Goal: Transaction & Acquisition: Purchase product/service

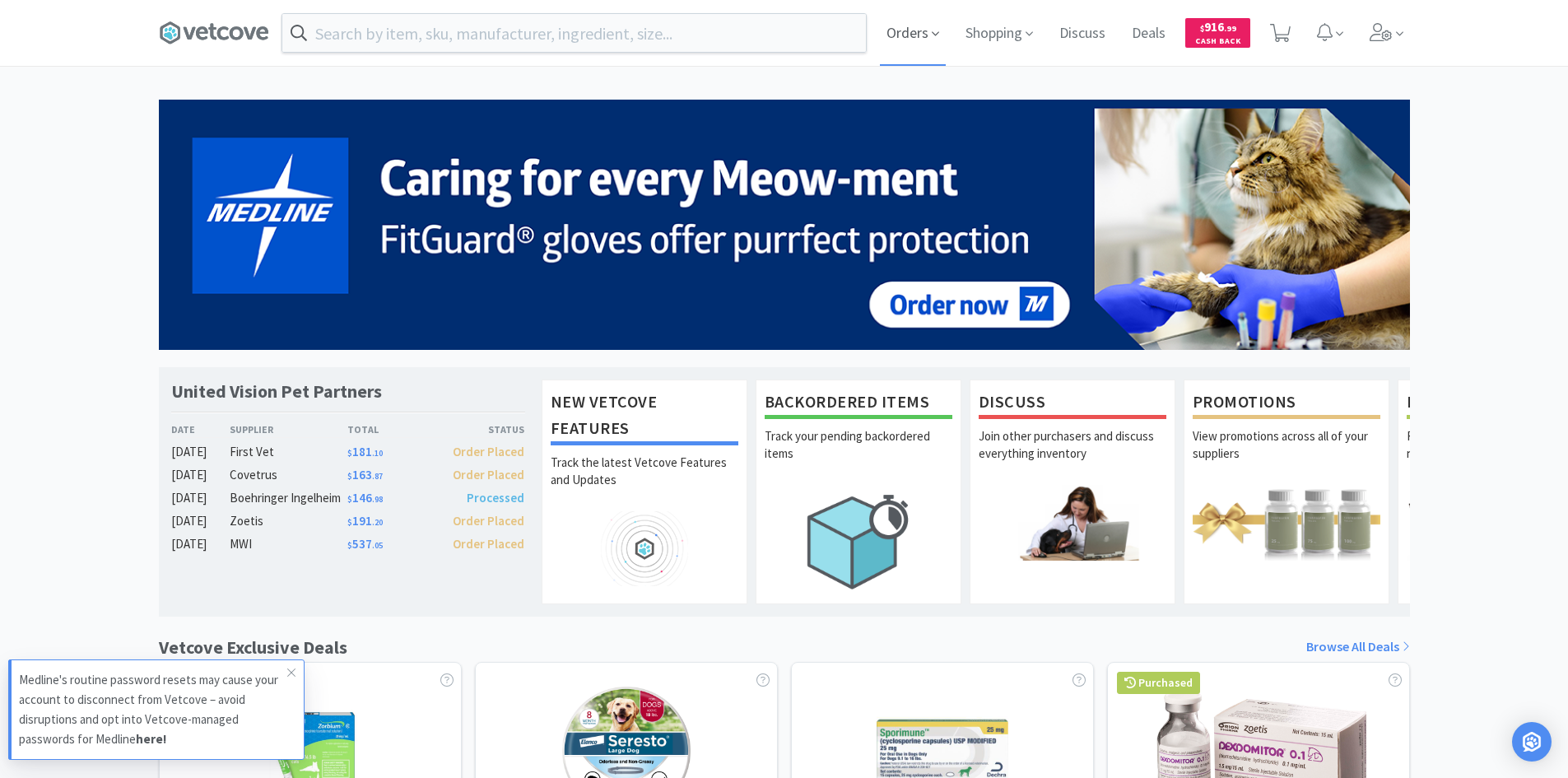
click at [931, 37] on icon at bounding box center [935, 34] width 7 height 15
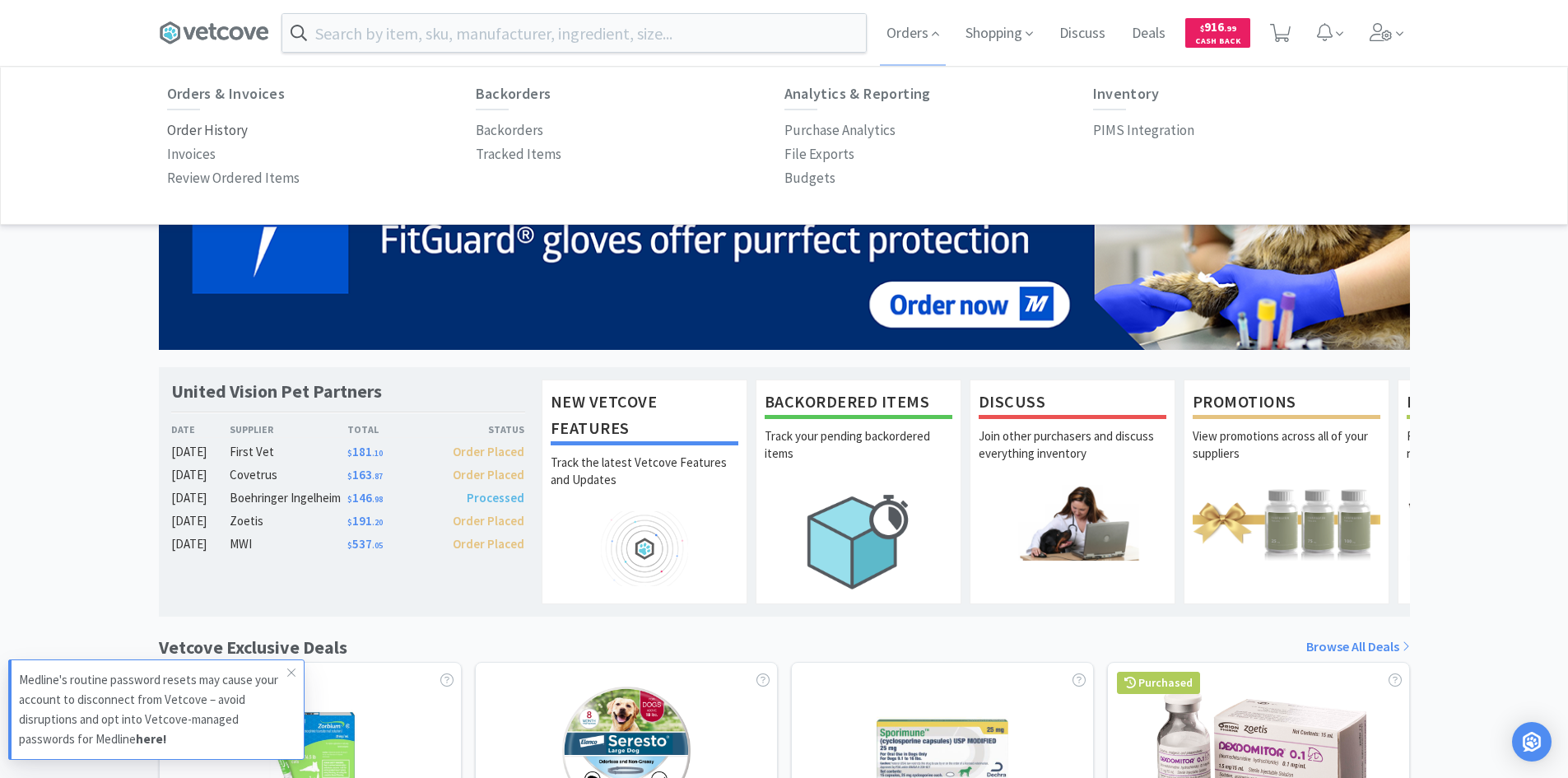
click at [194, 130] on p "Order History" at bounding box center [207, 130] width 81 height 22
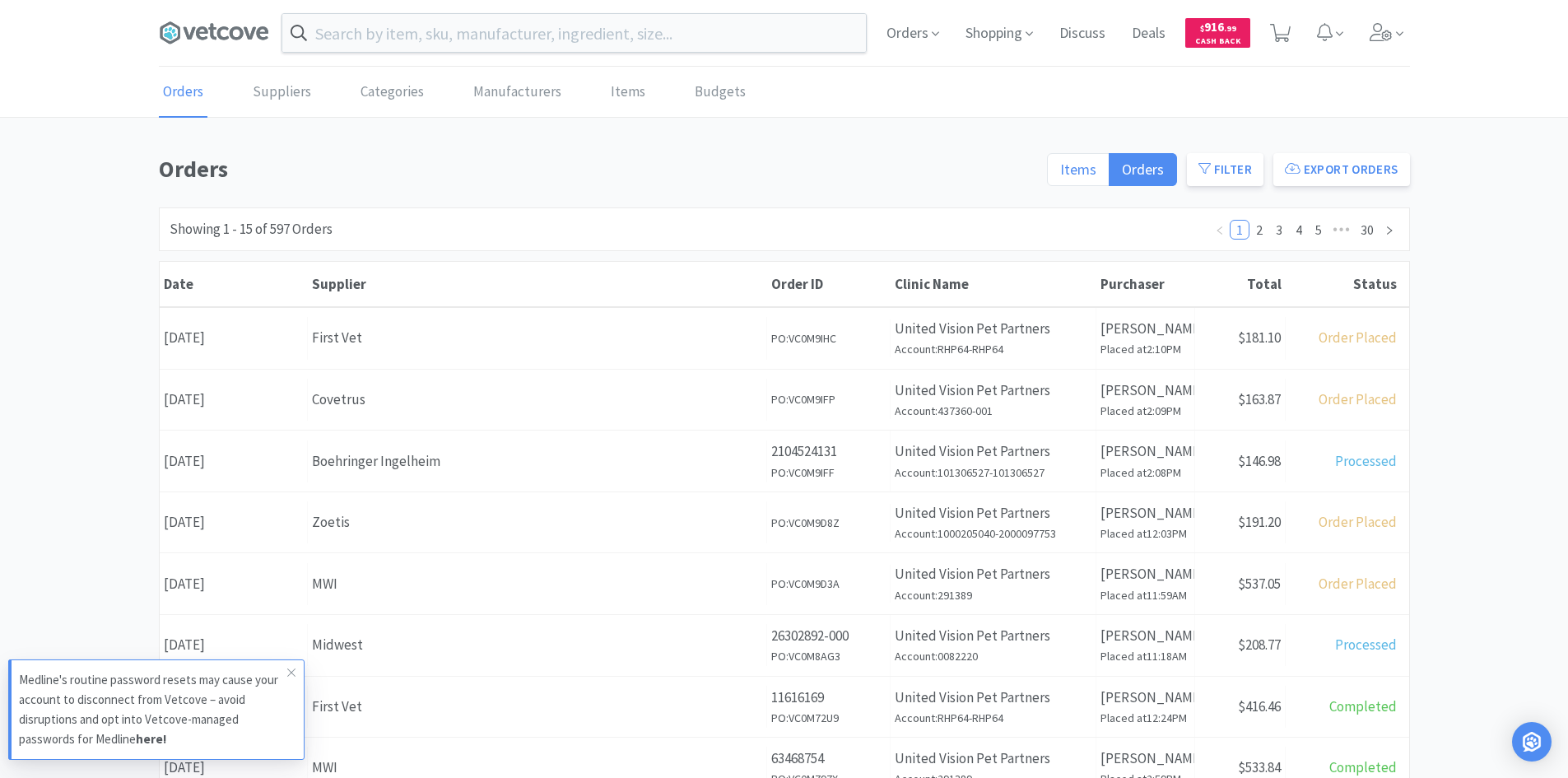
click at [1106, 175] on label "Items" at bounding box center [1078, 170] width 62 height 33
click at [1060, 175] on input "Items" at bounding box center [1060, 175] width 0 height 0
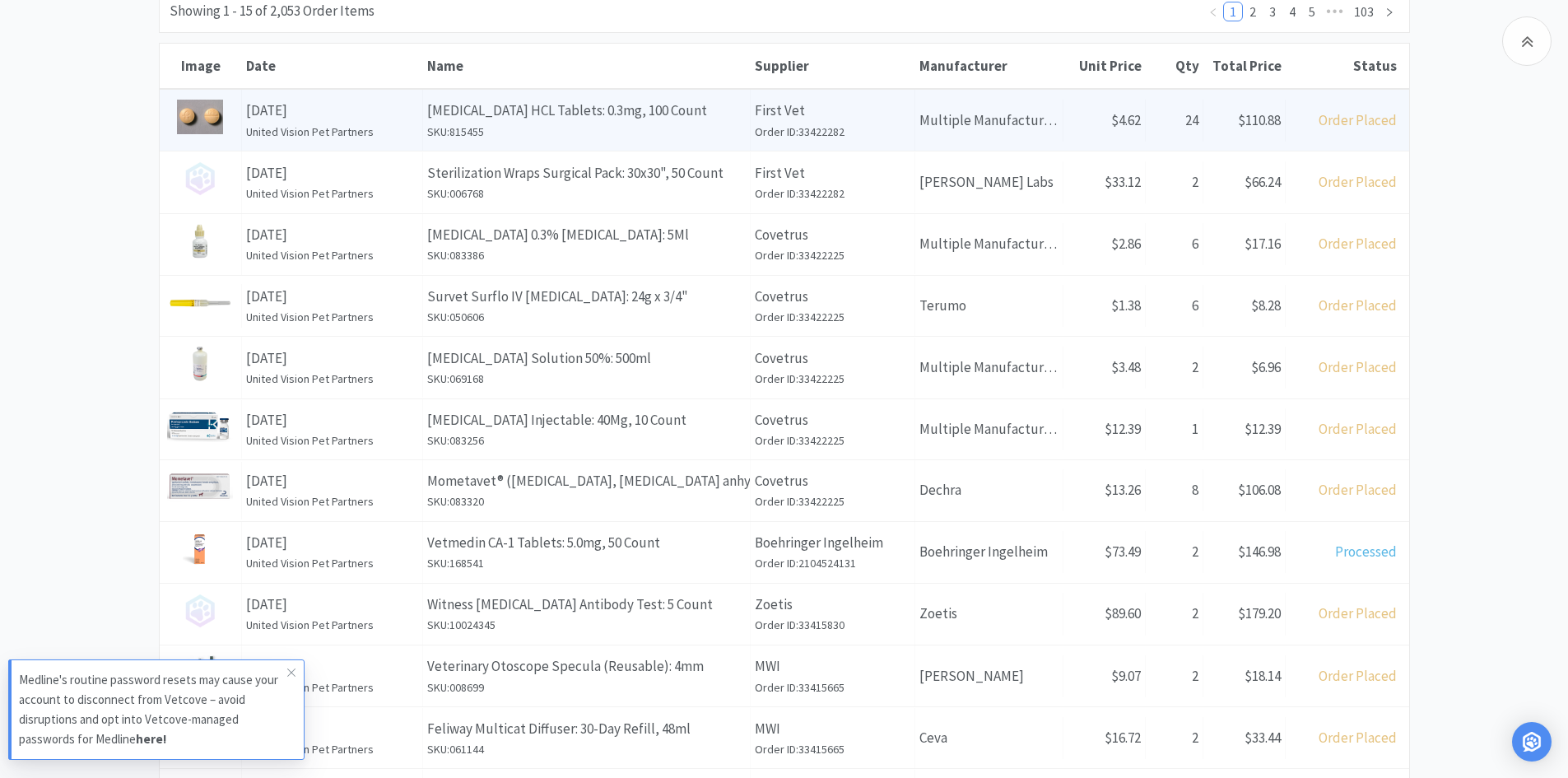
scroll to position [247, 0]
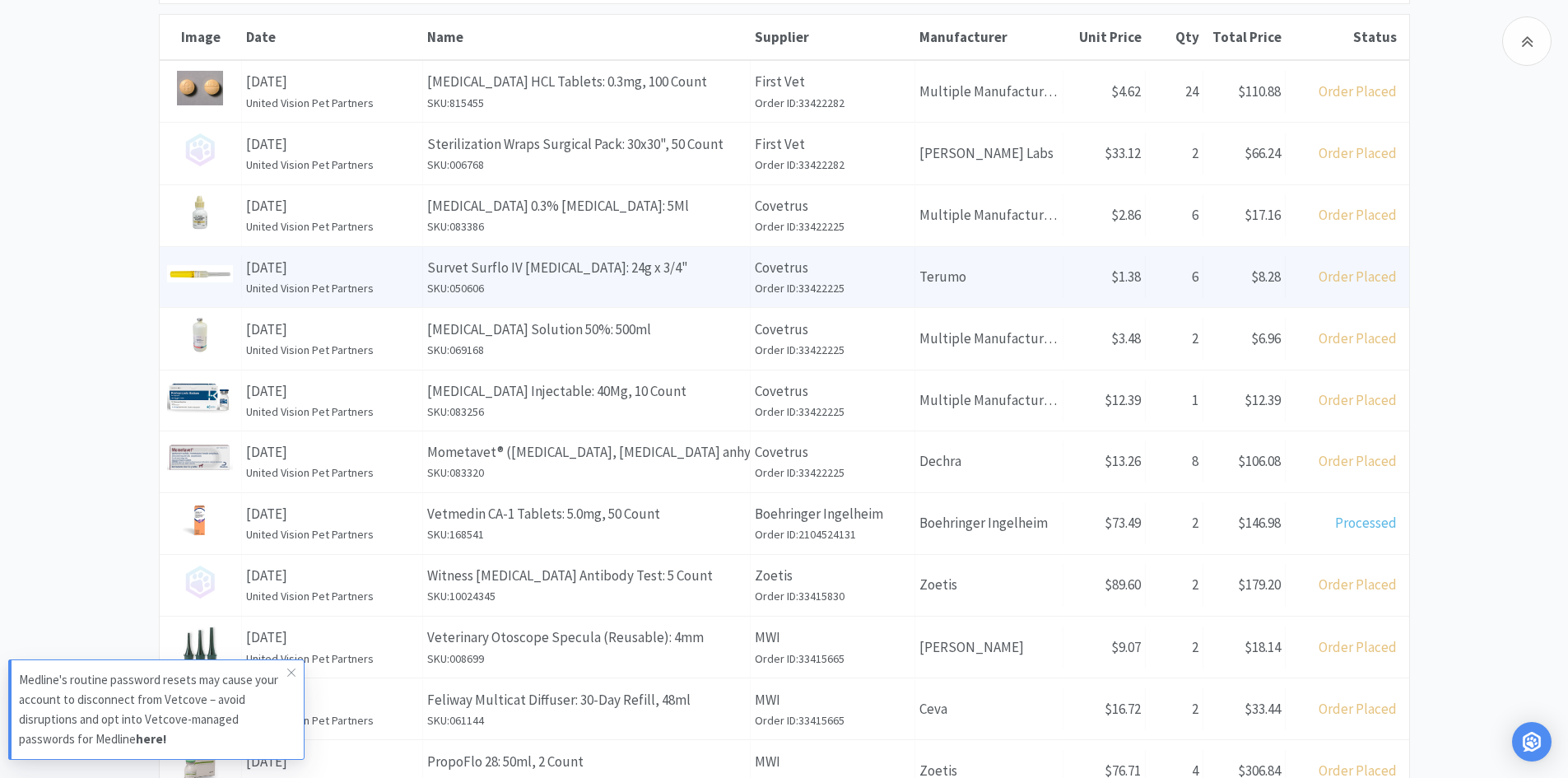
click at [602, 286] on h6 "SKU: 050606" at bounding box center [586, 289] width 319 height 18
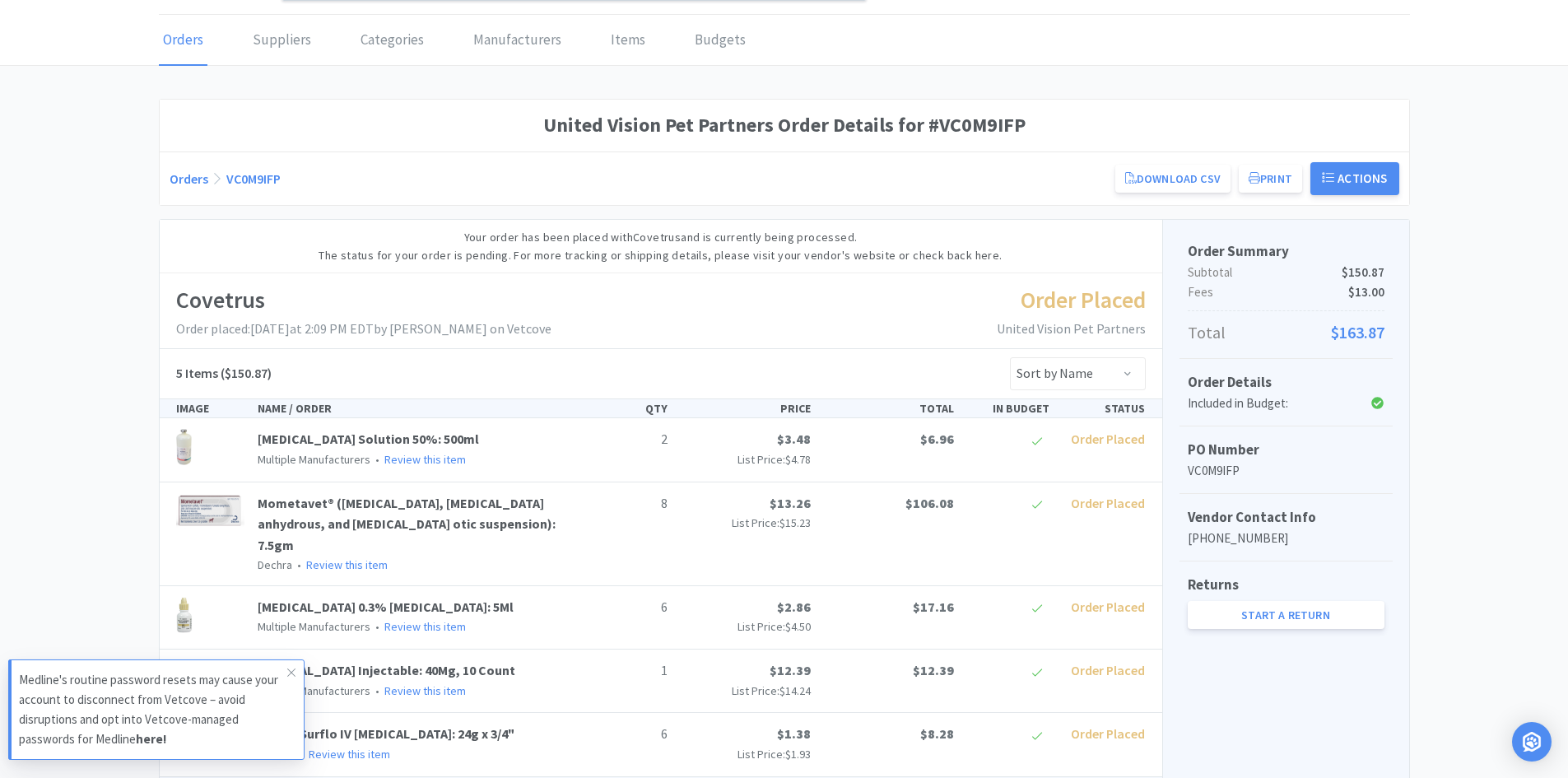
scroll to position [165, 0]
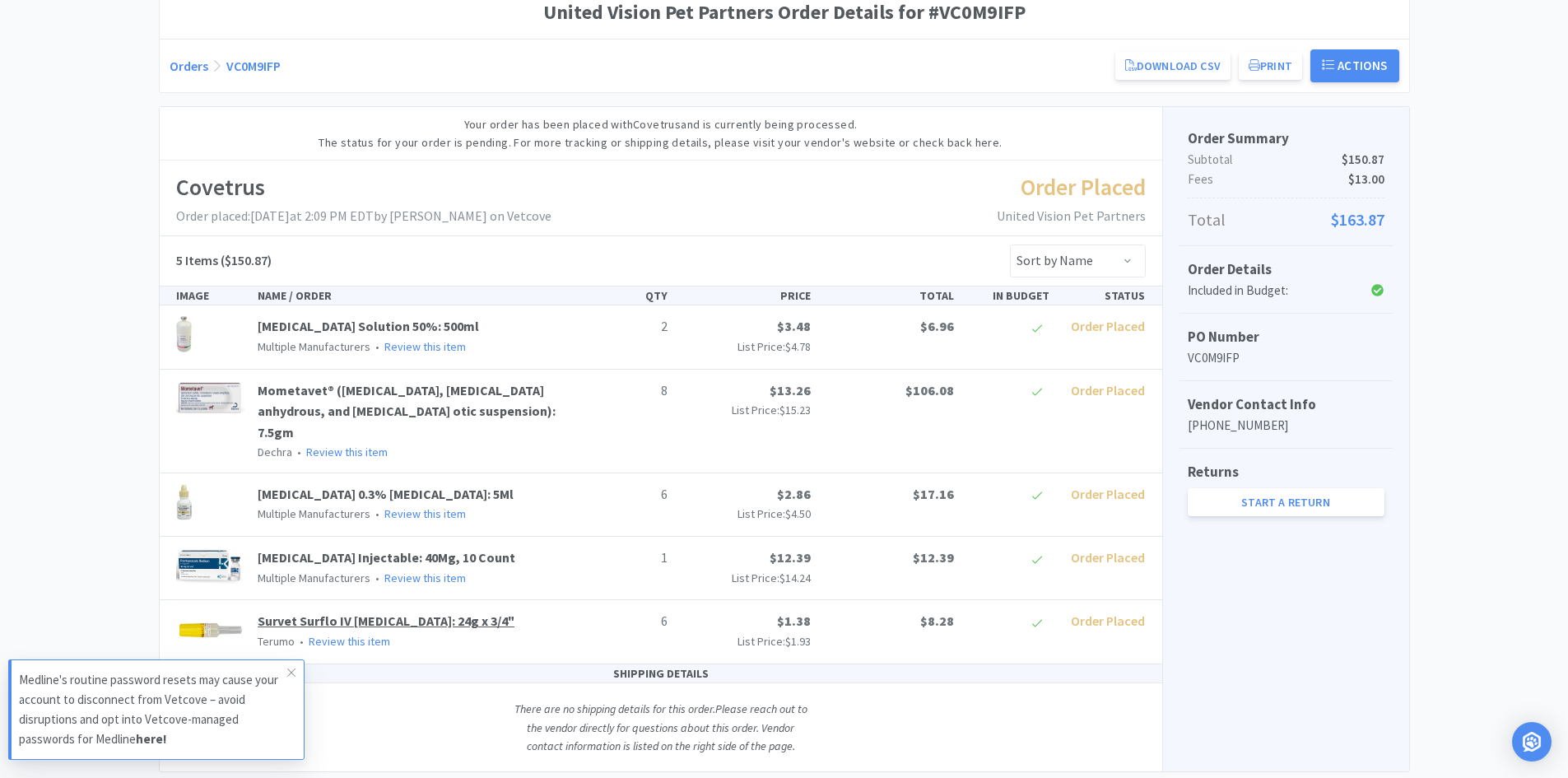
click at [284, 613] on link "Survet Surflo IV [MEDICAL_DATA]: 24g x 3/4"" at bounding box center [386, 621] width 256 height 16
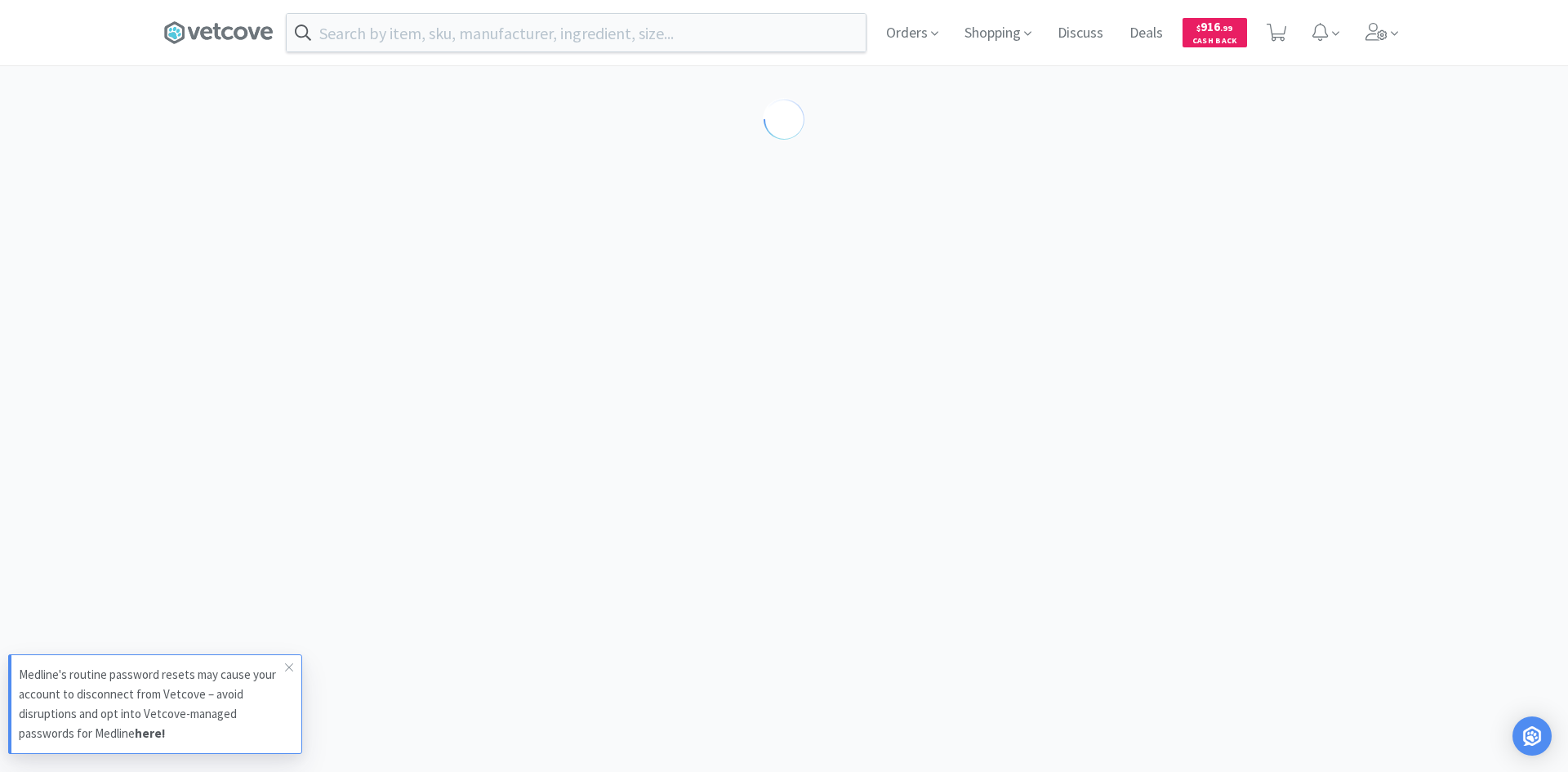
select select "115288"
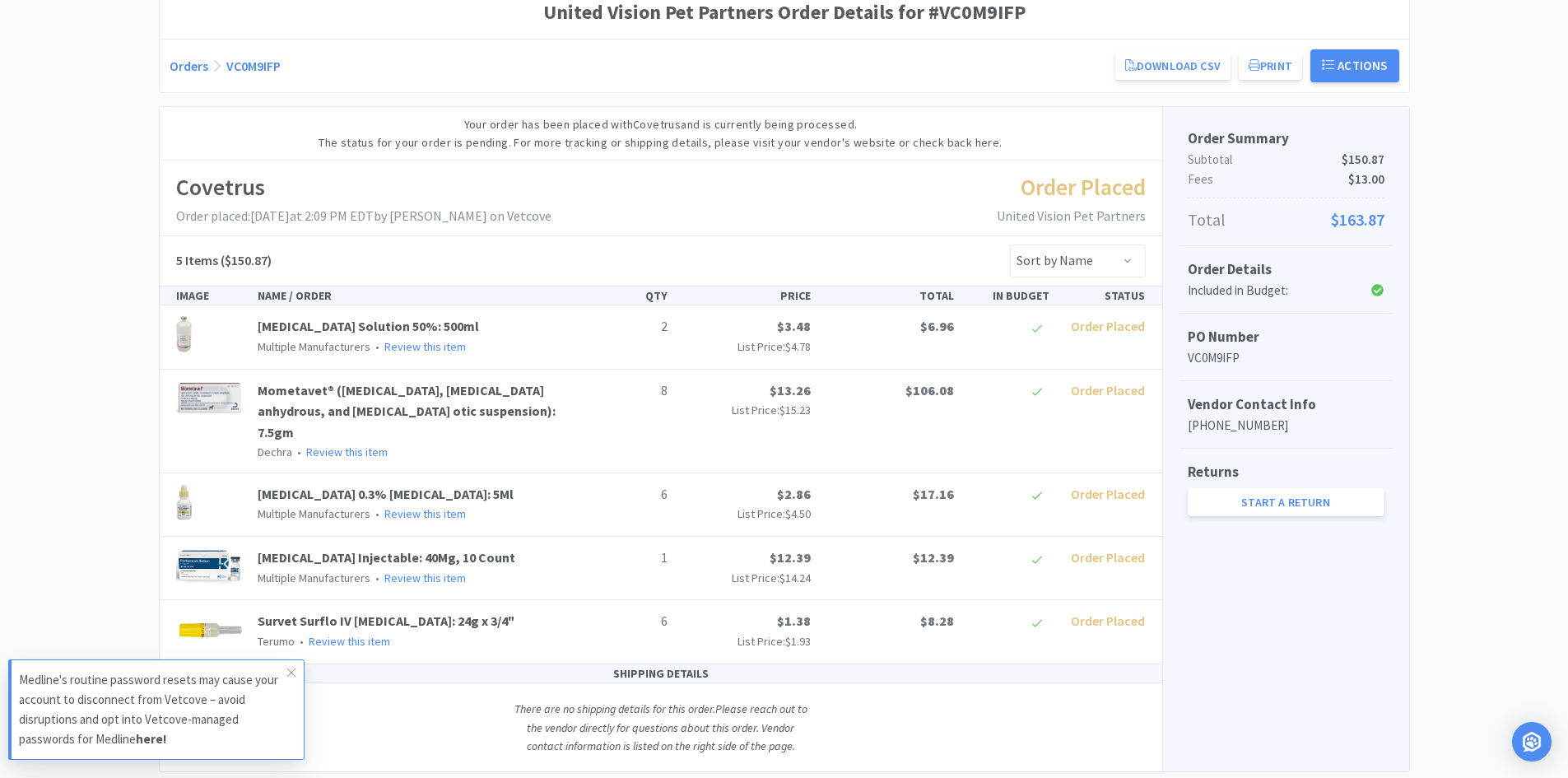
scroll to position [247, 0]
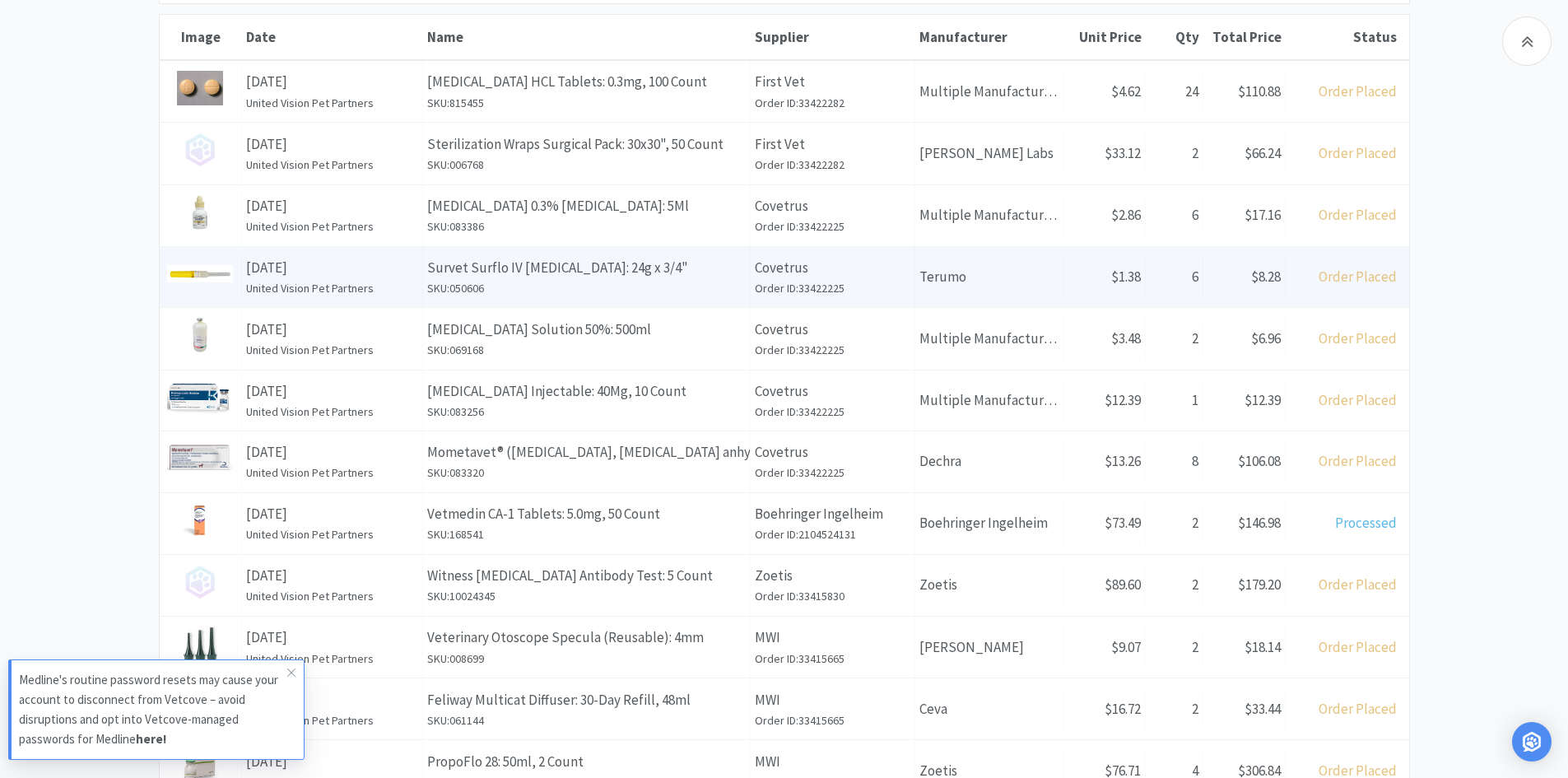
click at [566, 271] on p "Survet Surflo IV [MEDICAL_DATA]: 24g x 3/4"" at bounding box center [586, 268] width 319 height 22
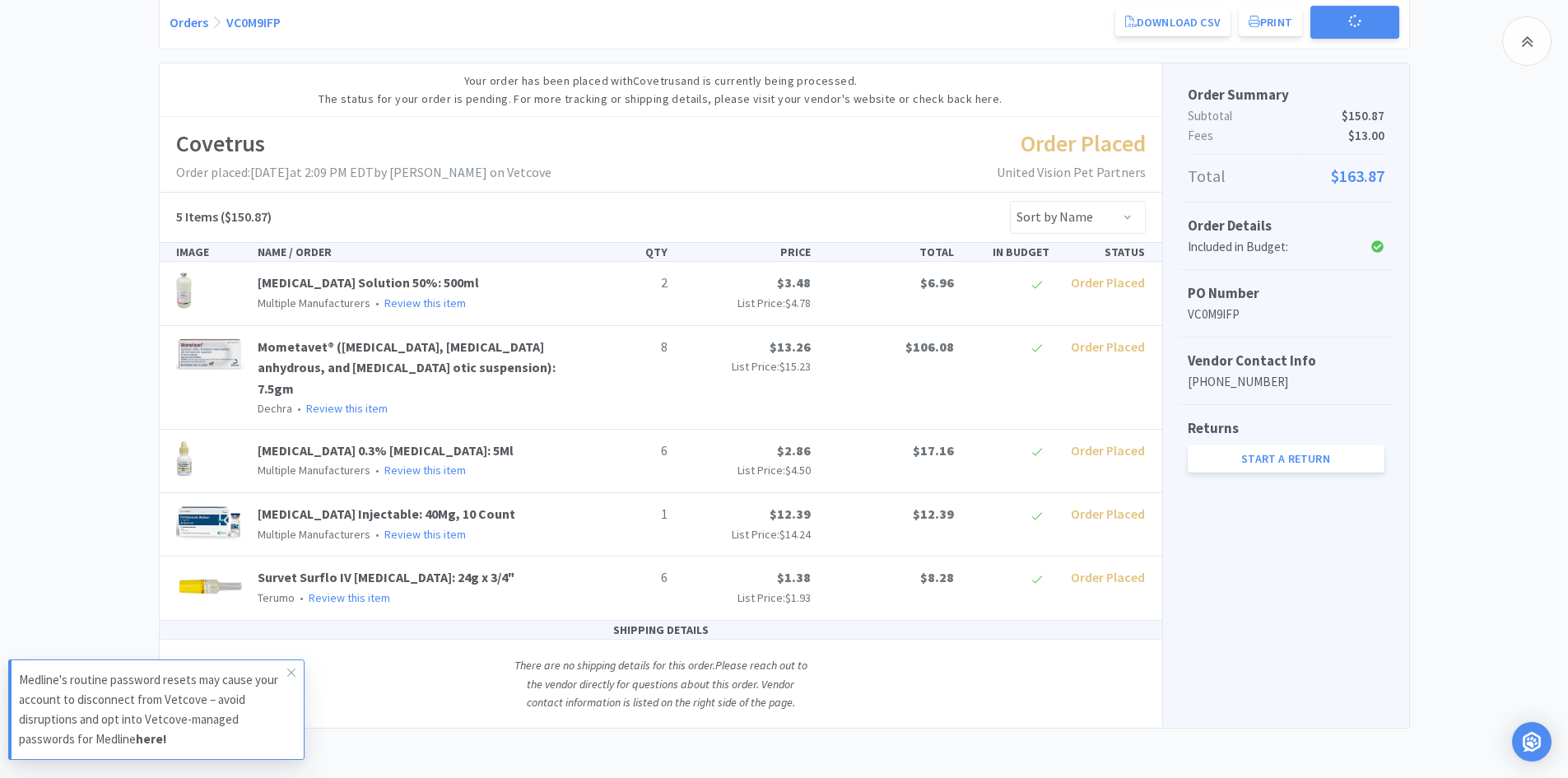
scroll to position [188, 0]
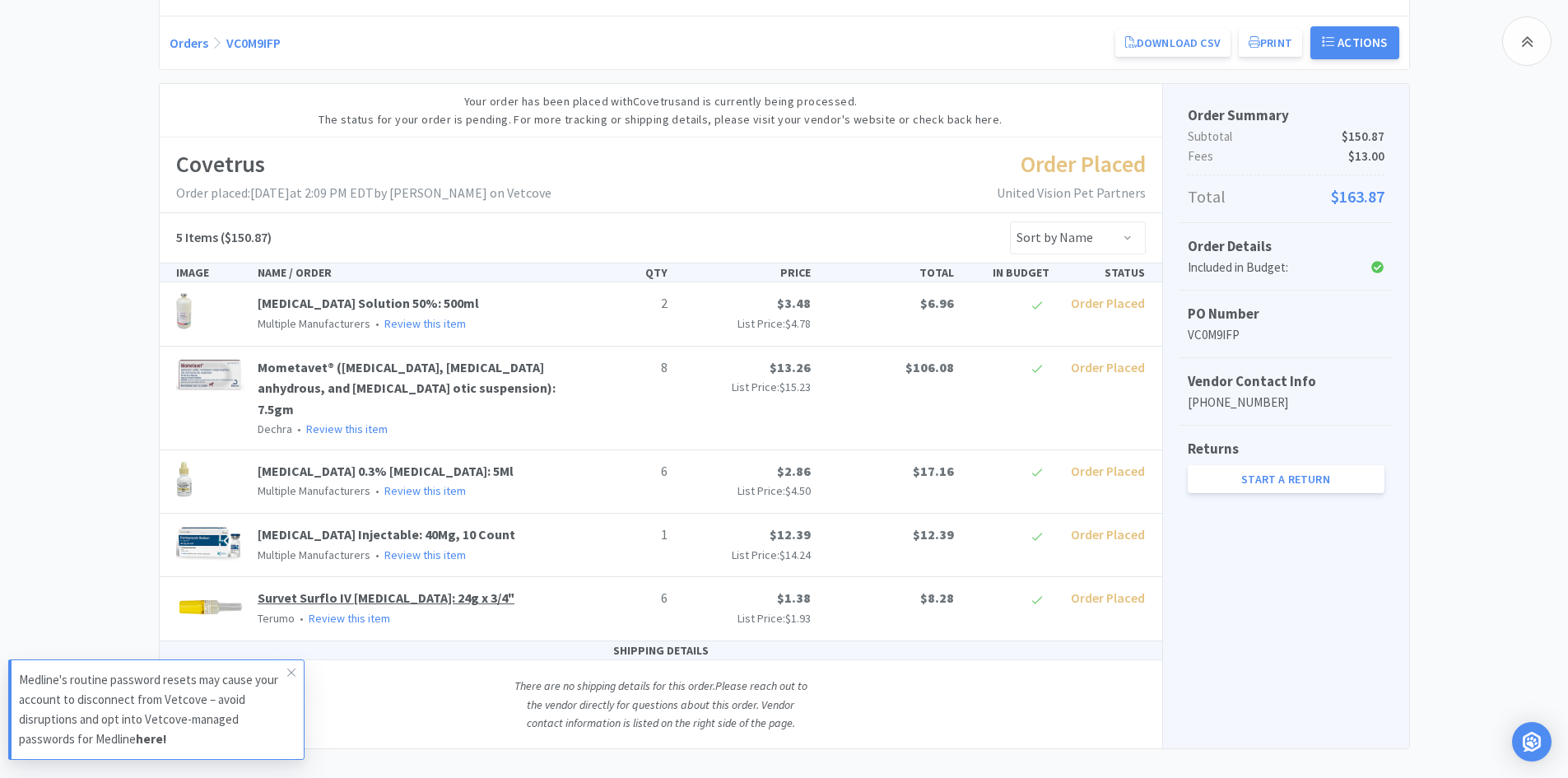
click at [419, 589] on link "Survet Surflo IV [MEDICAL_DATA]: 24g x 3/4"" at bounding box center [386, 597] width 256 height 16
select select "115288"
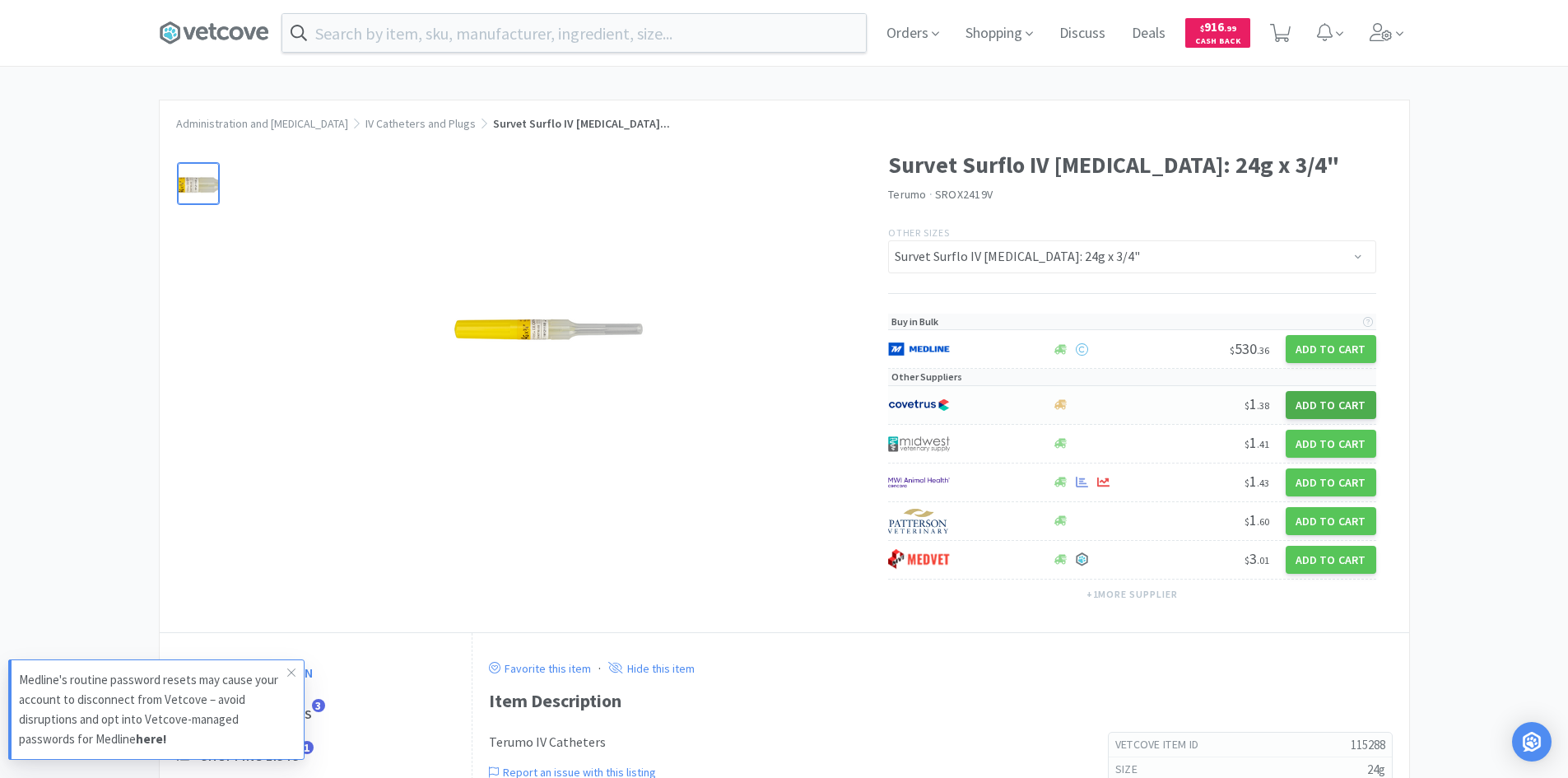
click at [1325, 402] on button "Add to Cart" at bounding box center [1331, 405] width 91 height 28
select select "1"
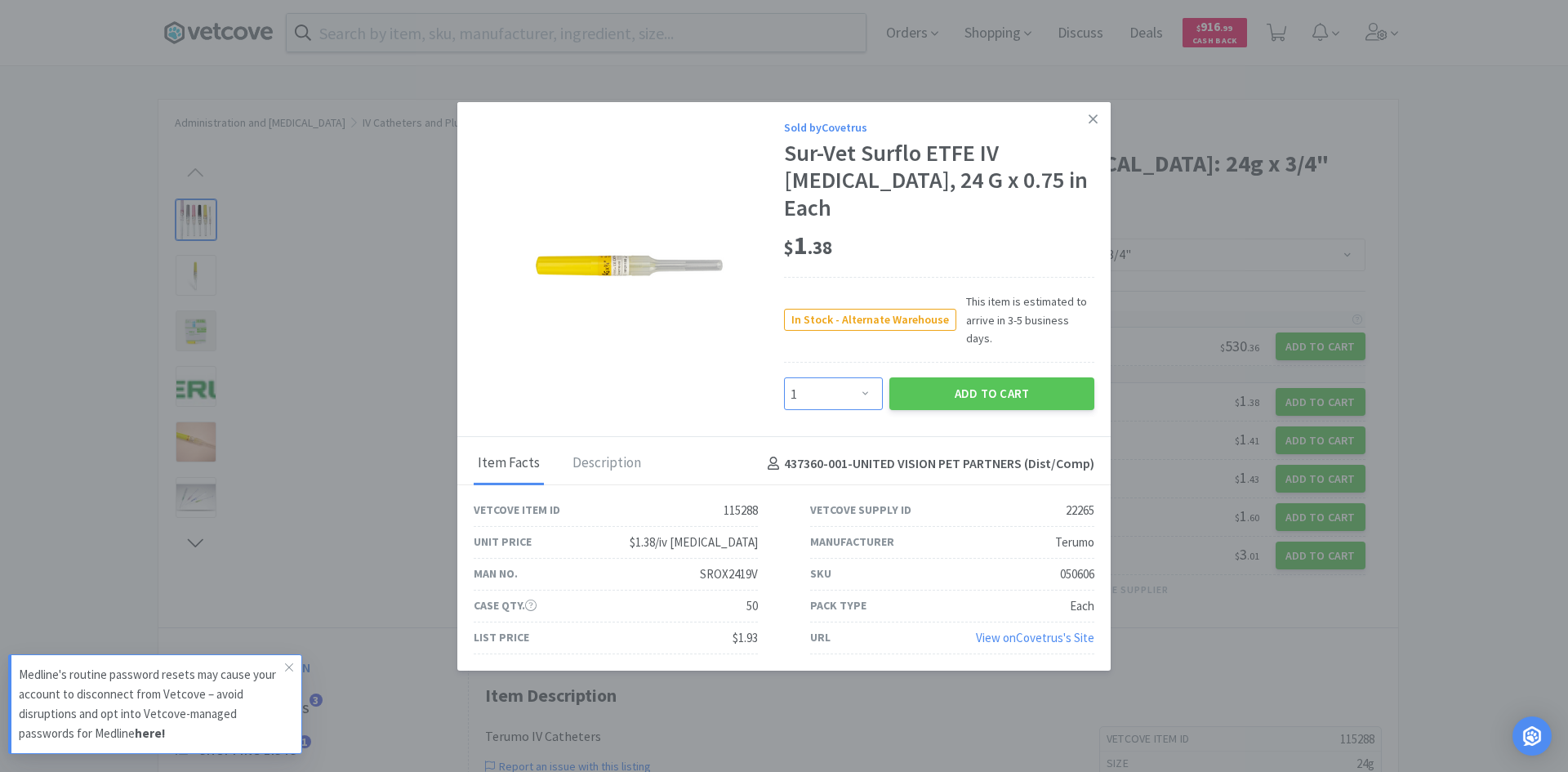
click at [846, 393] on div "Sold by Covetrus Sur-Vet Surflo ETFE IV [MEDICAL_DATA], 24 G x 0.75 in Each $ 1…" at bounding box center [784, 268] width 654 height 336
type input "5"
type input "200"
click at [1025, 376] on button "Add to Cart" at bounding box center [993, 392] width 205 height 33
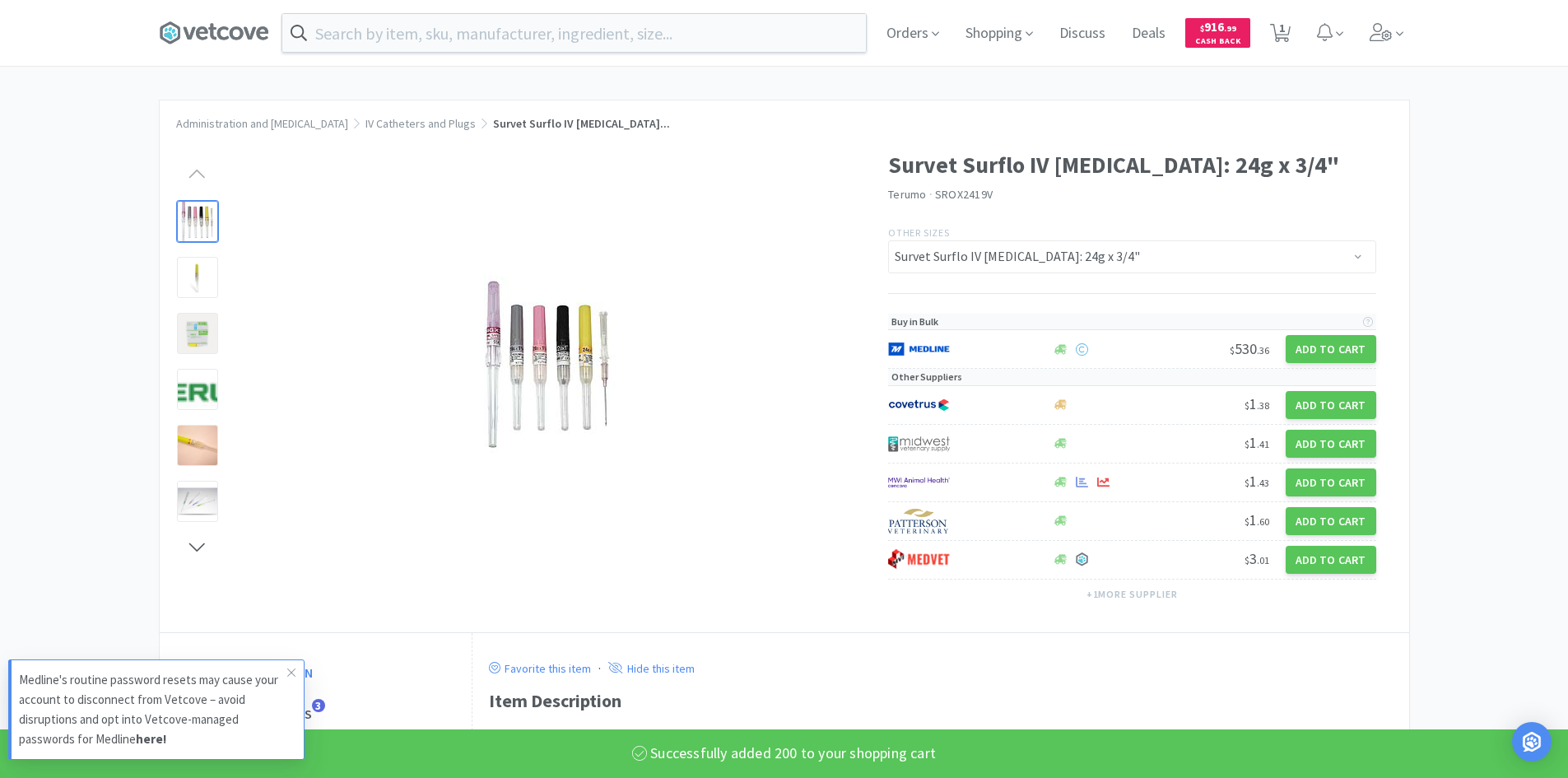
scroll to position [188, 0]
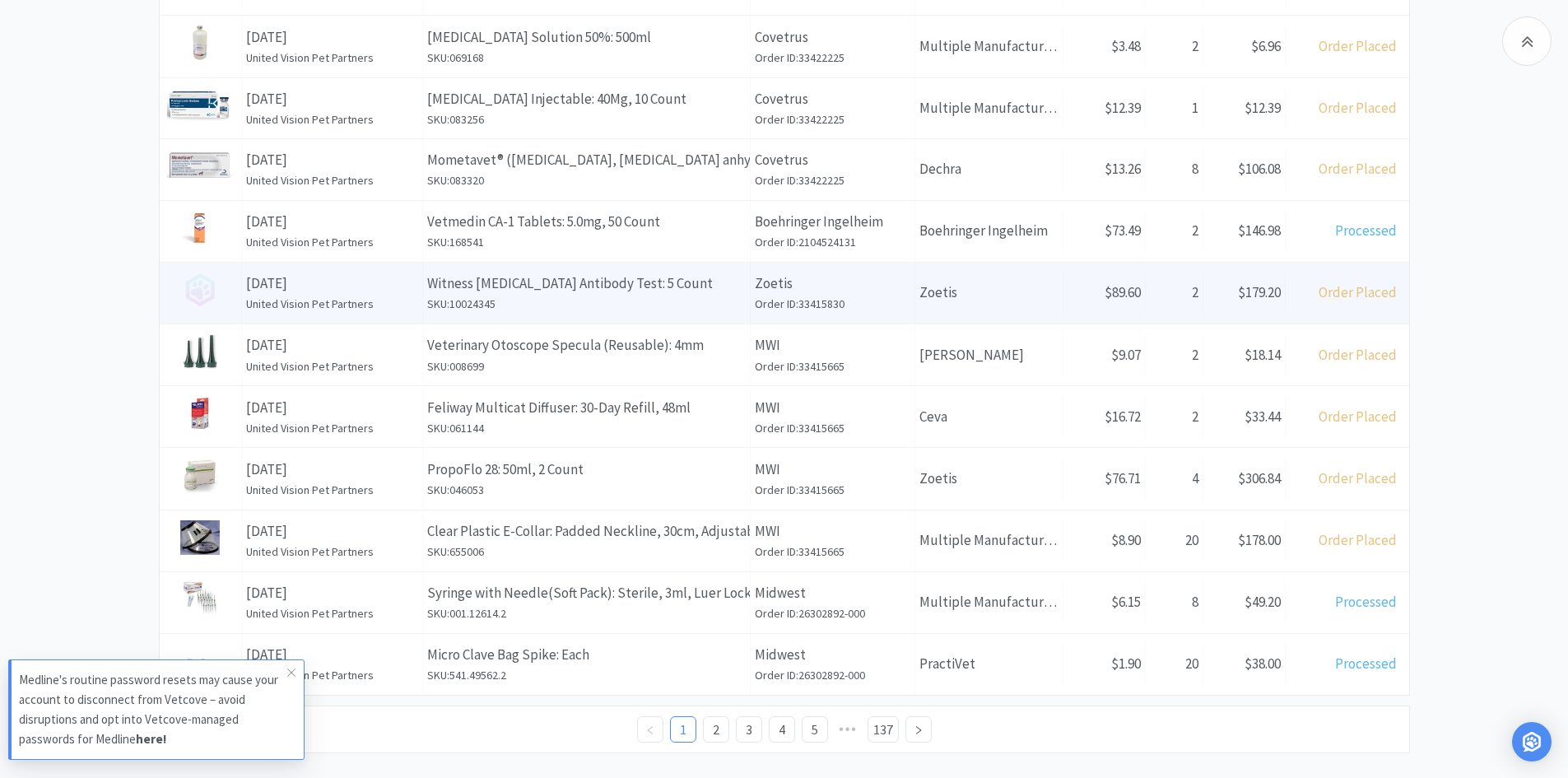
scroll to position [564, 0]
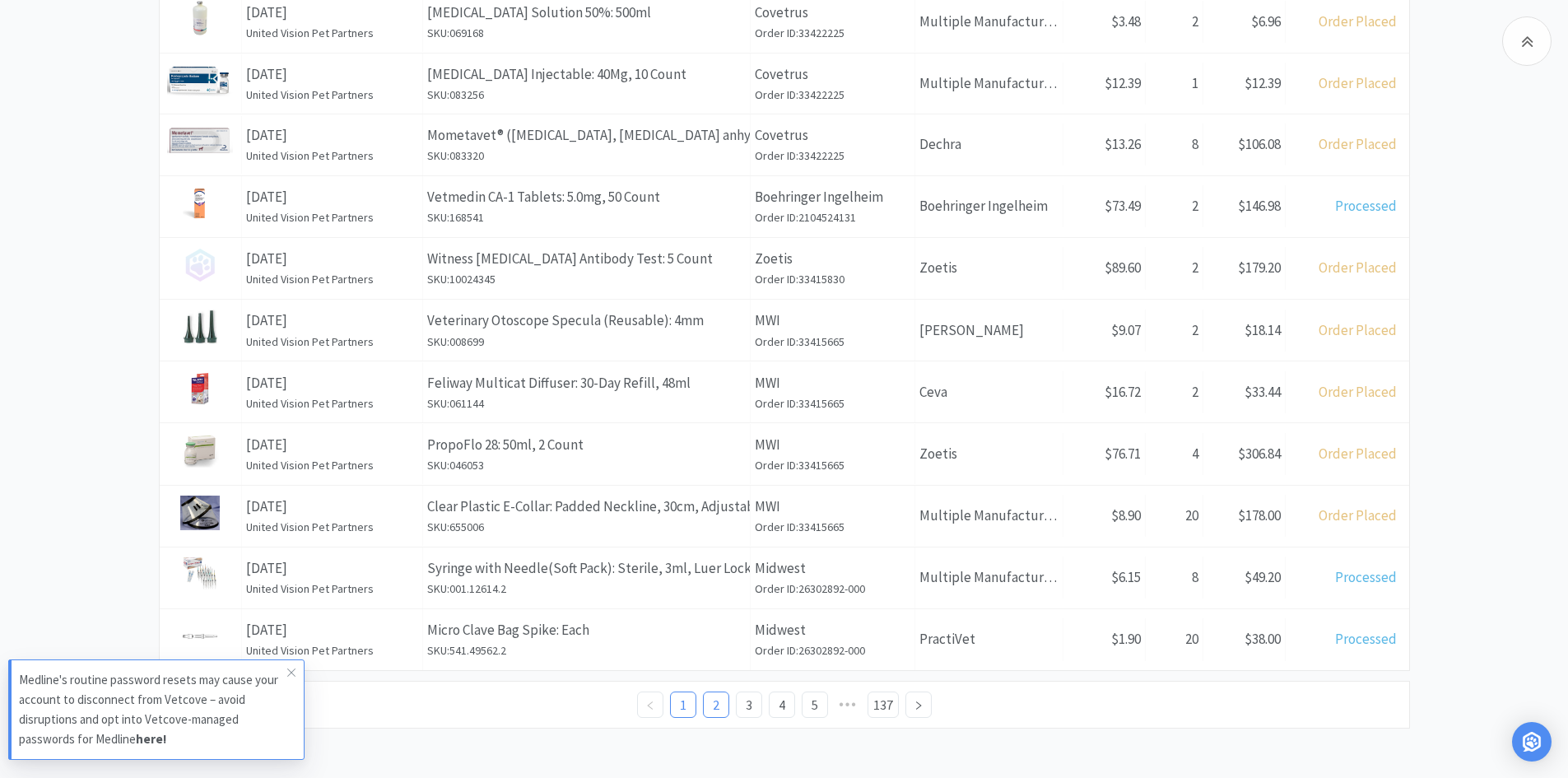
click at [706, 708] on link "2" at bounding box center [715, 705] width 25 height 25
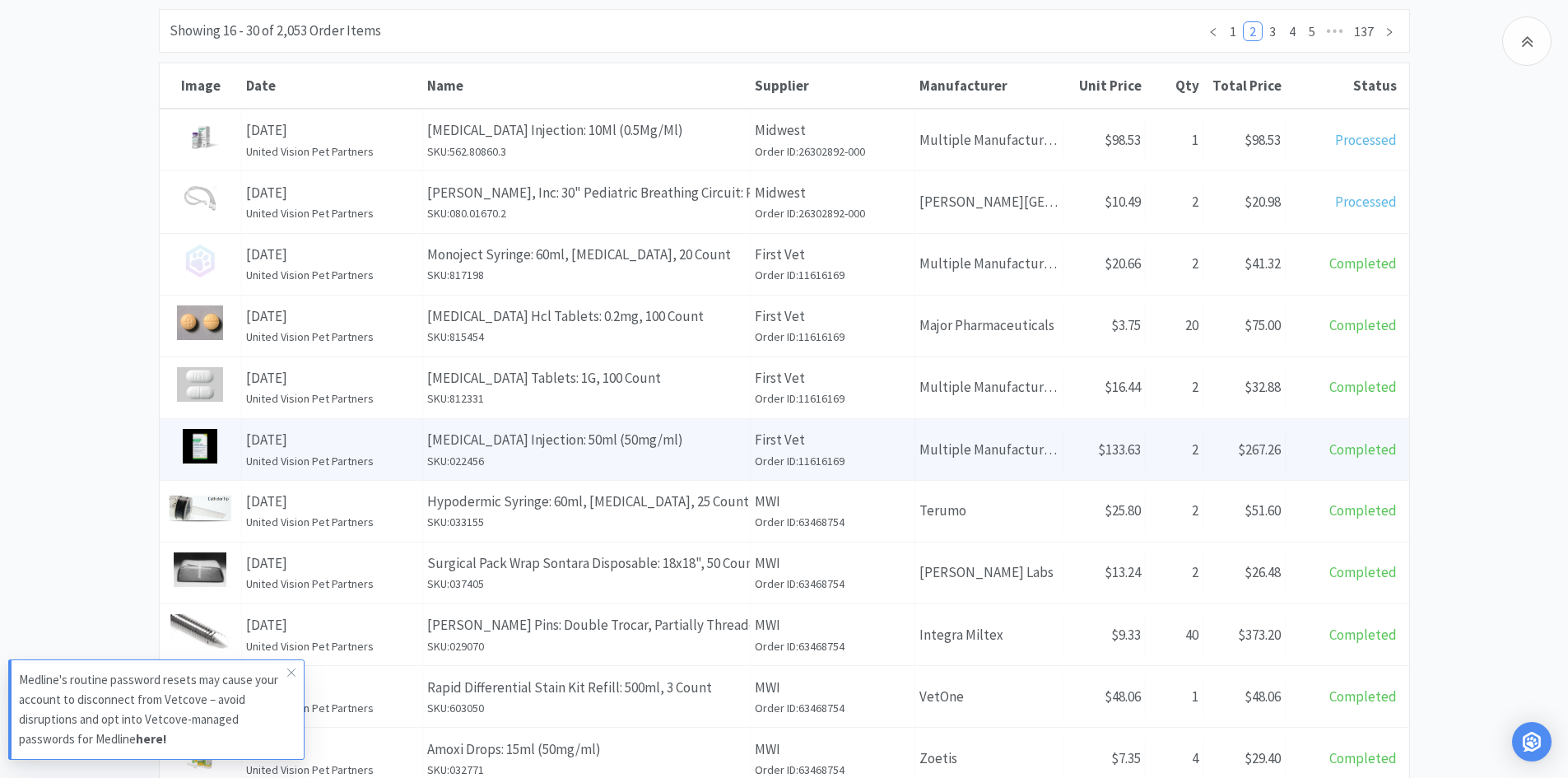
scroll to position [247, 0]
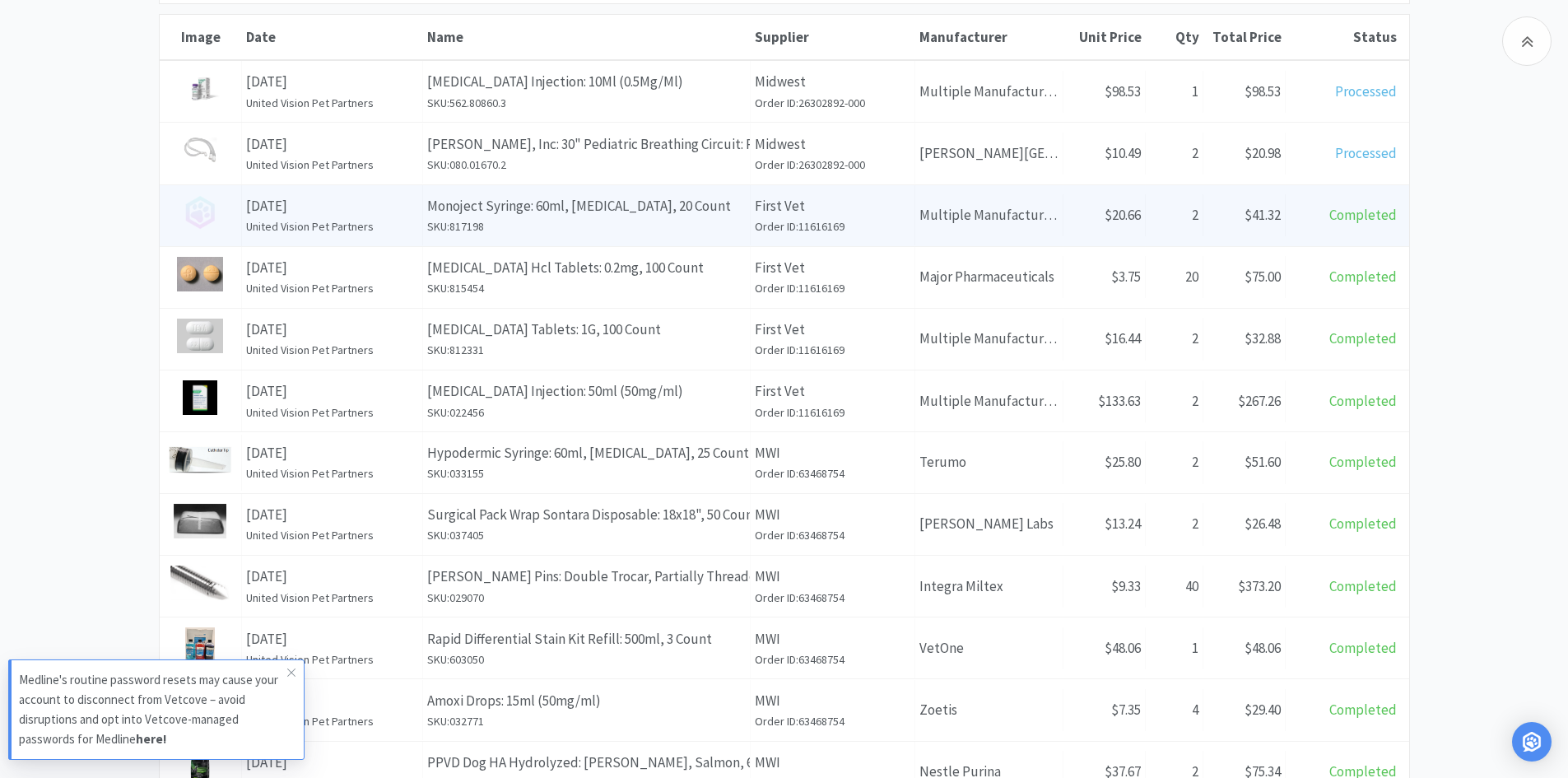
click at [555, 214] on p "Monoject Syringe: 60ml, [MEDICAL_DATA], 20 Count" at bounding box center [586, 206] width 319 height 22
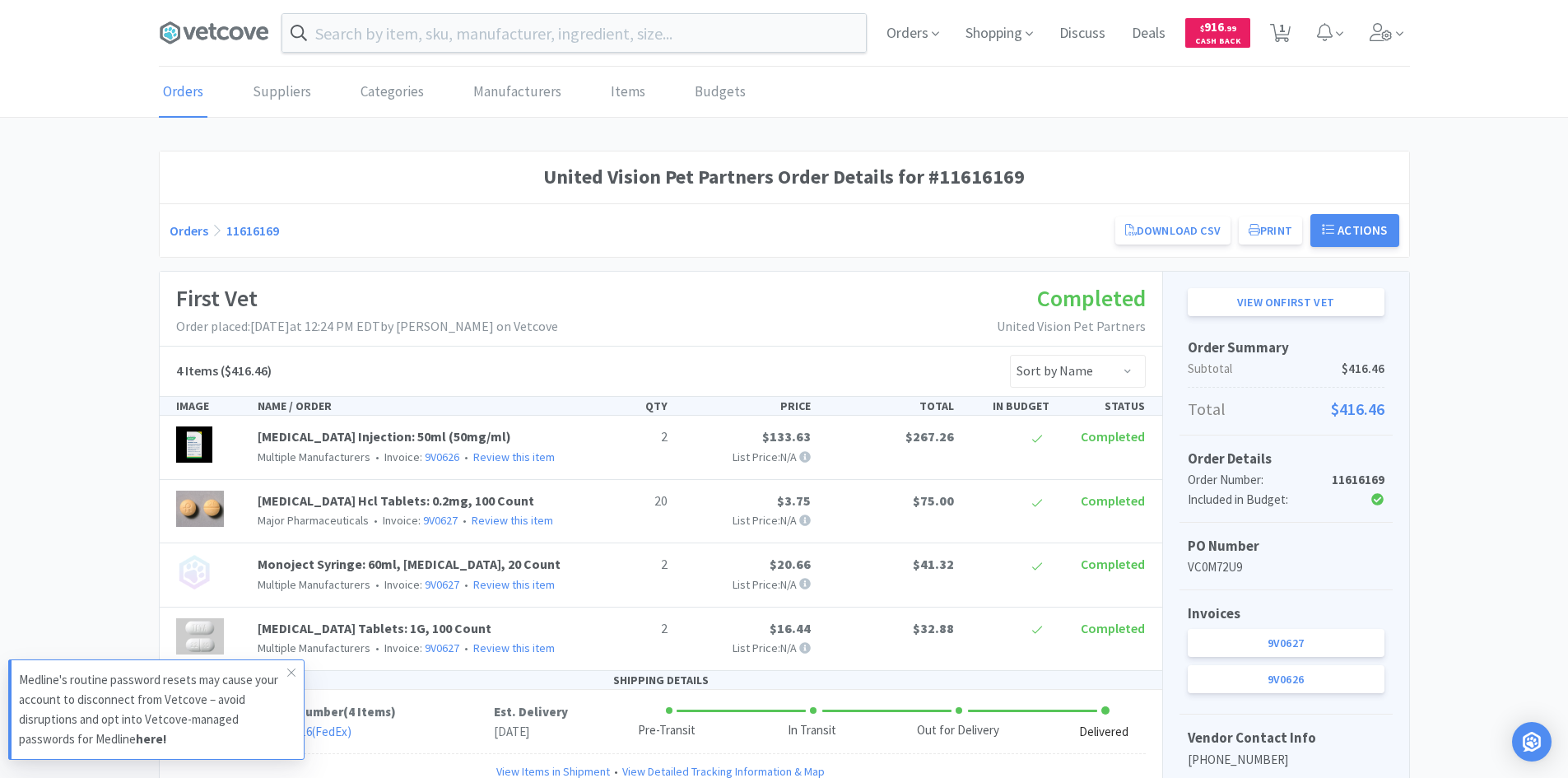
click at [598, 564] on p "2" at bounding box center [626, 564] width 82 height 21
click at [362, 560] on link "Monoject Syringe: 60ml, [MEDICAL_DATA], 20 Count" at bounding box center [408, 564] width 303 height 16
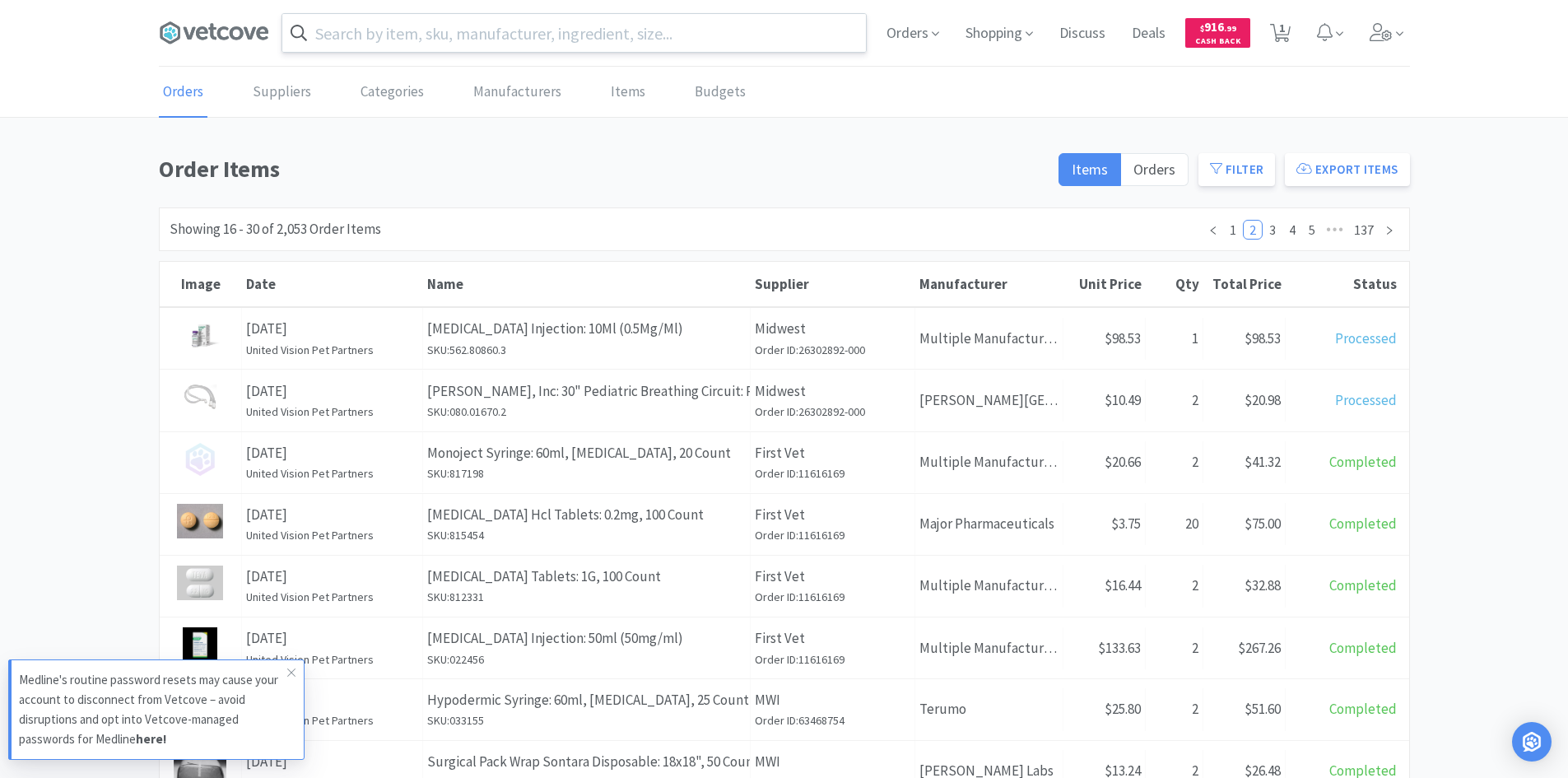
click at [399, 35] on input "text" at bounding box center [573, 32] width 583 height 38
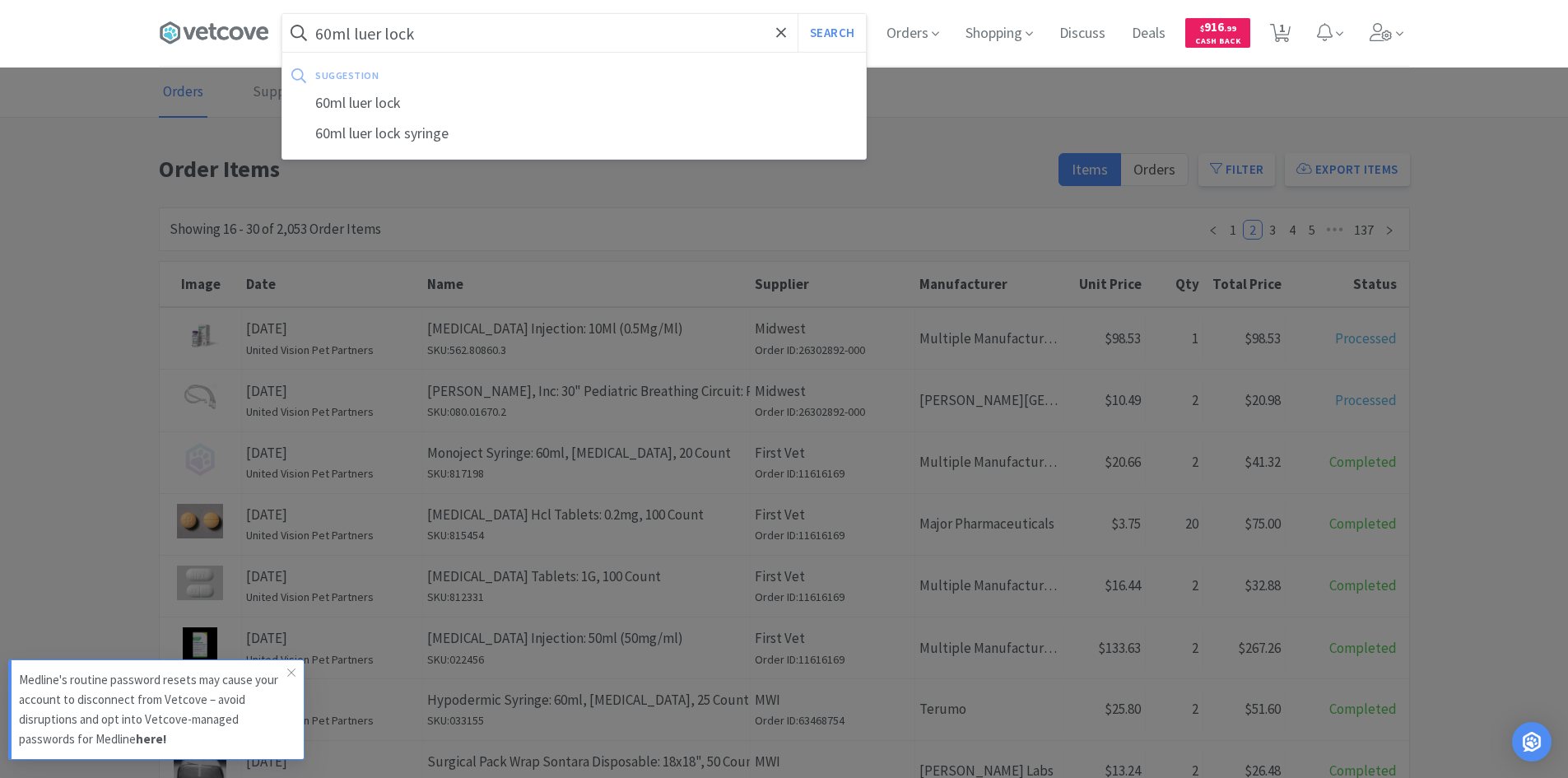
type input "60ml luer lock"
click at [798, 14] on button "Search" at bounding box center [832, 32] width 69 height 38
select select "200"
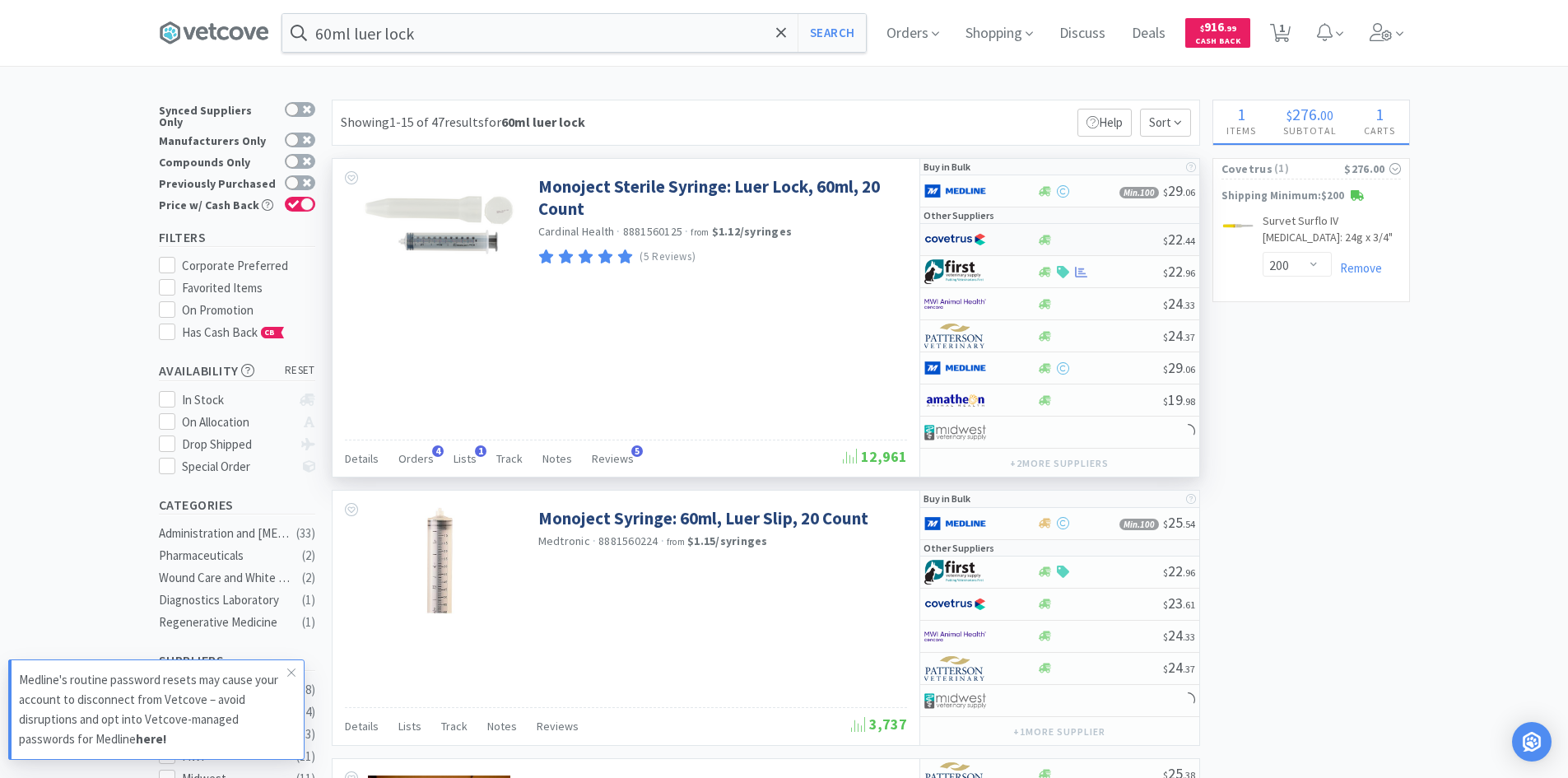
click at [1019, 236] on div at bounding box center [980, 239] width 113 height 28
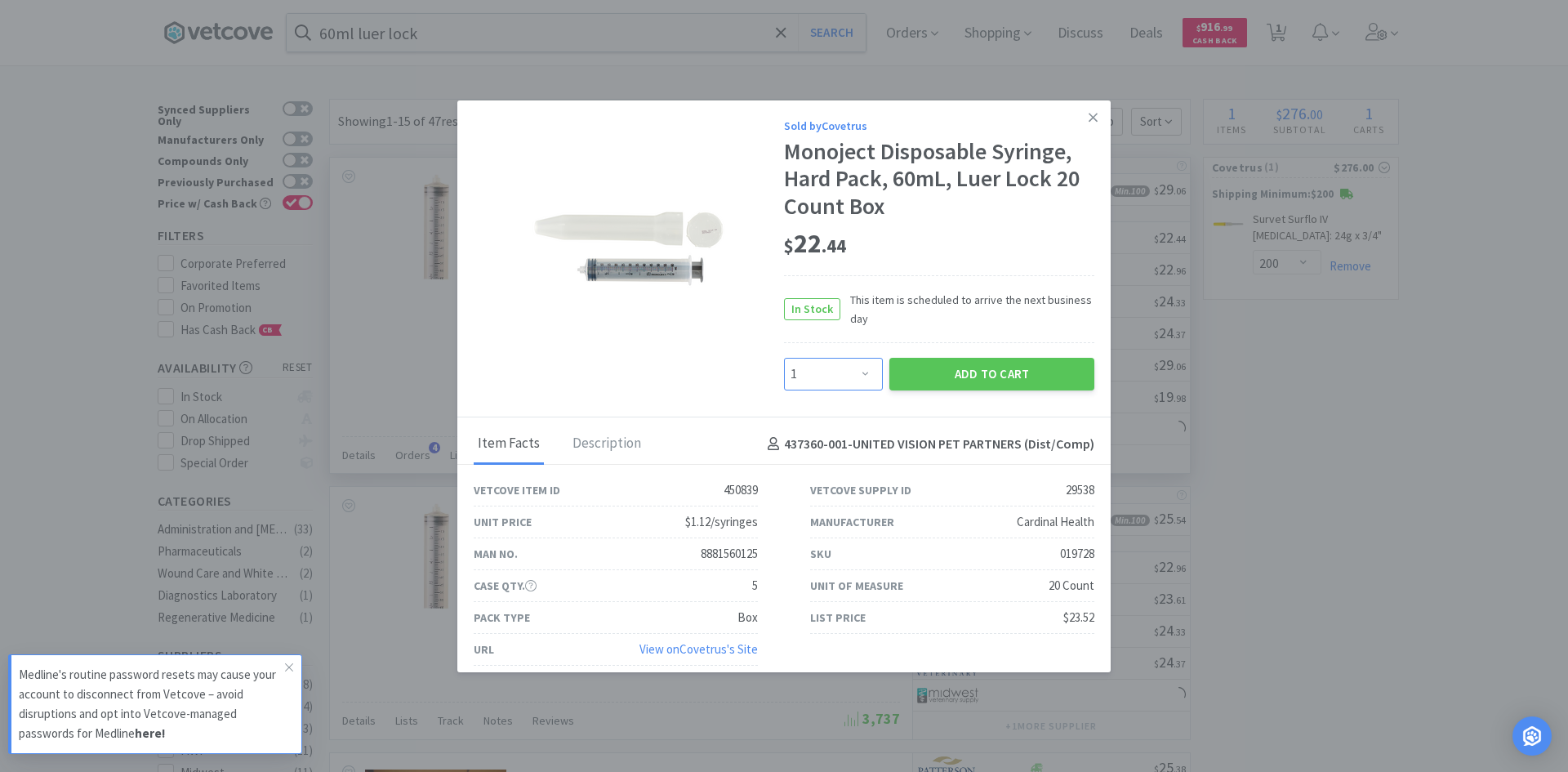
click at [850, 365] on select "Enter Quantity 1 2 3 4 5 6 7 8 9 10 11 12 13 14 15 16 17 18 19 20 Enter Quantity" at bounding box center [834, 375] width 99 height 33
select select "6"
click at [784, 358] on select "Enter Quantity 1 2 3 4 5 6 7 8 9 10 11 12 13 14 15 16 17 18 19 20 Enter Quantity" at bounding box center [834, 375] width 99 height 33
click at [918, 383] on button "Add to Cart" at bounding box center [993, 375] width 205 height 33
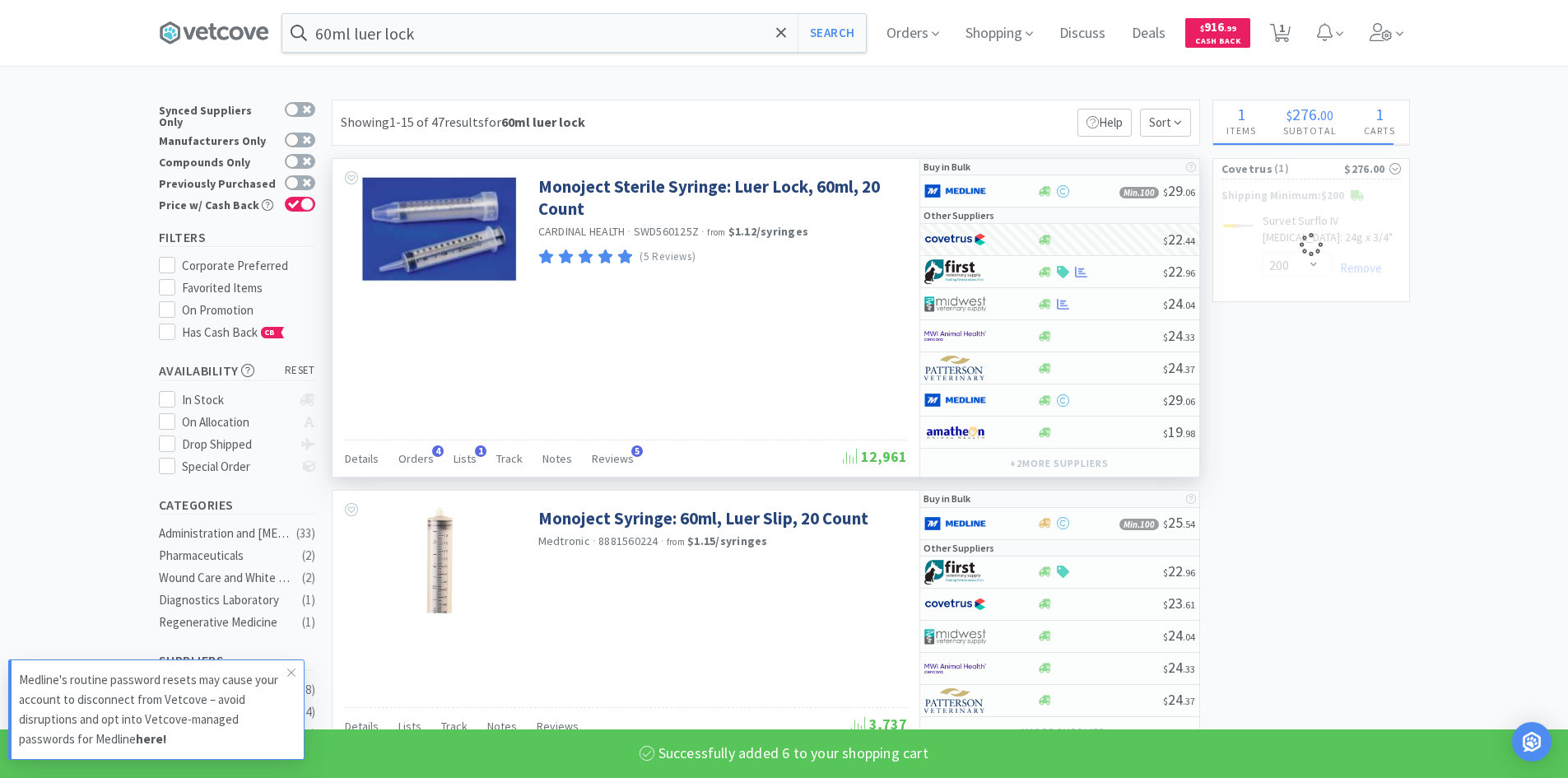
select select "6"
select select "200"
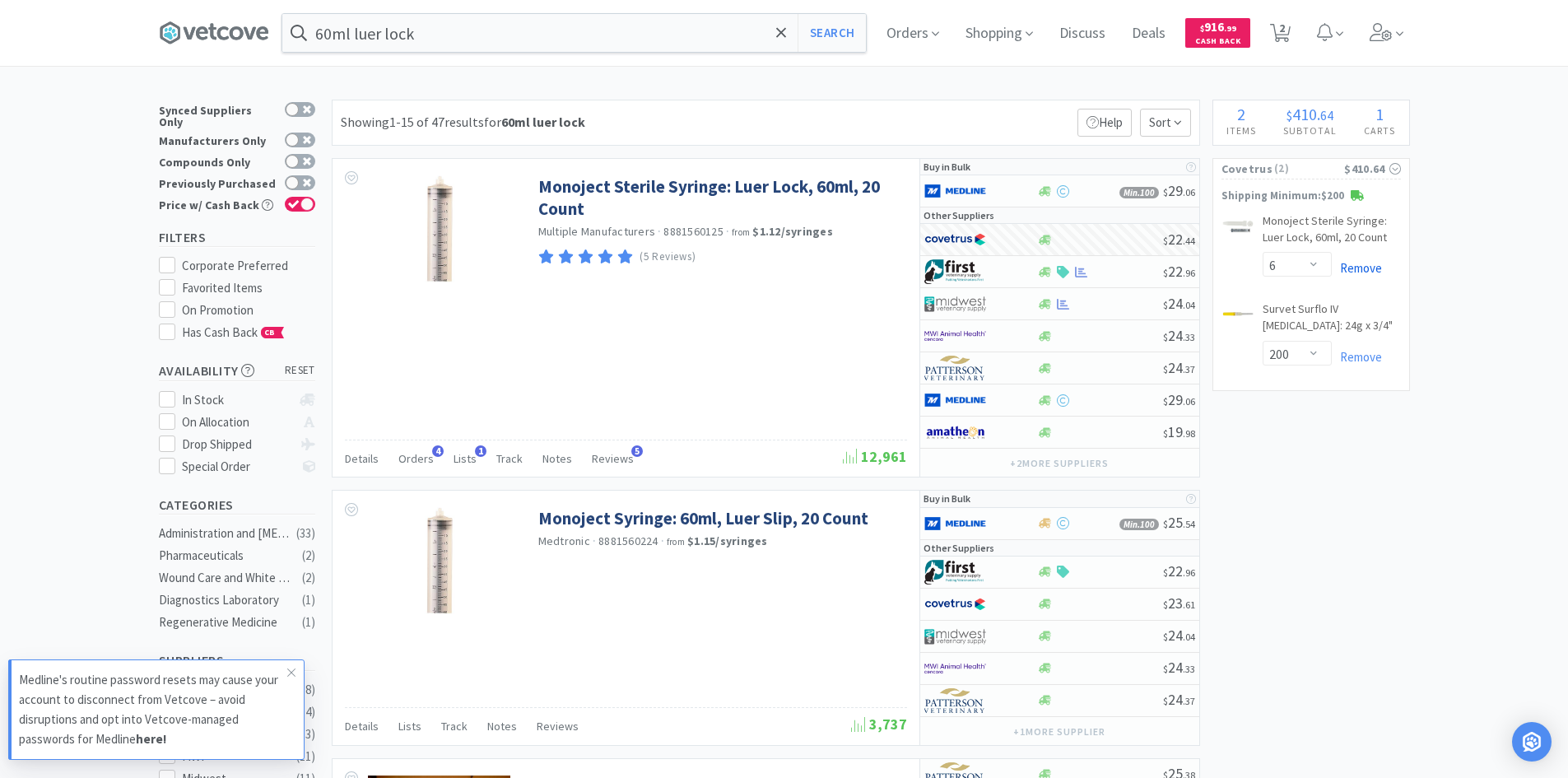
click at [1366, 268] on link "Remove" at bounding box center [1356, 268] width 50 height 16
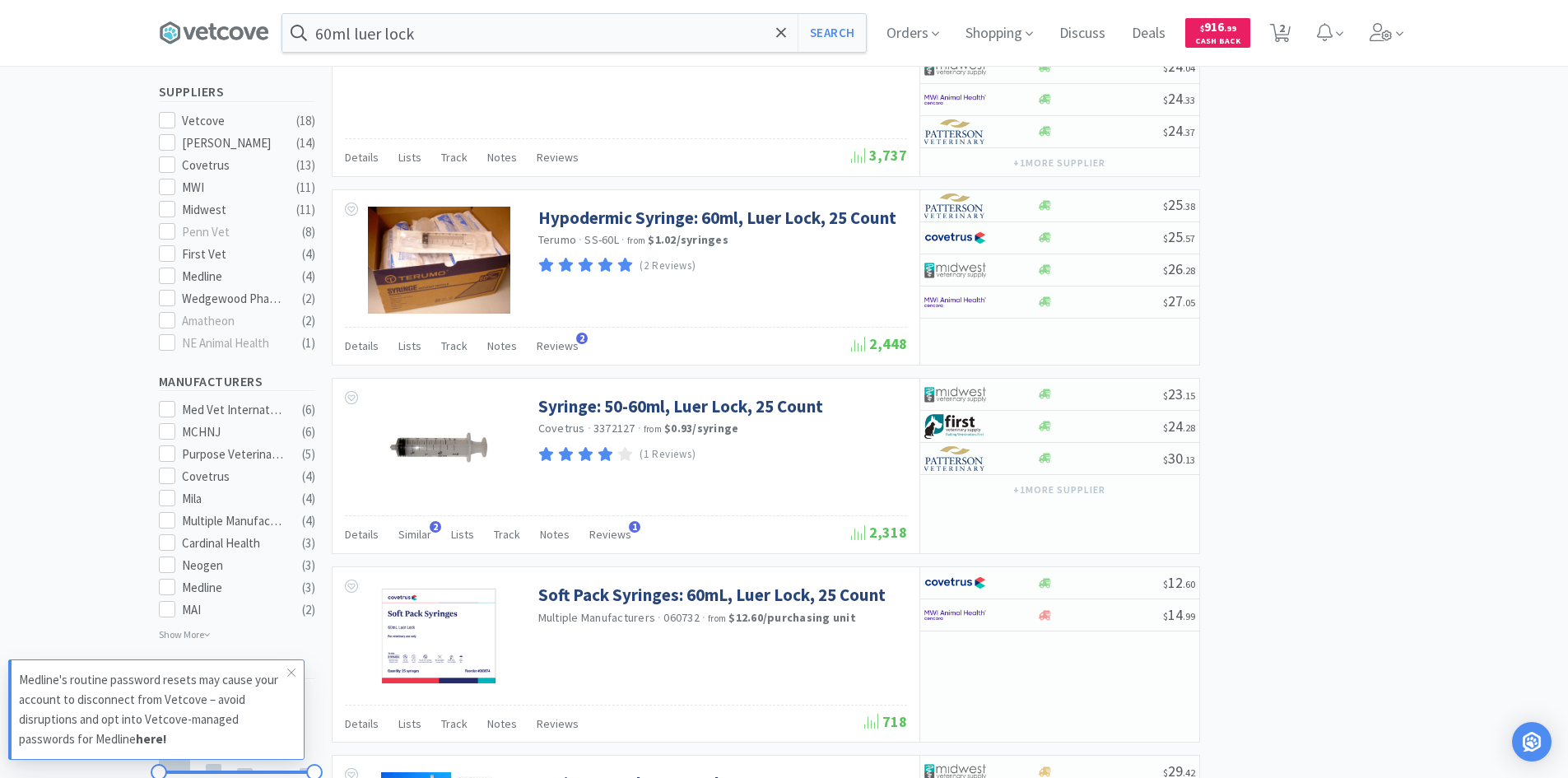
scroll to position [576, 0]
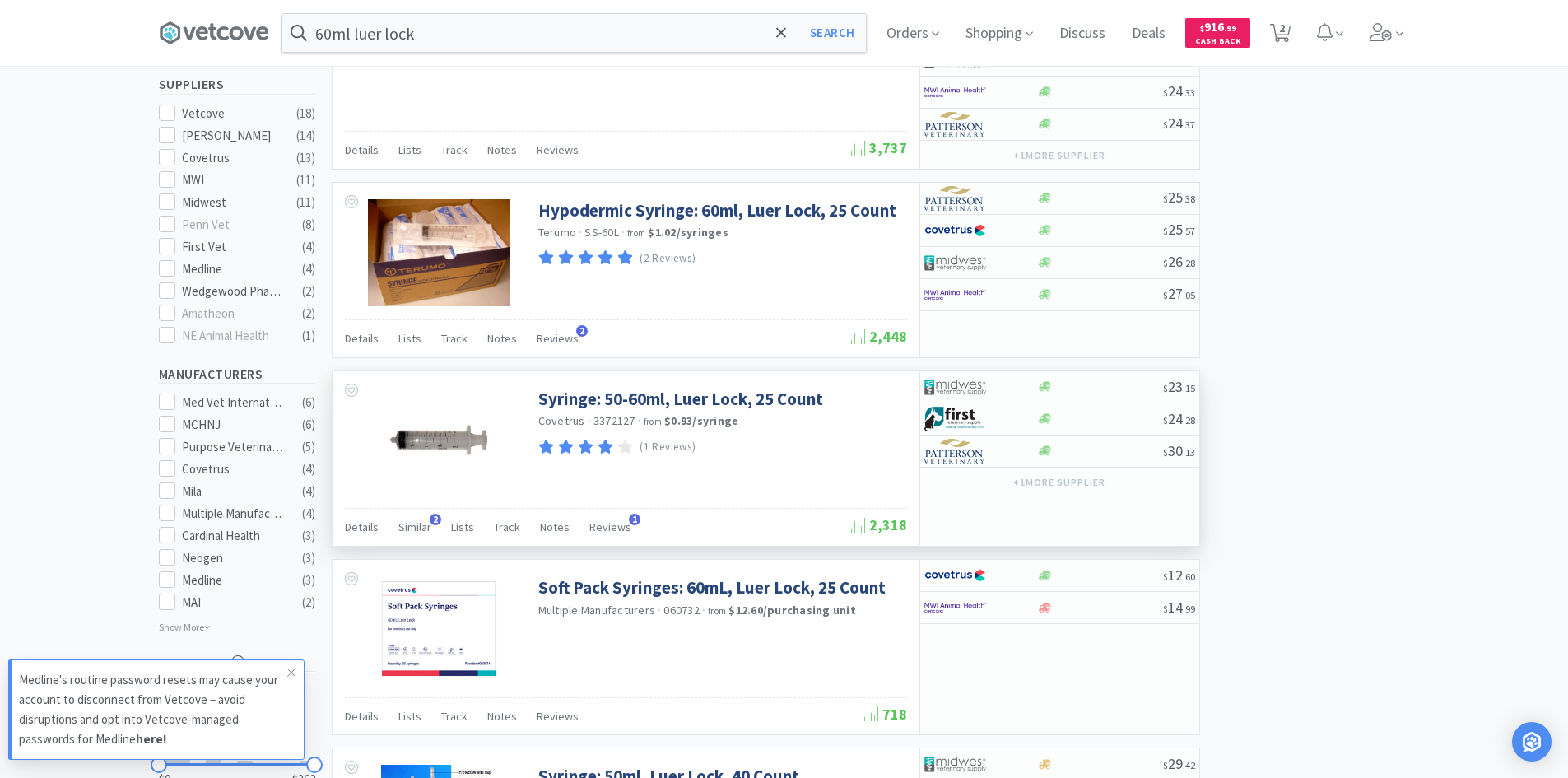
select select "200"
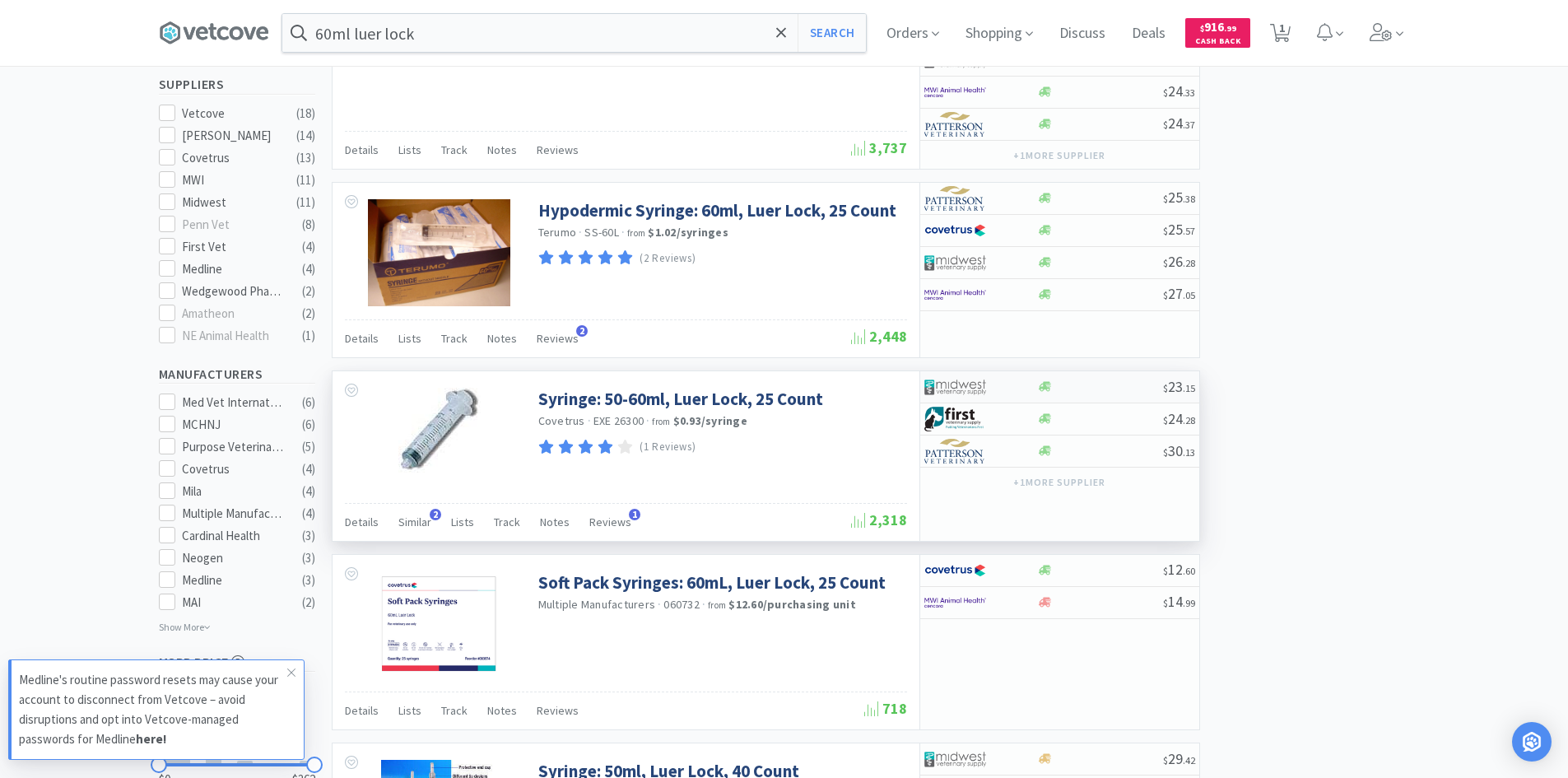
click at [1003, 393] on div at bounding box center [969, 387] width 91 height 28
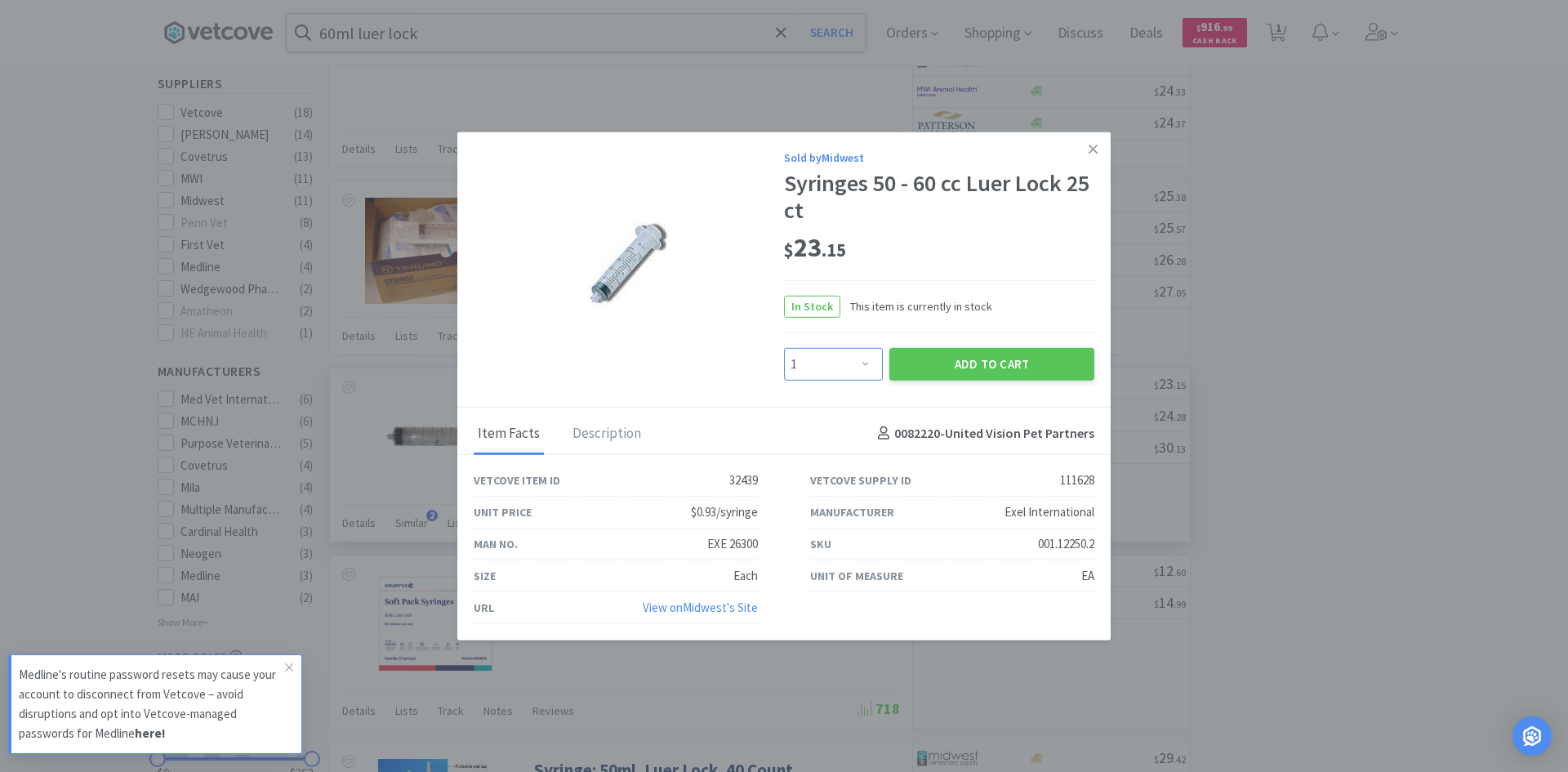
click at [867, 362] on select "Enter Quantity 1 2 3 4 5 6 7 8 9 10 11 12 13 14 15 16 17 18 19 20 Enter Quantity" at bounding box center [834, 364] width 99 height 33
select select "6"
click at [784, 347] on select "Enter Quantity 1 2 3 4 5 6 7 8 9 10 11 12 13 14 15 16 17 18 19 20 Enter Quantity" at bounding box center [834, 364] width 99 height 33
click at [953, 335] on div "Sold by Midwest Syringes 50 - 60 cc Luer Lock 25 ct $ 23 . 15 In Stock This ite…" at bounding box center [939, 264] width 310 height 232
click at [955, 363] on button "Add to Cart" at bounding box center [993, 364] width 205 height 33
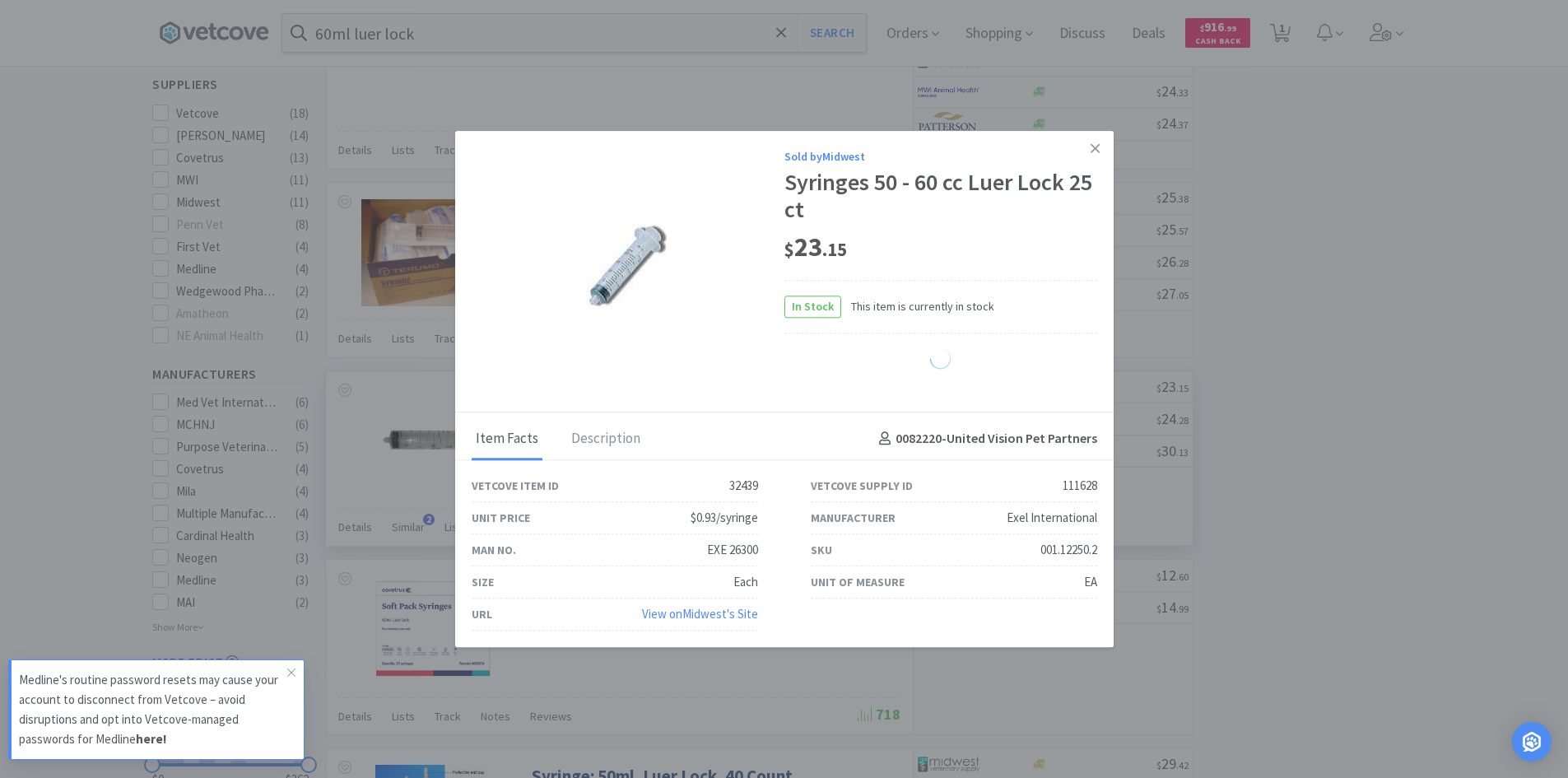
select select "6"
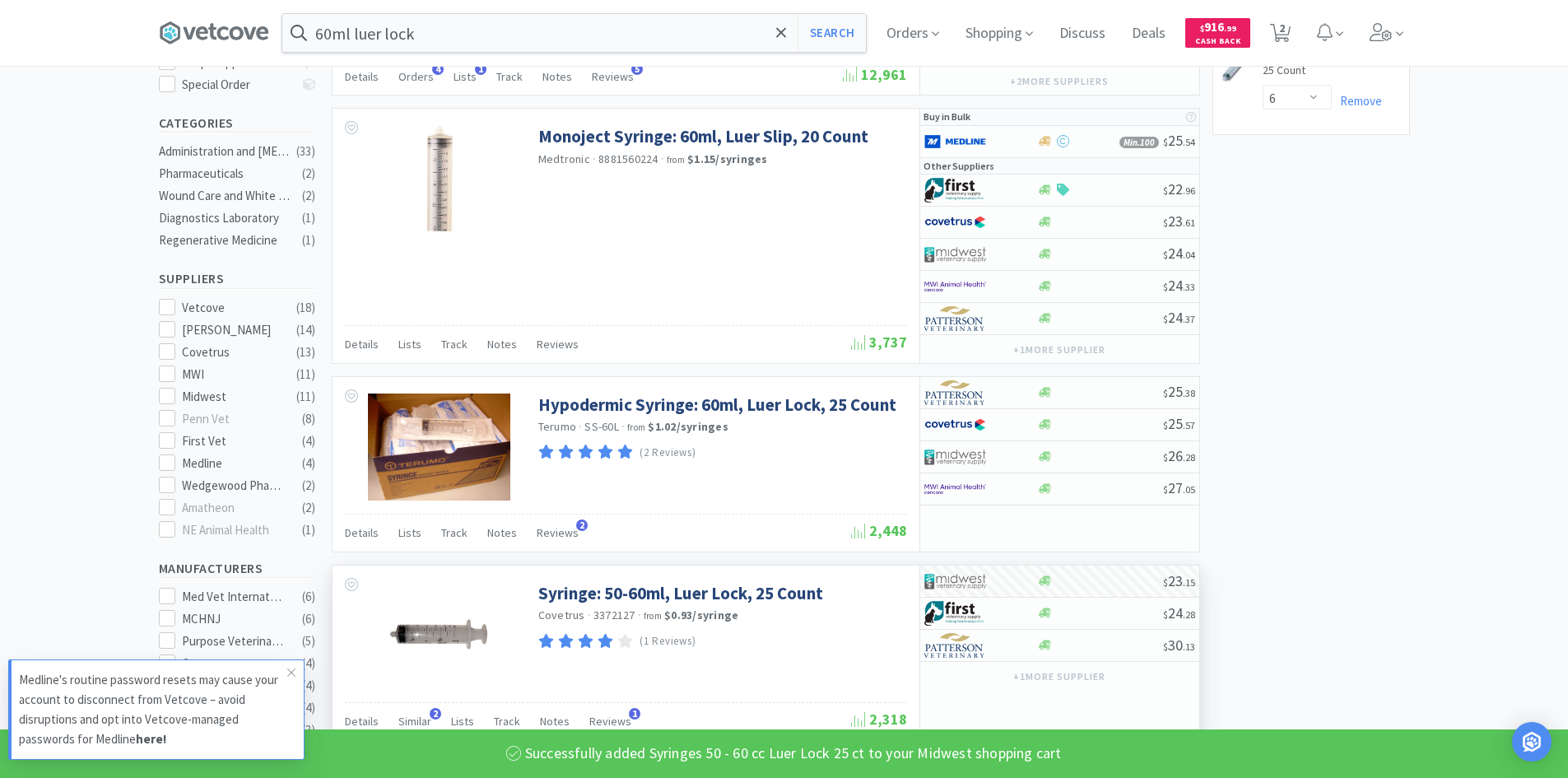
scroll to position [0, 0]
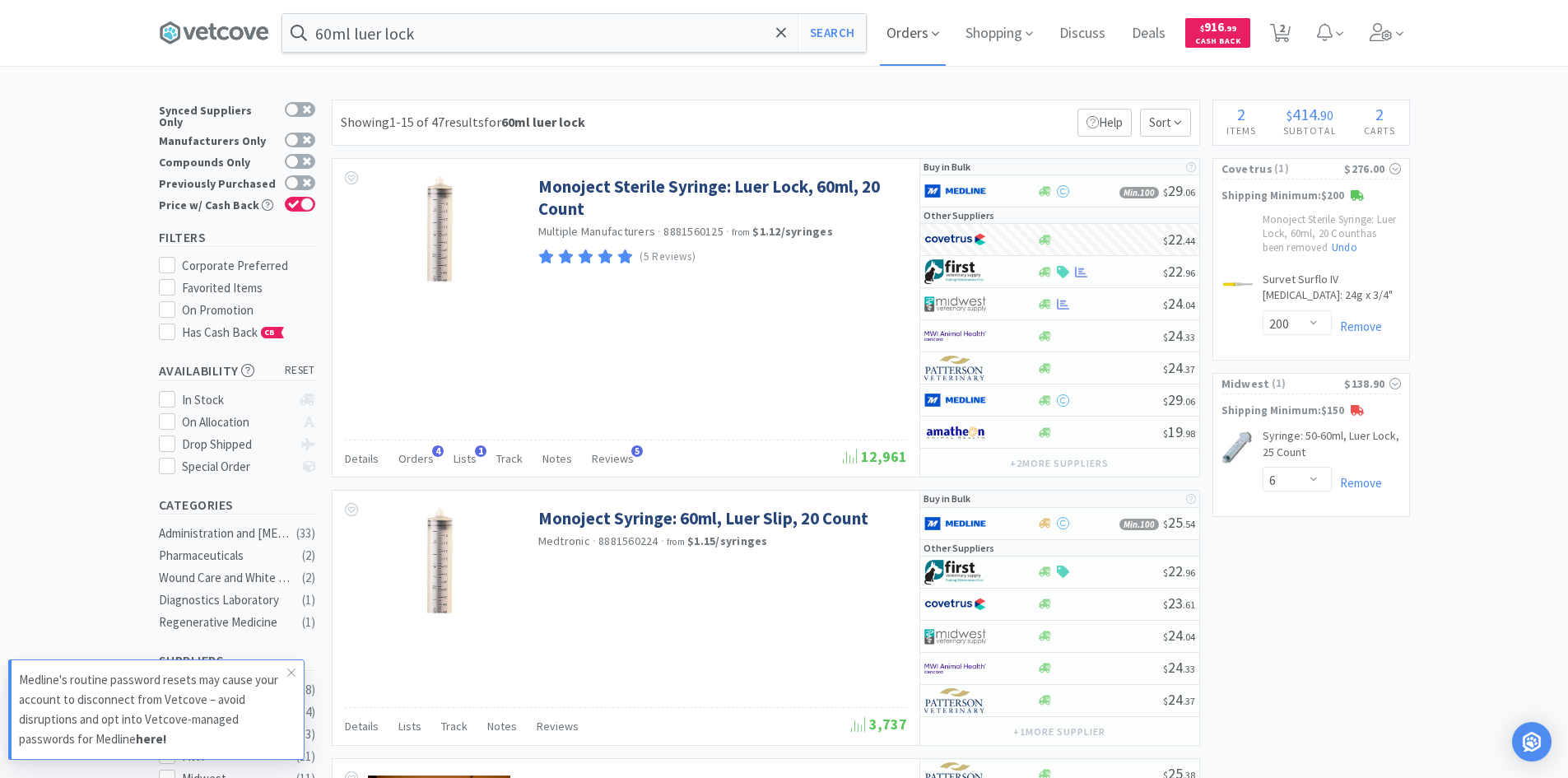
click at [939, 38] on icon at bounding box center [935, 34] width 7 height 15
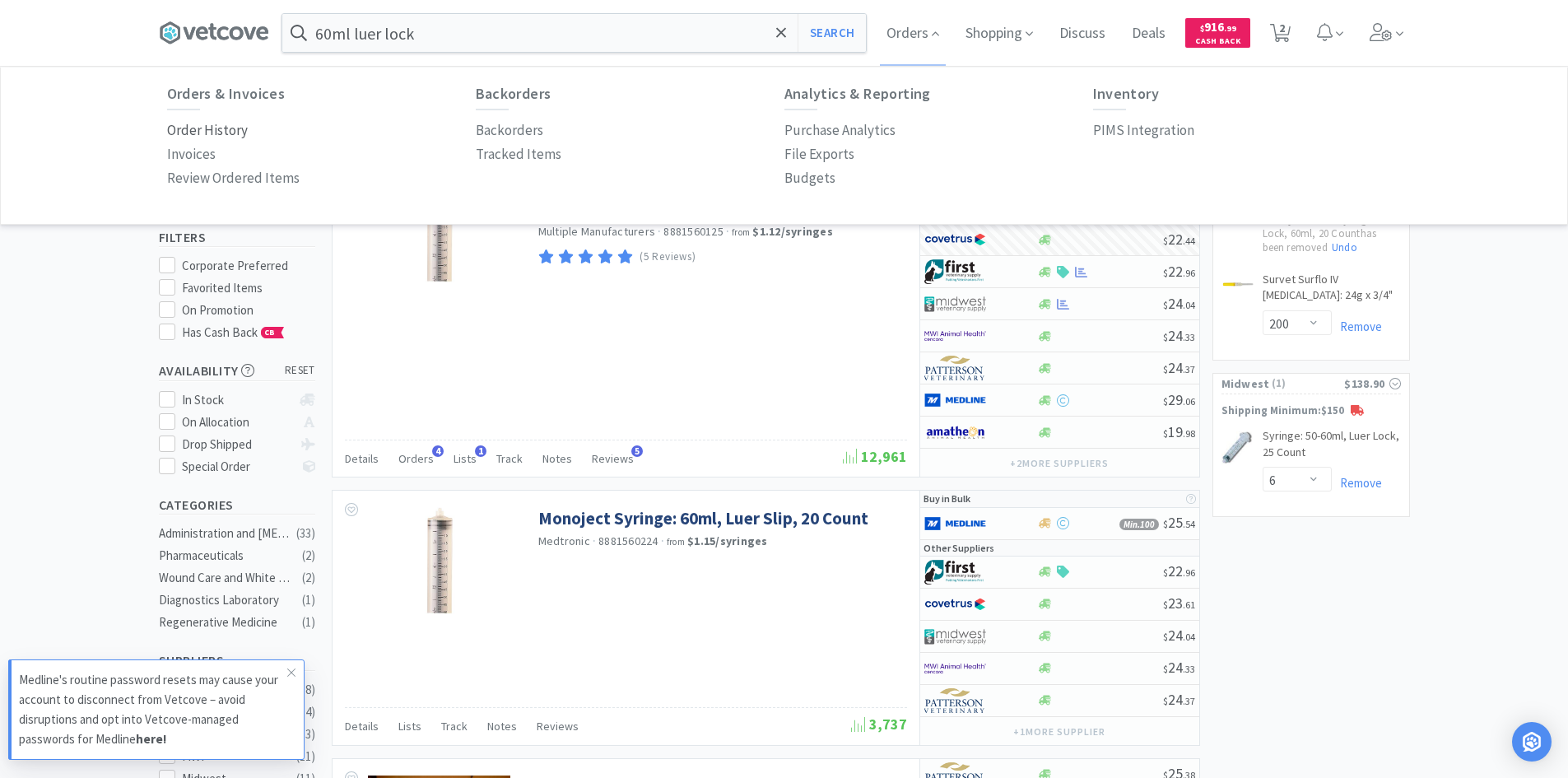
click at [235, 136] on p "Order History" at bounding box center [207, 130] width 81 height 22
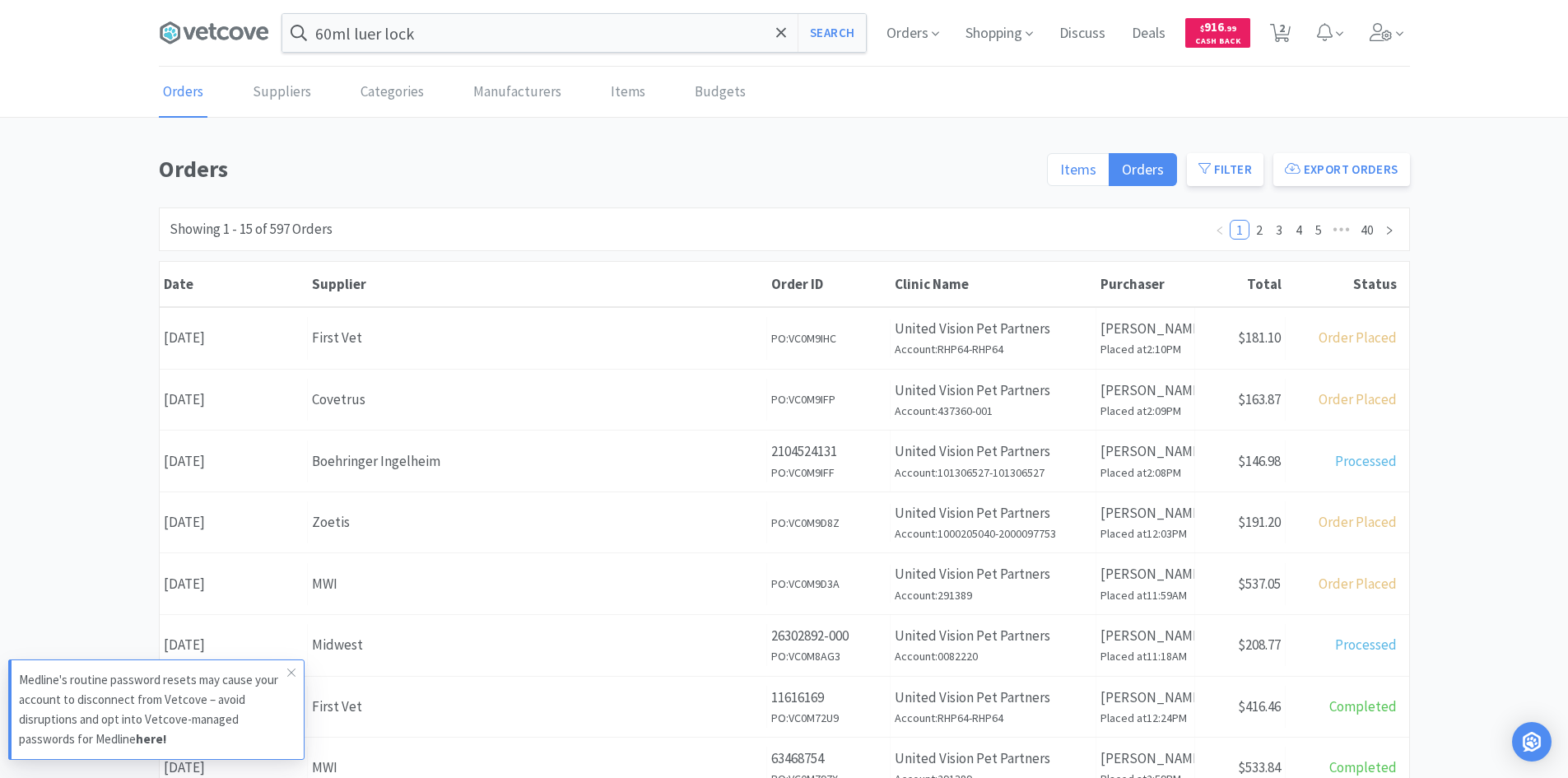
click at [1068, 165] on span "Items" at bounding box center [1078, 169] width 37 height 19
click at [1060, 175] on input "Items" at bounding box center [1060, 175] width 0 height 0
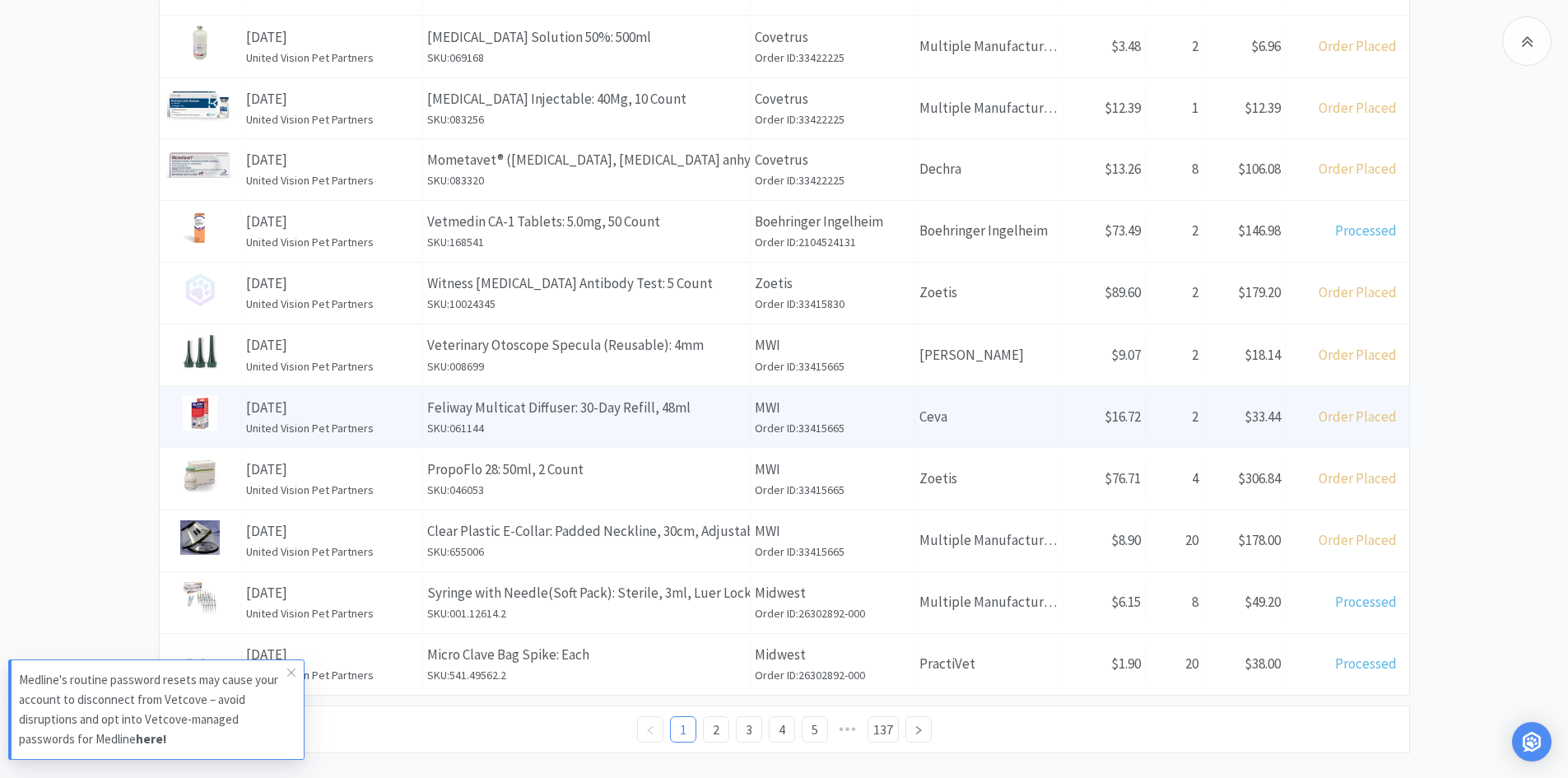
scroll to position [564, 0]
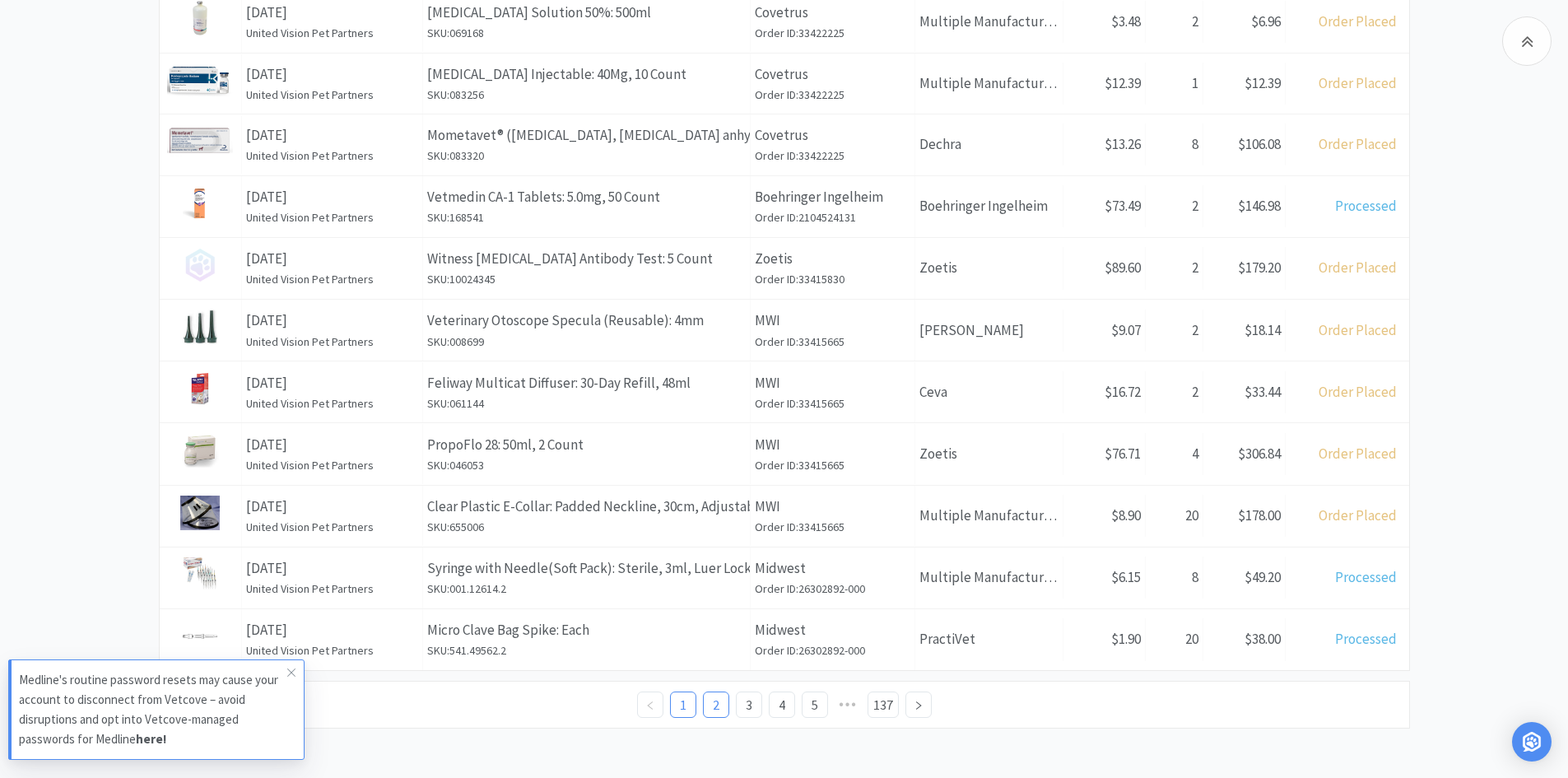
click at [717, 710] on link "2" at bounding box center [715, 705] width 25 height 25
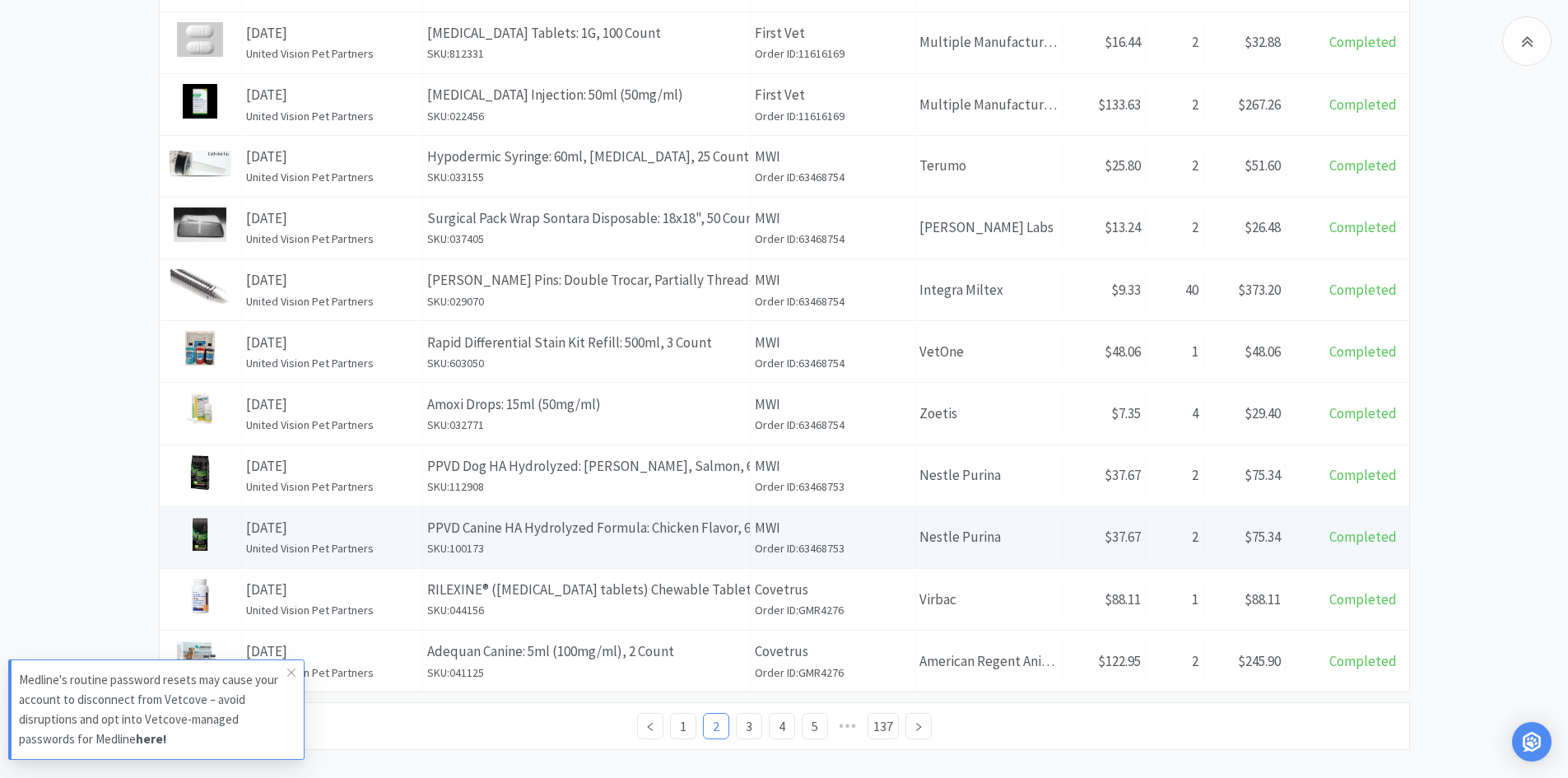
scroll to position [564, 0]
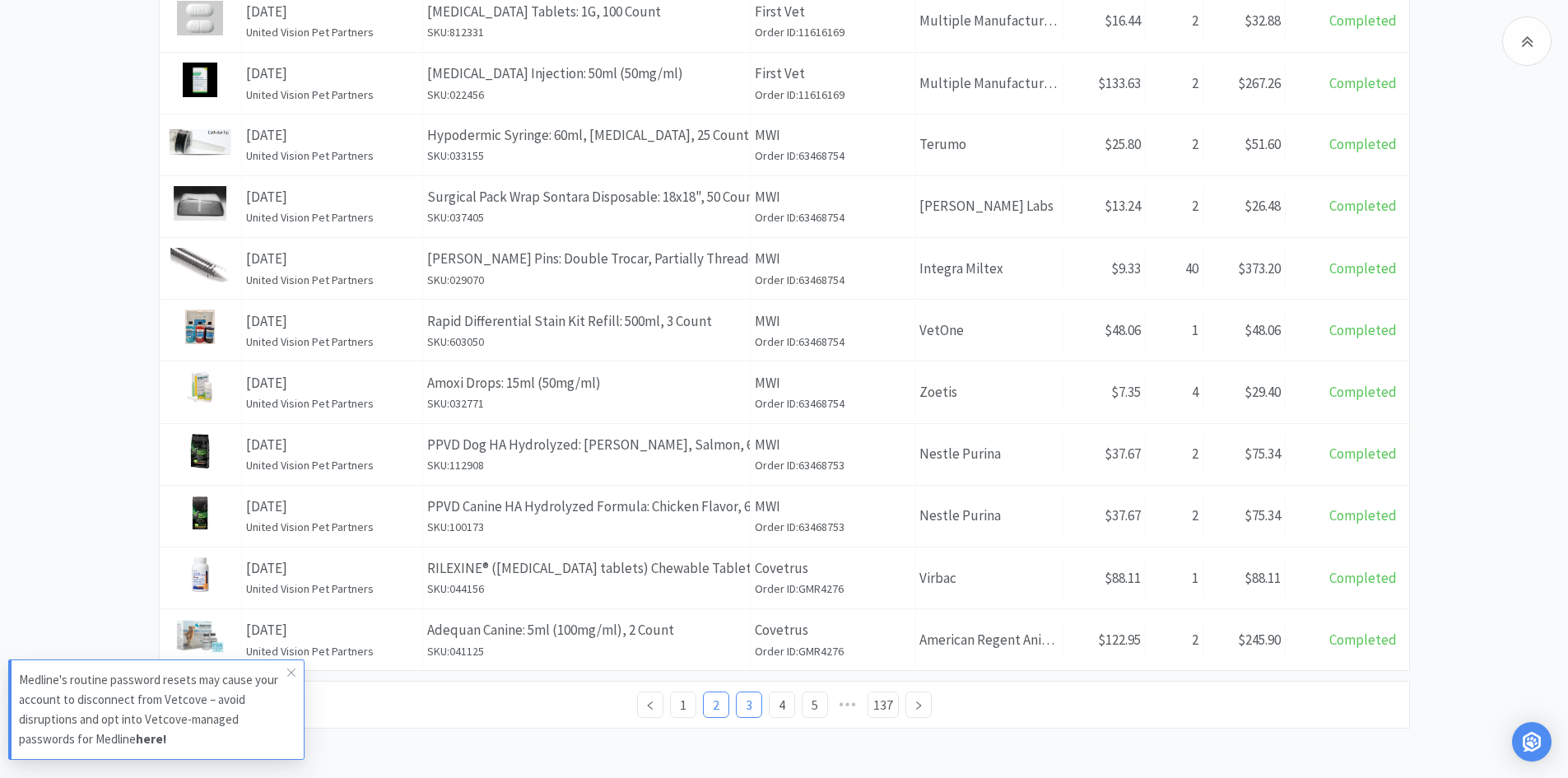
click at [743, 703] on link "3" at bounding box center [748, 705] width 25 height 25
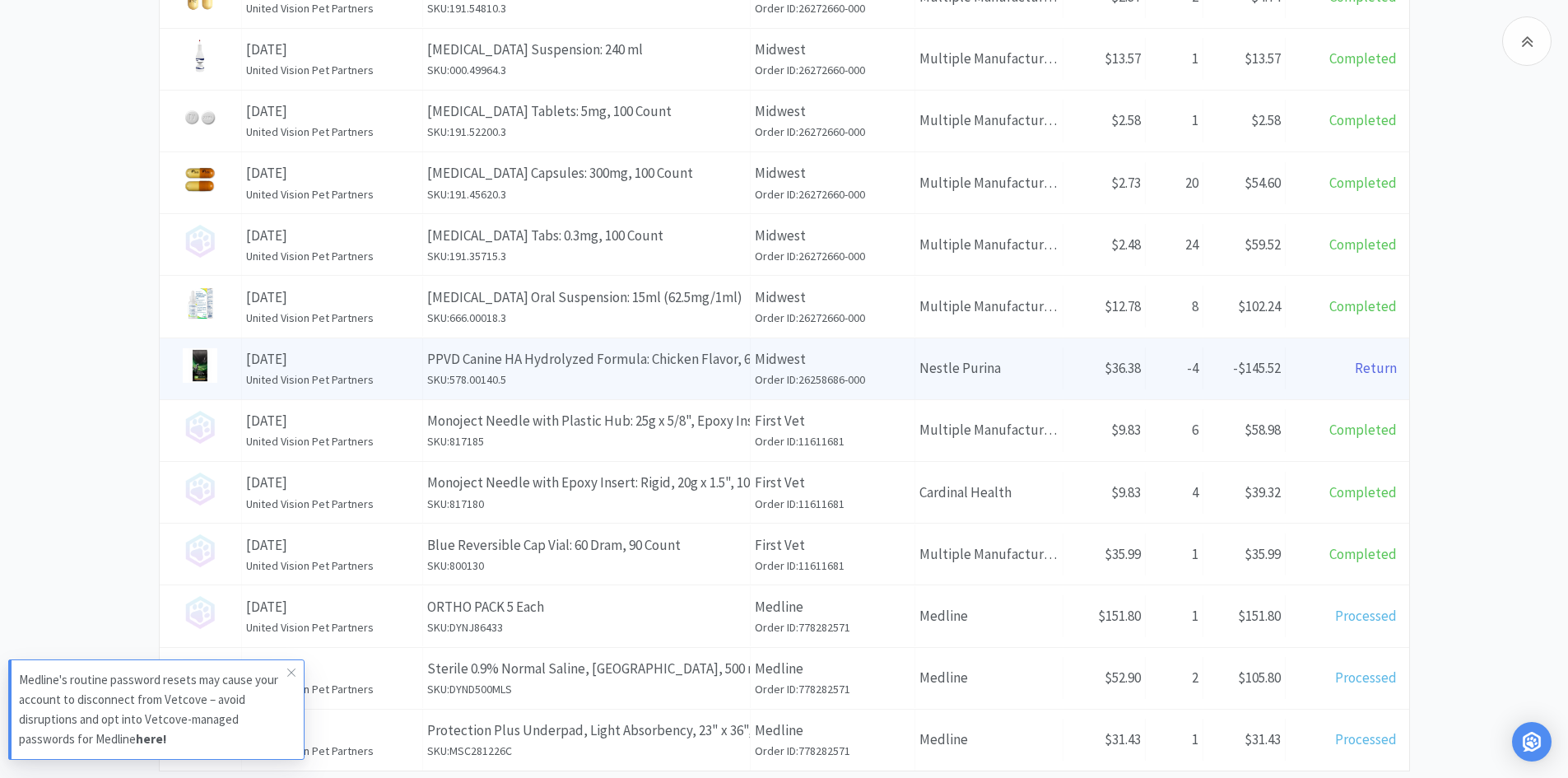
scroll to position [494, 0]
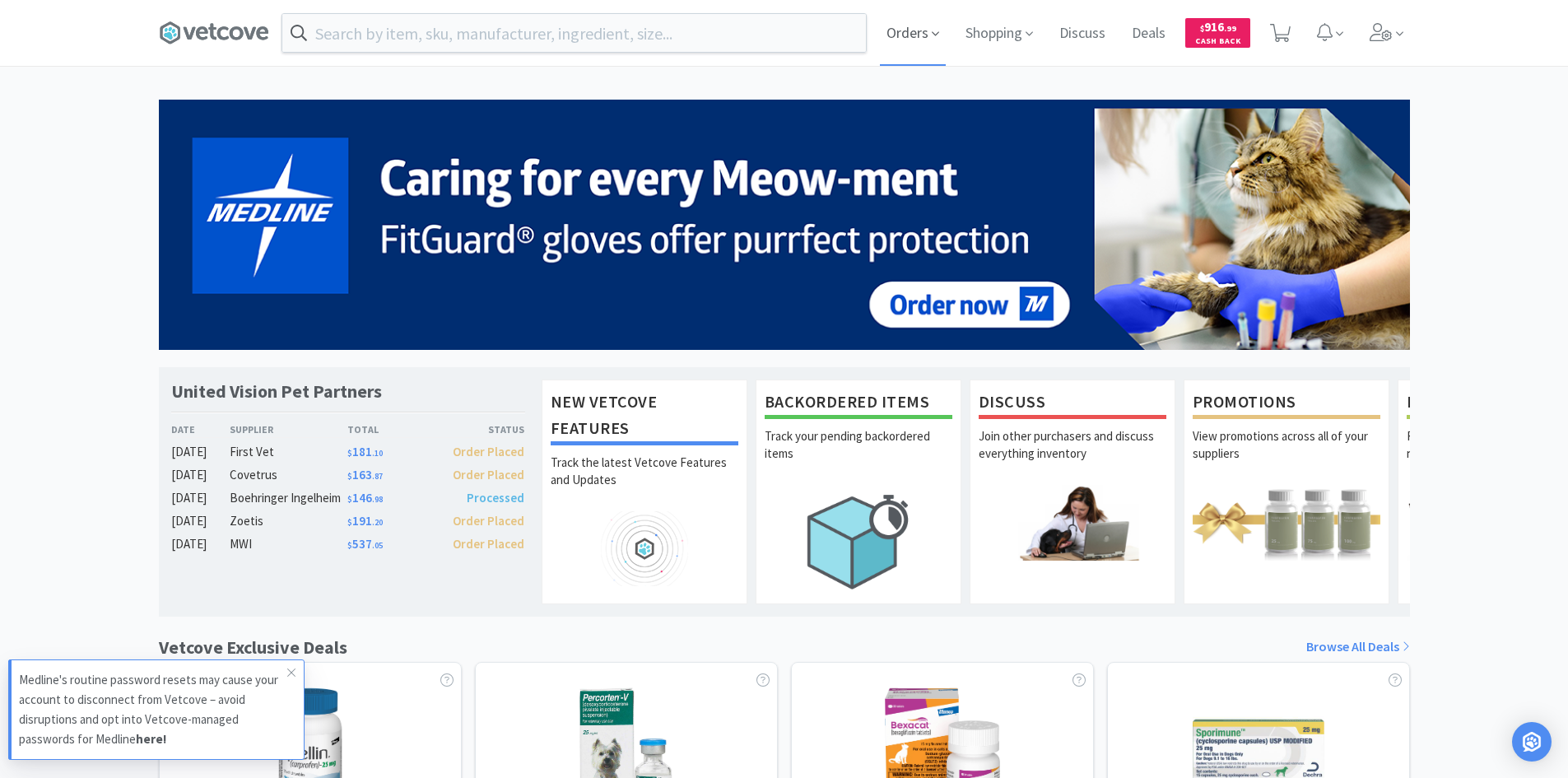
click at [941, 28] on span "Orders" at bounding box center [913, 33] width 66 height 66
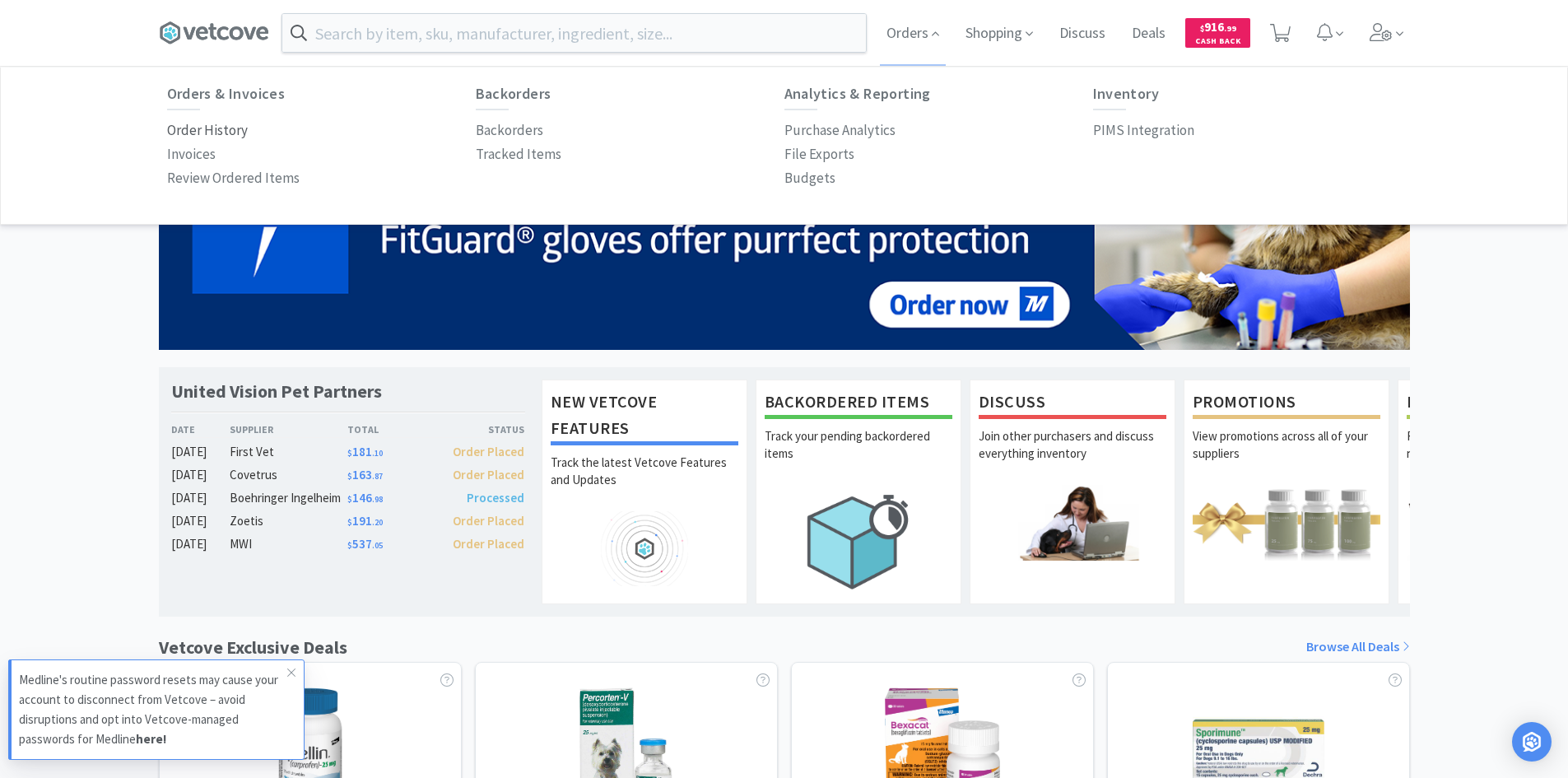
click at [182, 130] on p "Order History" at bounding box center [207, 130] width 81 height 22
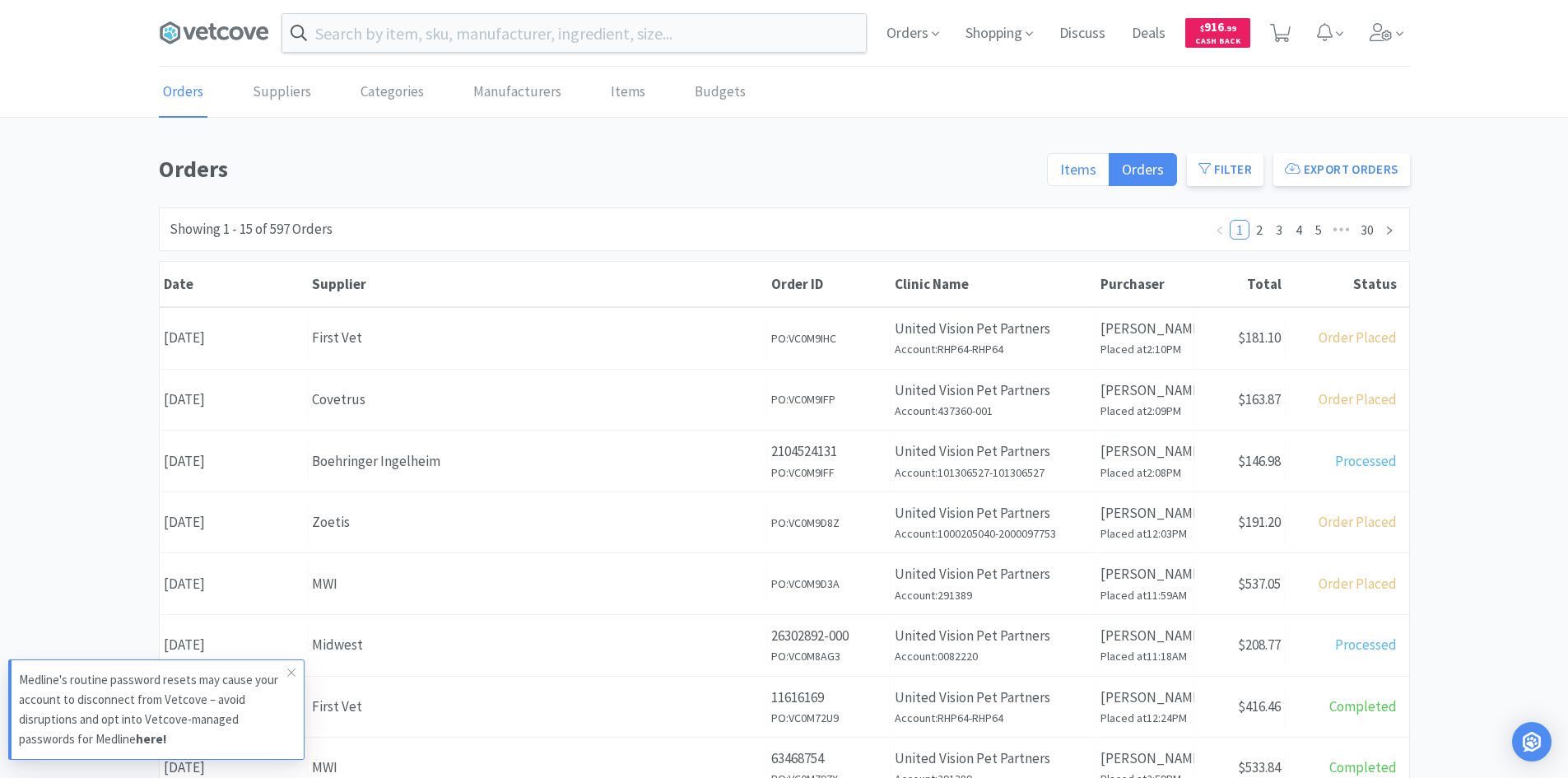
click at [1099, 170] on label "Items" at bounding box center [1078, 170] width 62 height 33
click at [1060, 175] on input "Items" at bounding box center [1060, 175] width 0 height 0
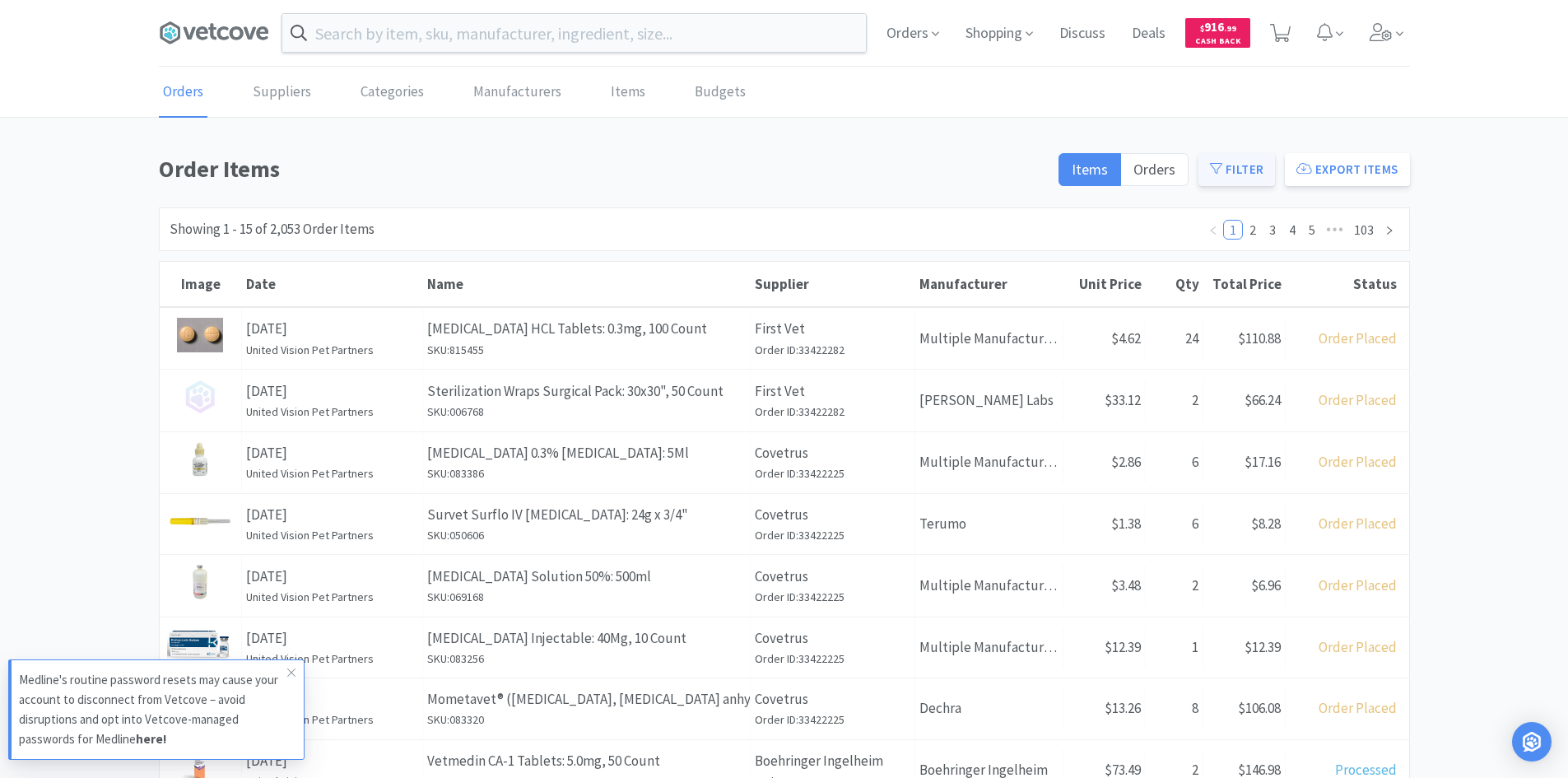
click at [1231, 161] on button "Filter" at bounding box center [1236, 170] width 77 height 33
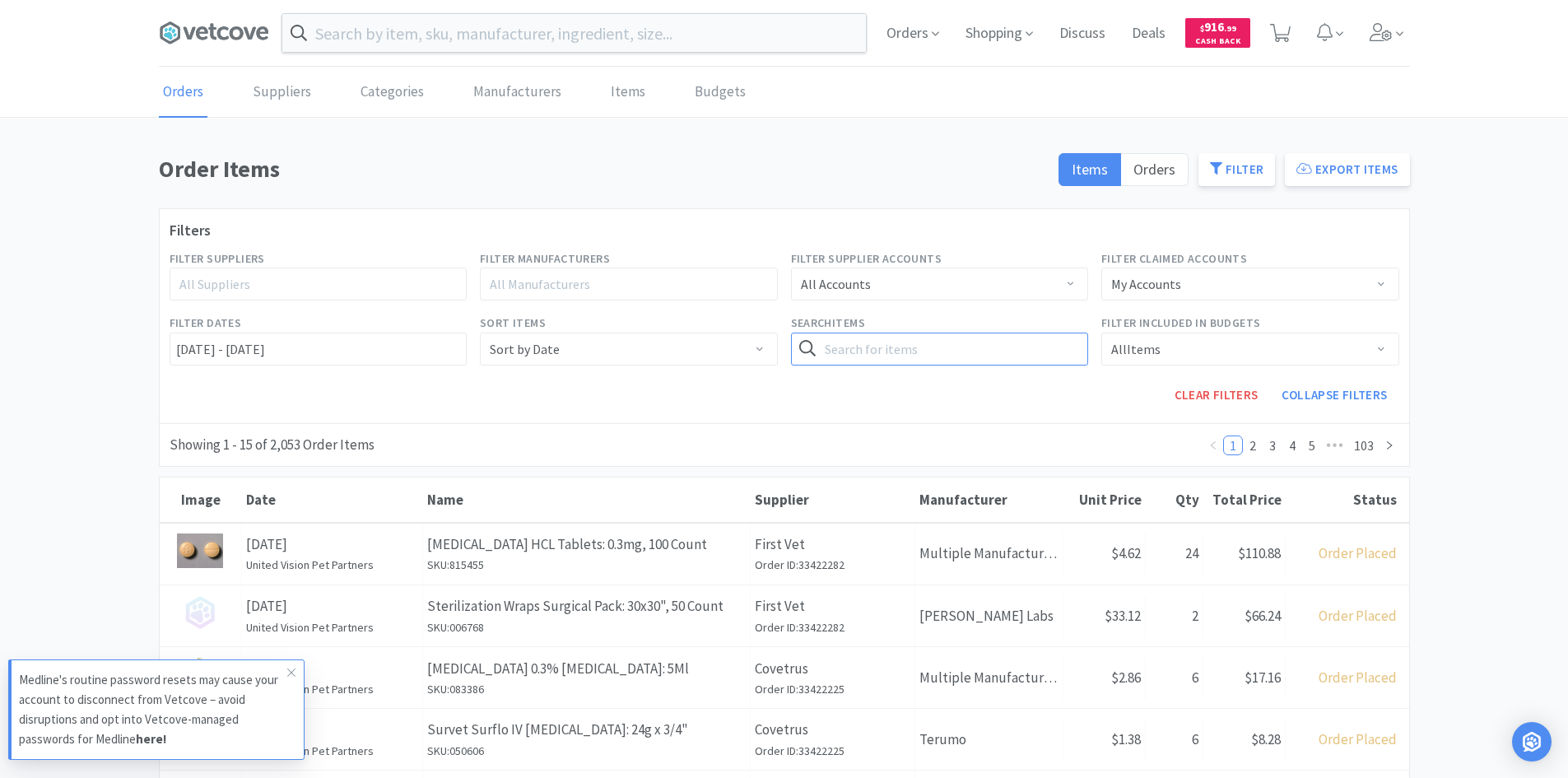
click at [879, 336] on input "text" at bounding box center [940, 349] width 298 height 33
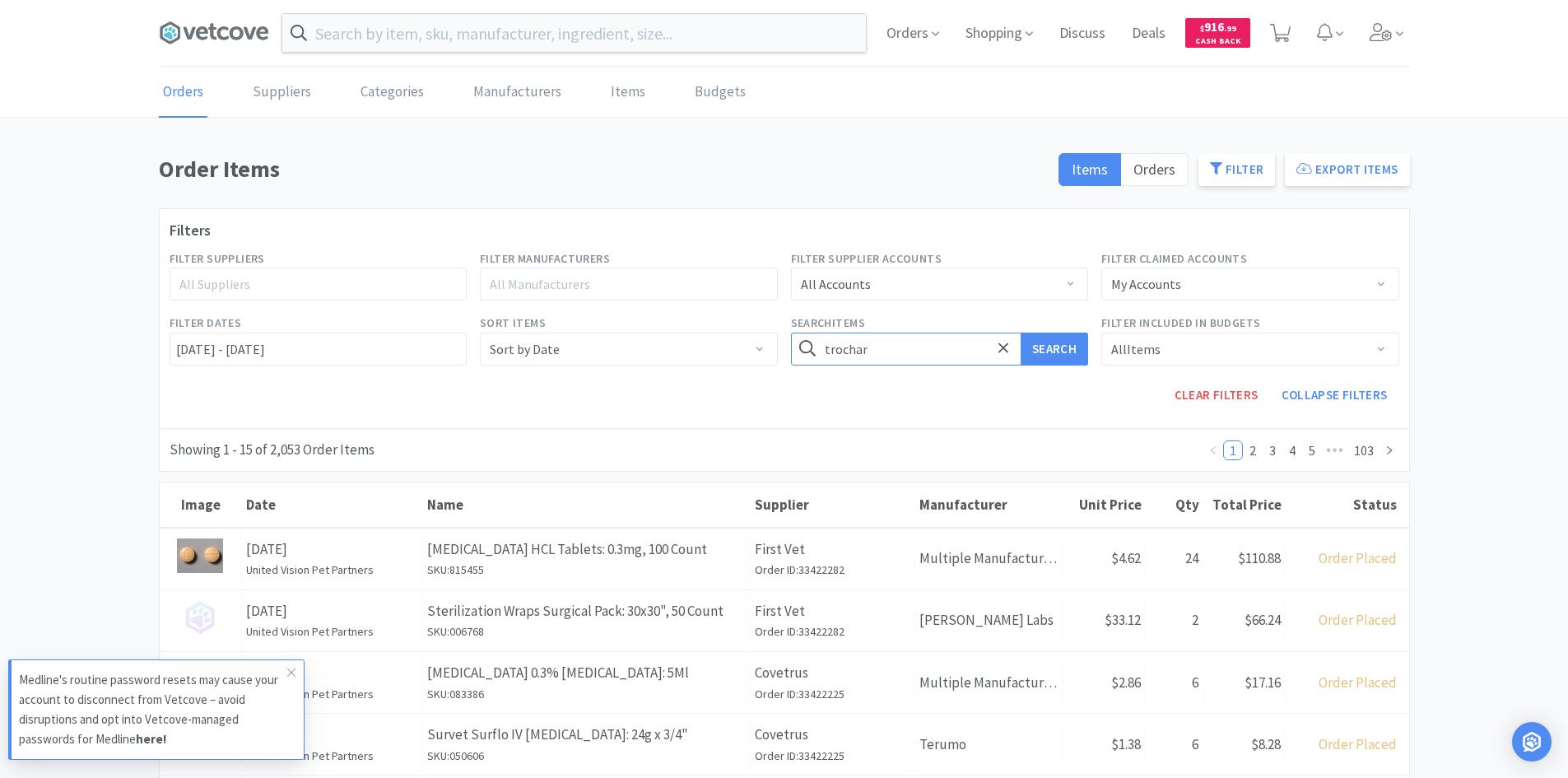
click at [1020, 333] on button "Search" at bounding box center [1054, 349] width 68 height 33
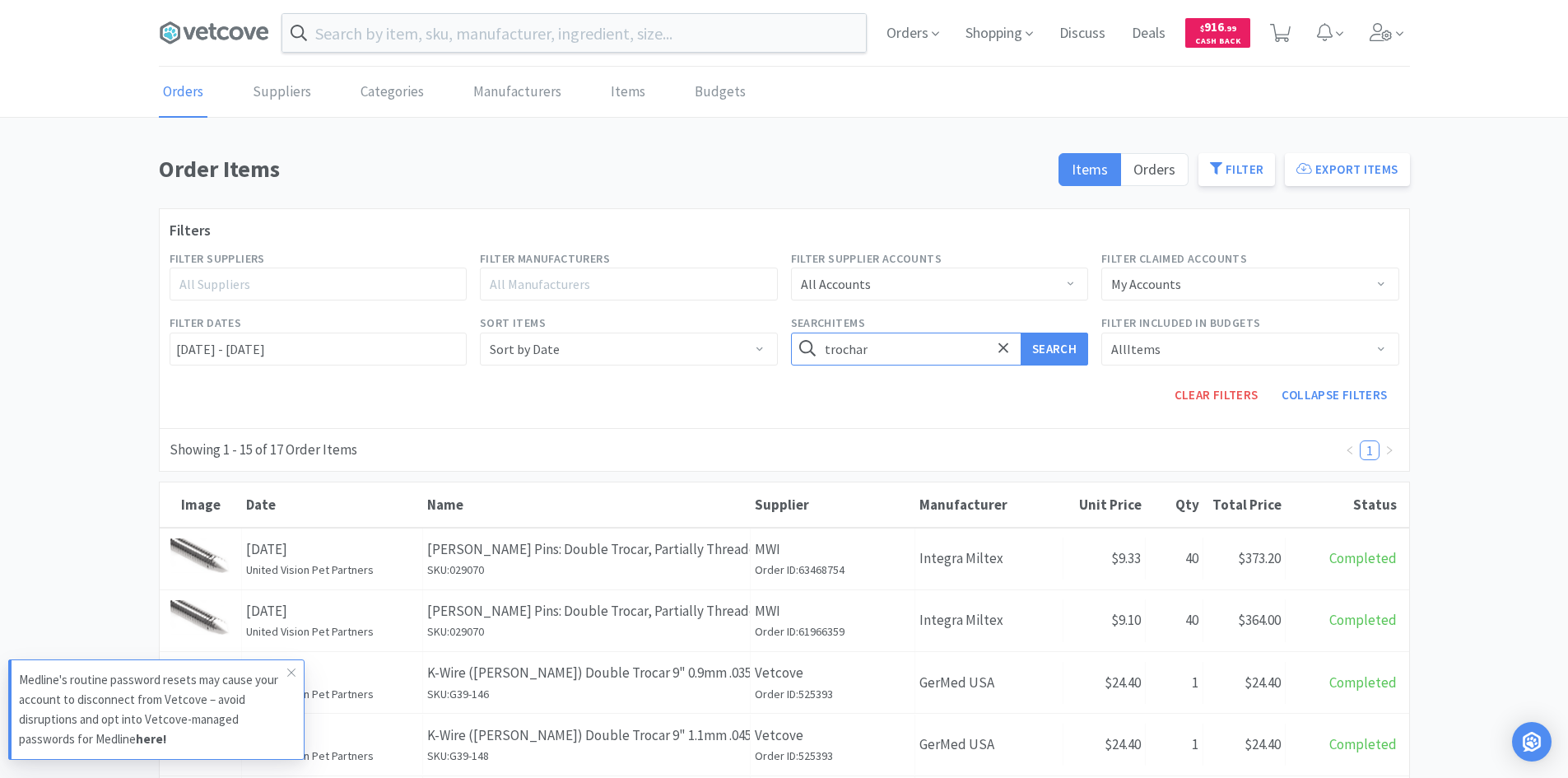
click at [881, 354] on input "trochar" at bounding box center [940, 349] width 298 height 33
click at [1020, 333] on button "Search" at bounding box center [1054, 349] width 68 height 33
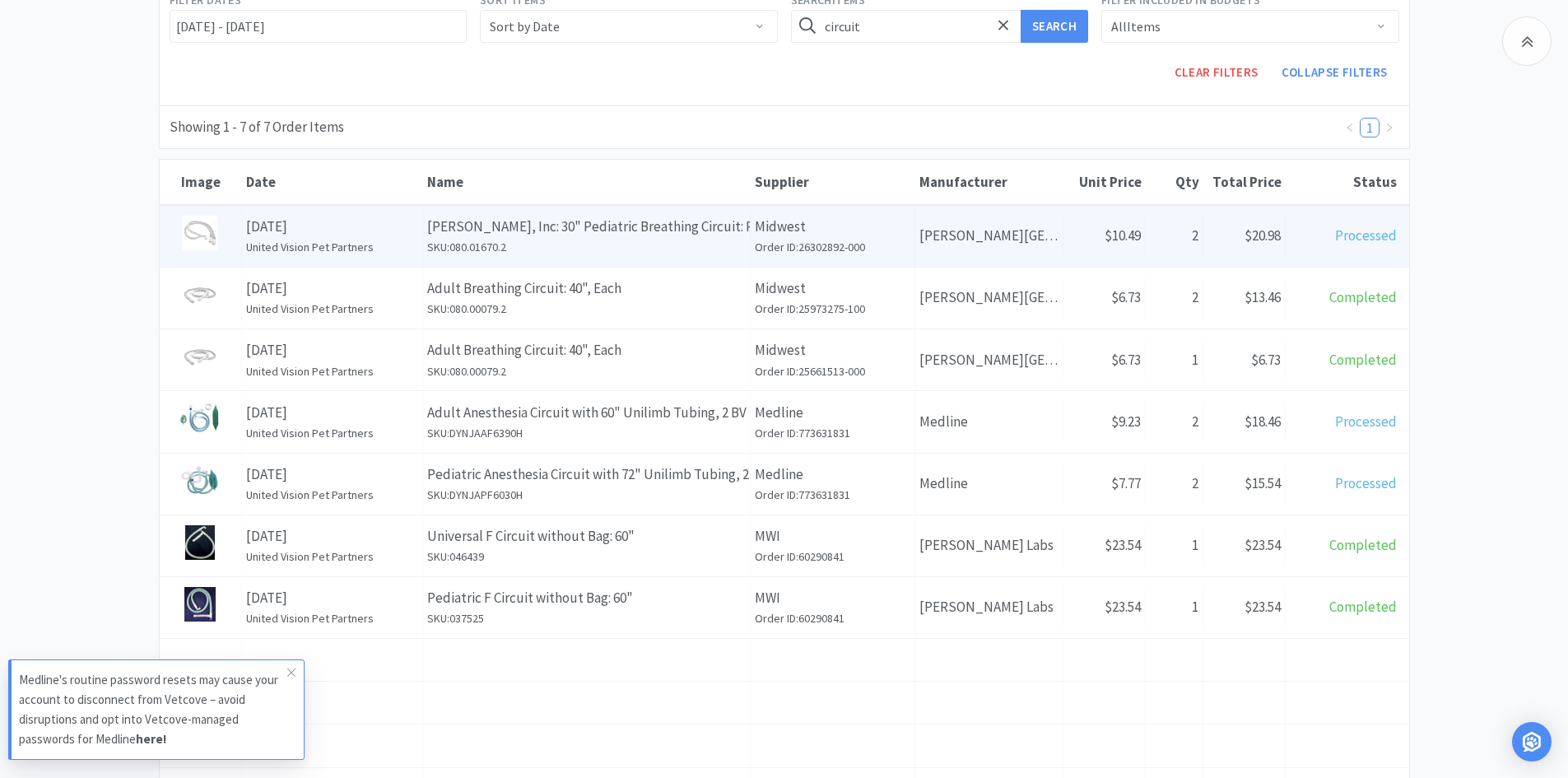
scroll to position [329, 0]
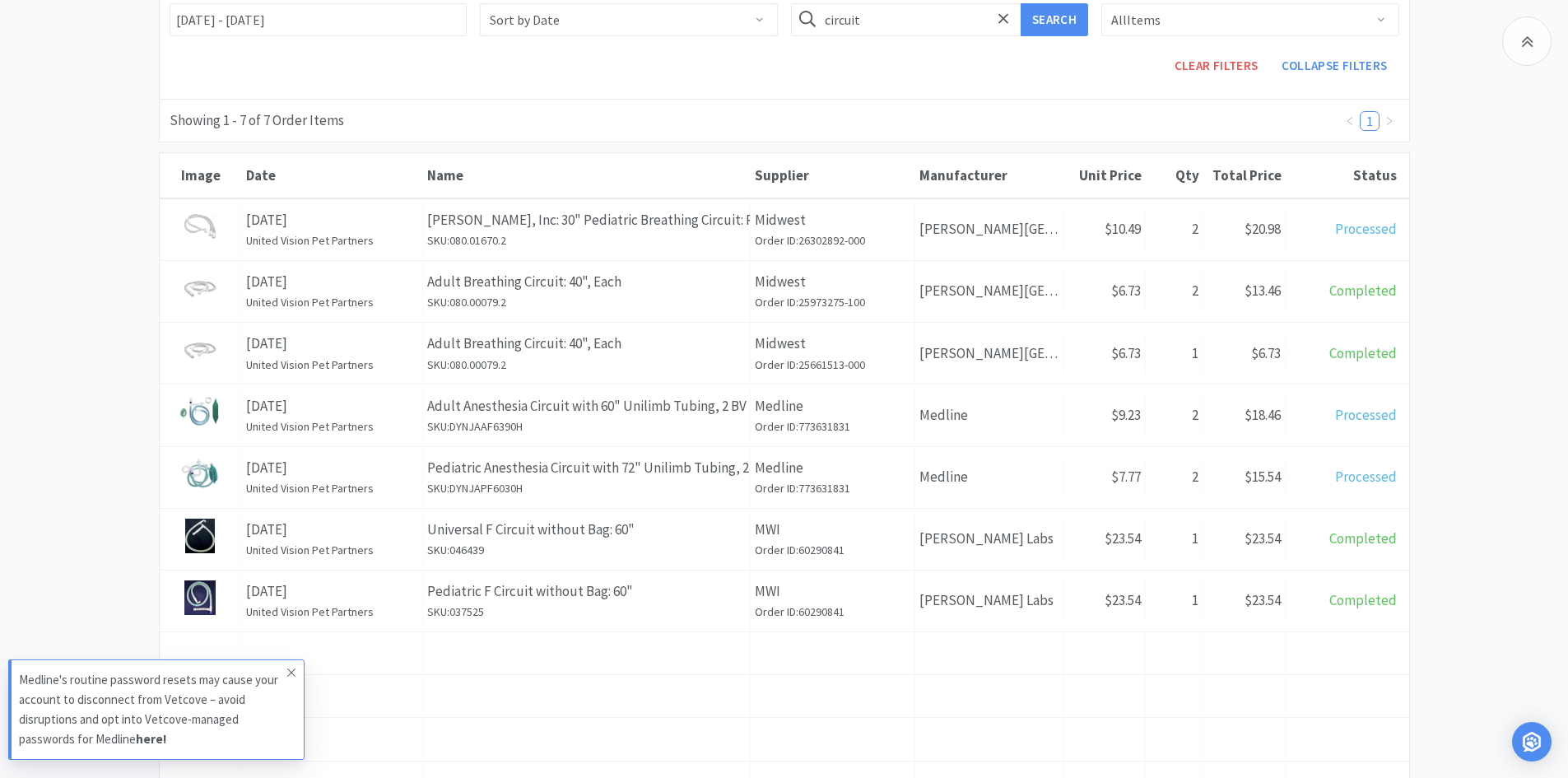
click at [301, 683] on span at bounding box center [291, 673] width 23 height 27
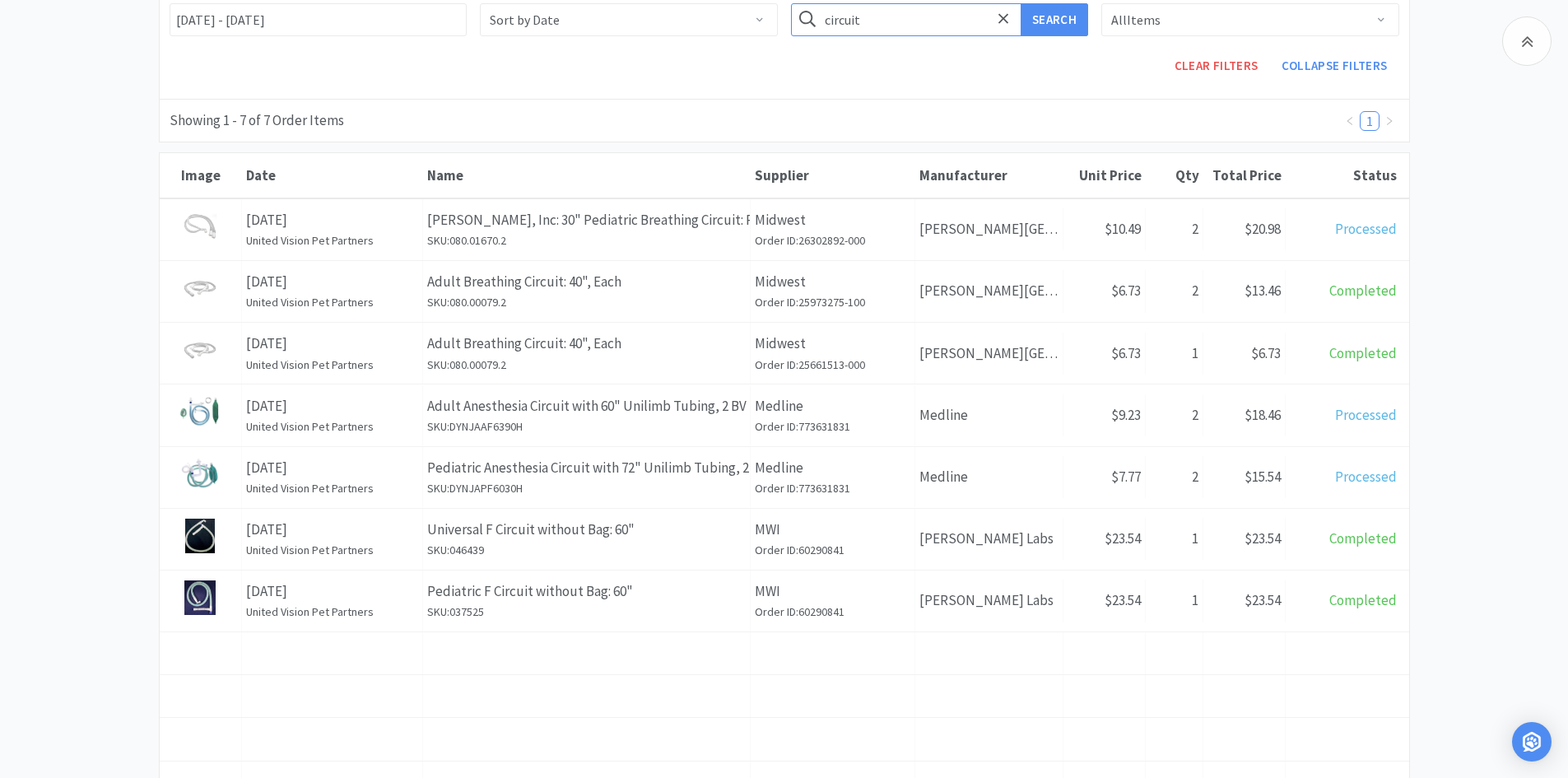
click at [871, 25] on input "circuit" at bounding box center [940, 20] width 298 height 33
click at [1020, 4] on button "Search" at bounding box center [1054, 20] width 68 height 33
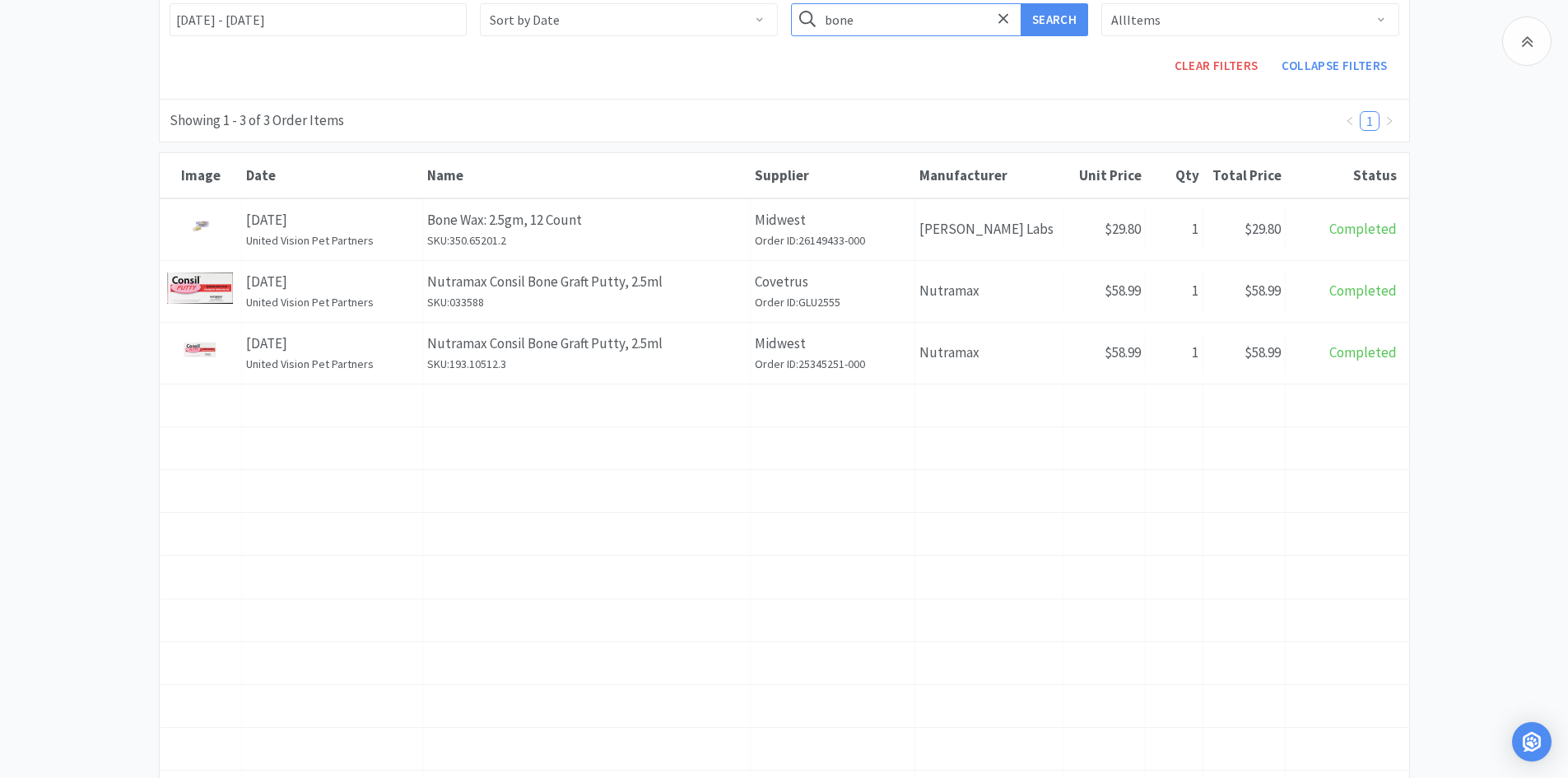
click at [849, 27] on input "bone" at bounding box center [940, 20] width 298 height 33
click at [1020, 4] on button "Search" at bounding box center [1054, 20] width 68 height 33
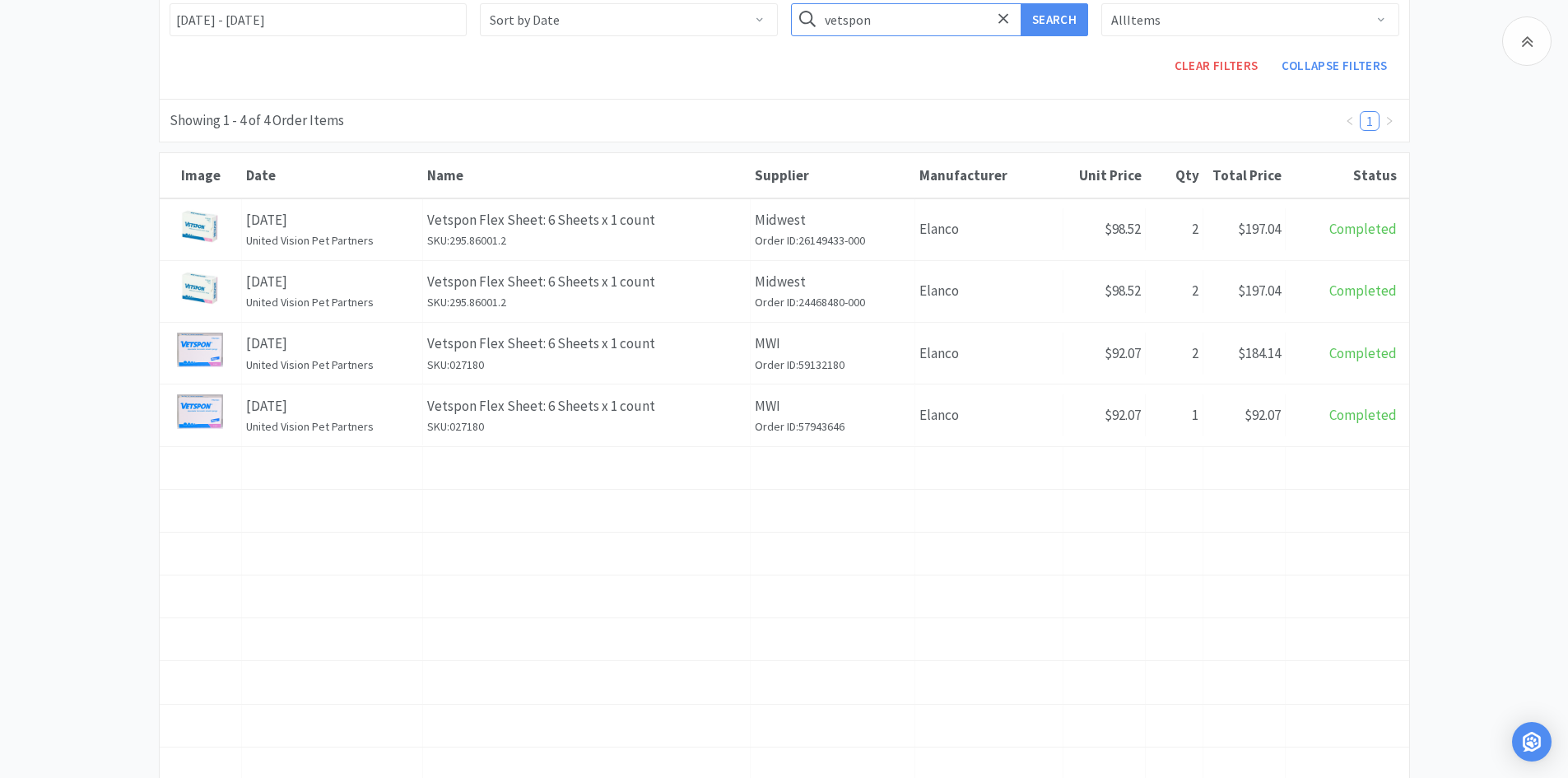
click at [891, 25] on input "vetspon" at bounding box center [940, 20] width 298 height 33
type input "lap sponge"
click at [1020, 4] on button "Search" at bounding box center [1054, 20] width 68 height 33
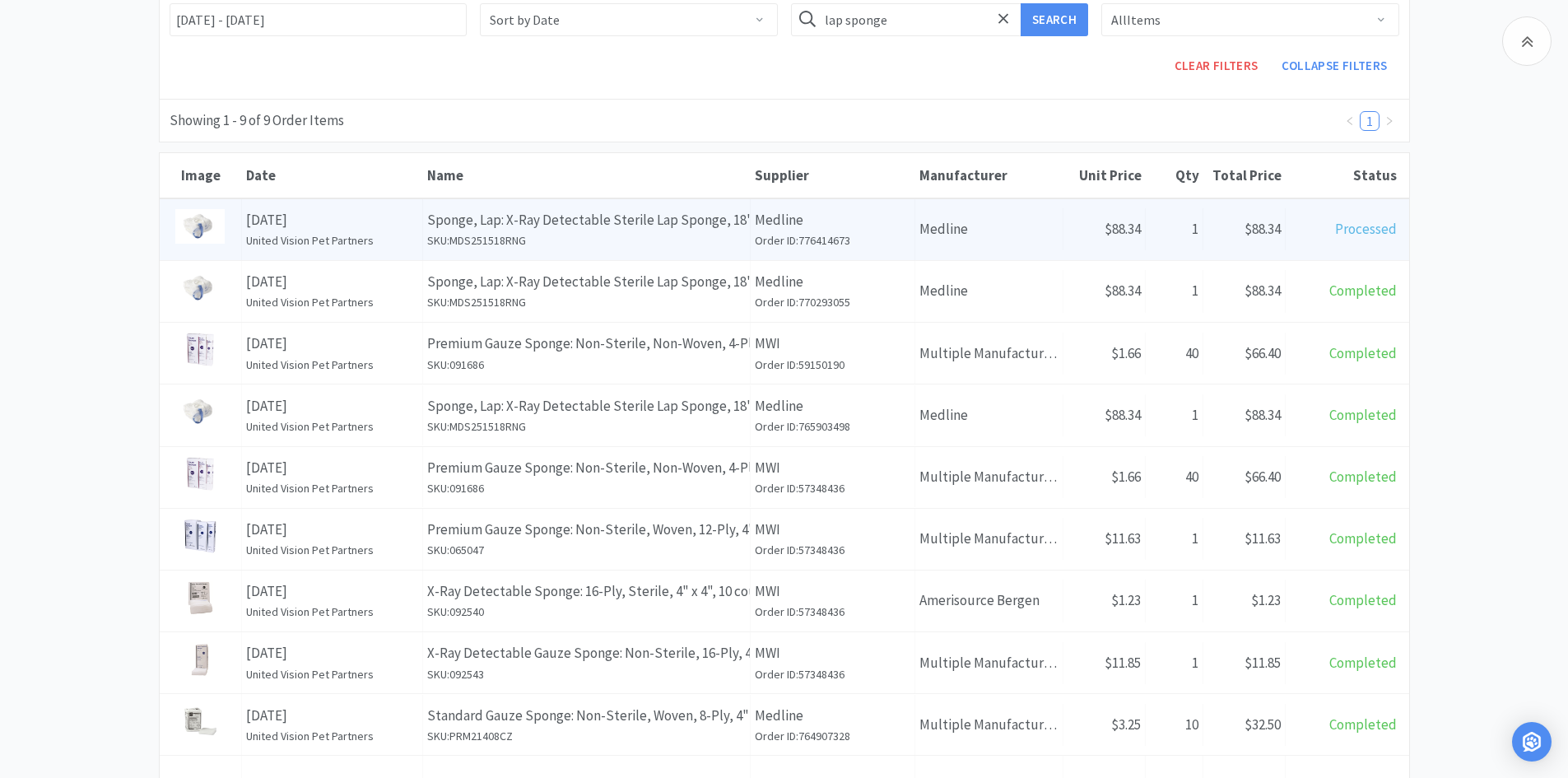
click at [706, 219] on p "Sponge, Lap: X-Ray Detectable Sterile Lap Sponge, 18" x 18", Ring, 5/Pack, 40 P…" at bounding box center [586, 220] width 319 height 22
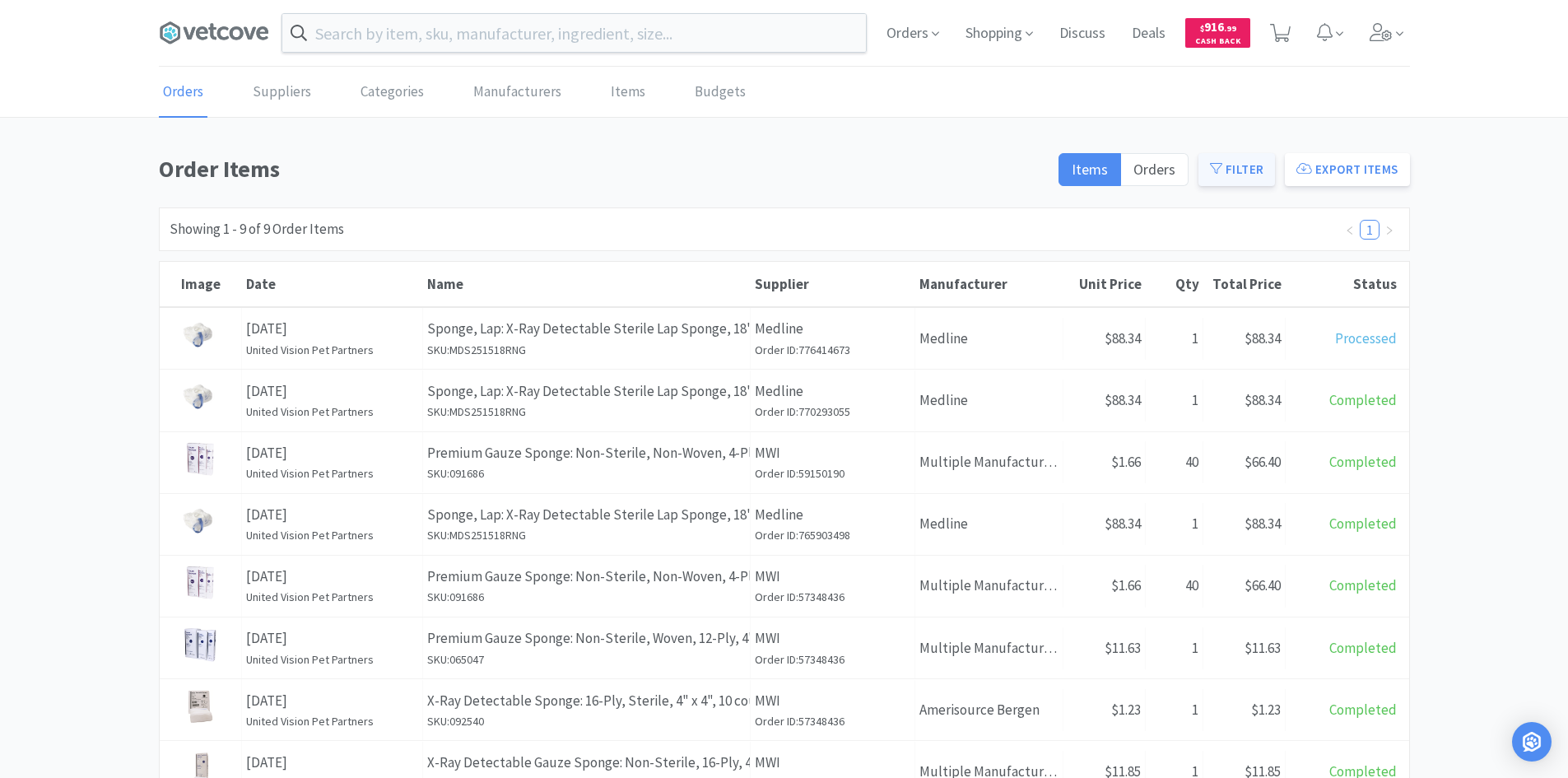
click at [1241, 168] on button "Filter" at bounding box center [1236, 170] width 77 height 33
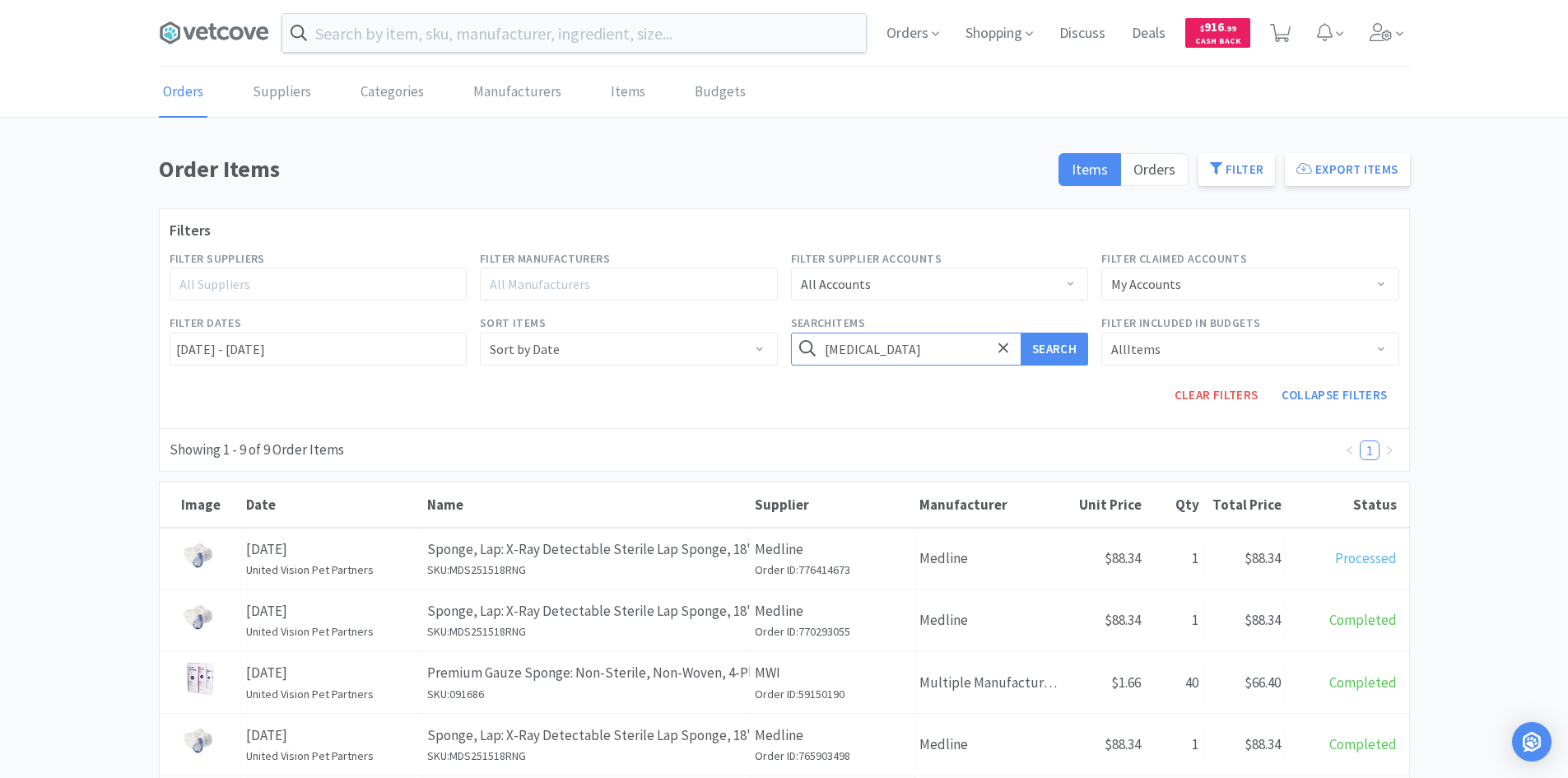
click at [1020, 333] on button "Search" at bounding box center [1054, 349] width 68 height 33
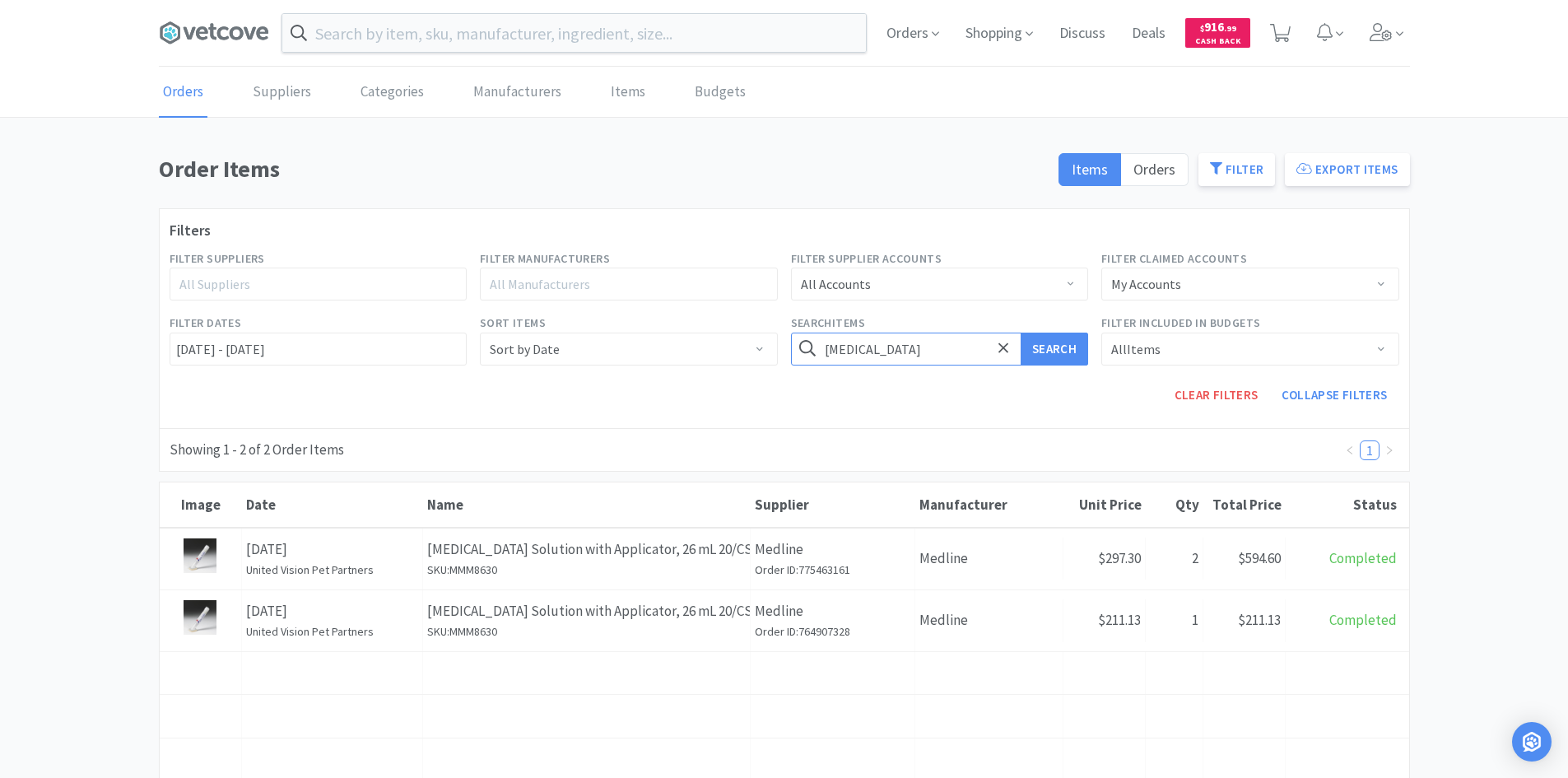
click at [902, 362] on input "duraprep" at bounding box center [940, 349] width 298 height 33
click at [1020, 333] on button "Search" at bounding box center [1054, 349] width 68 height 33
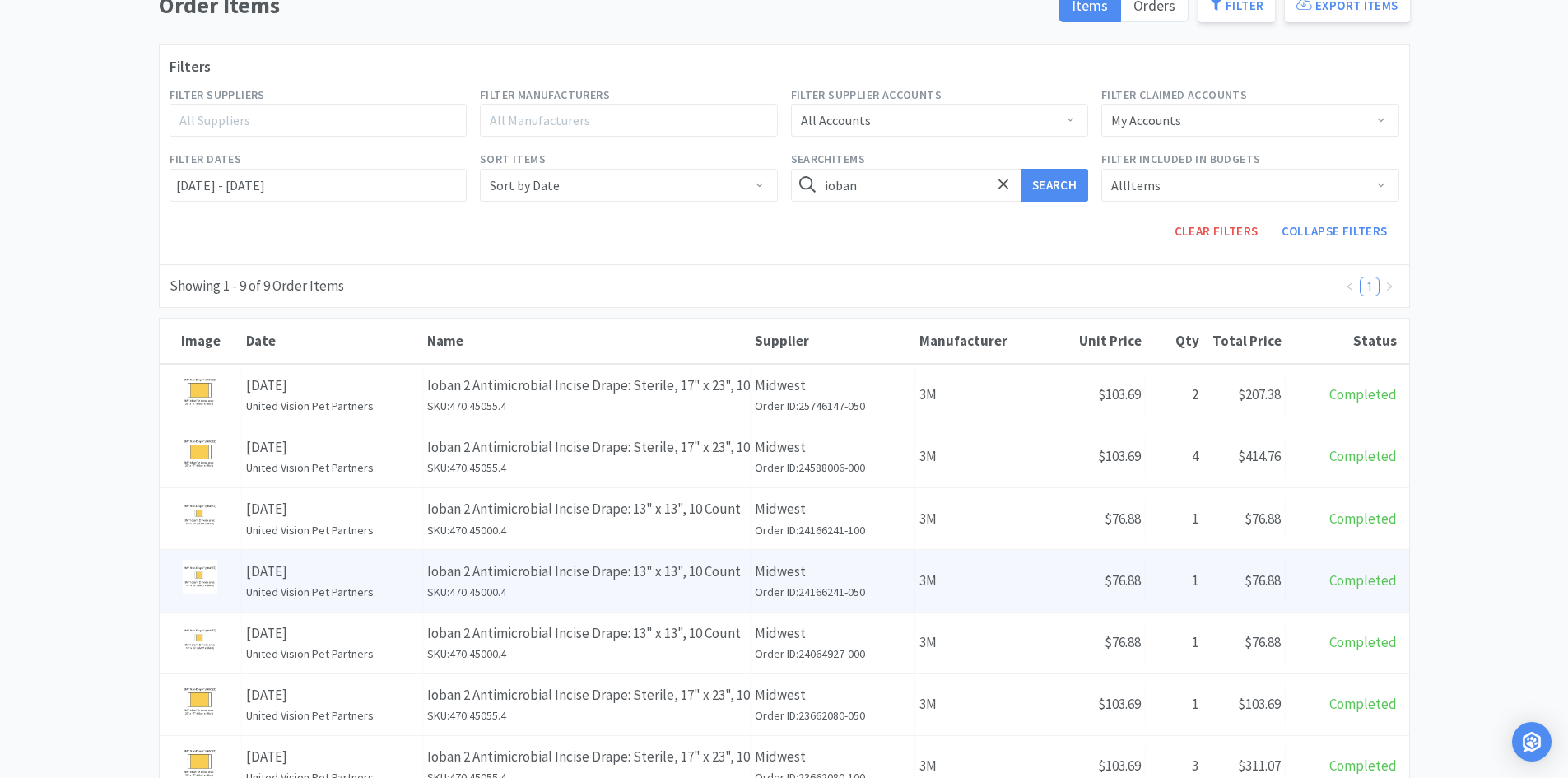
scroll to position [165, 0]
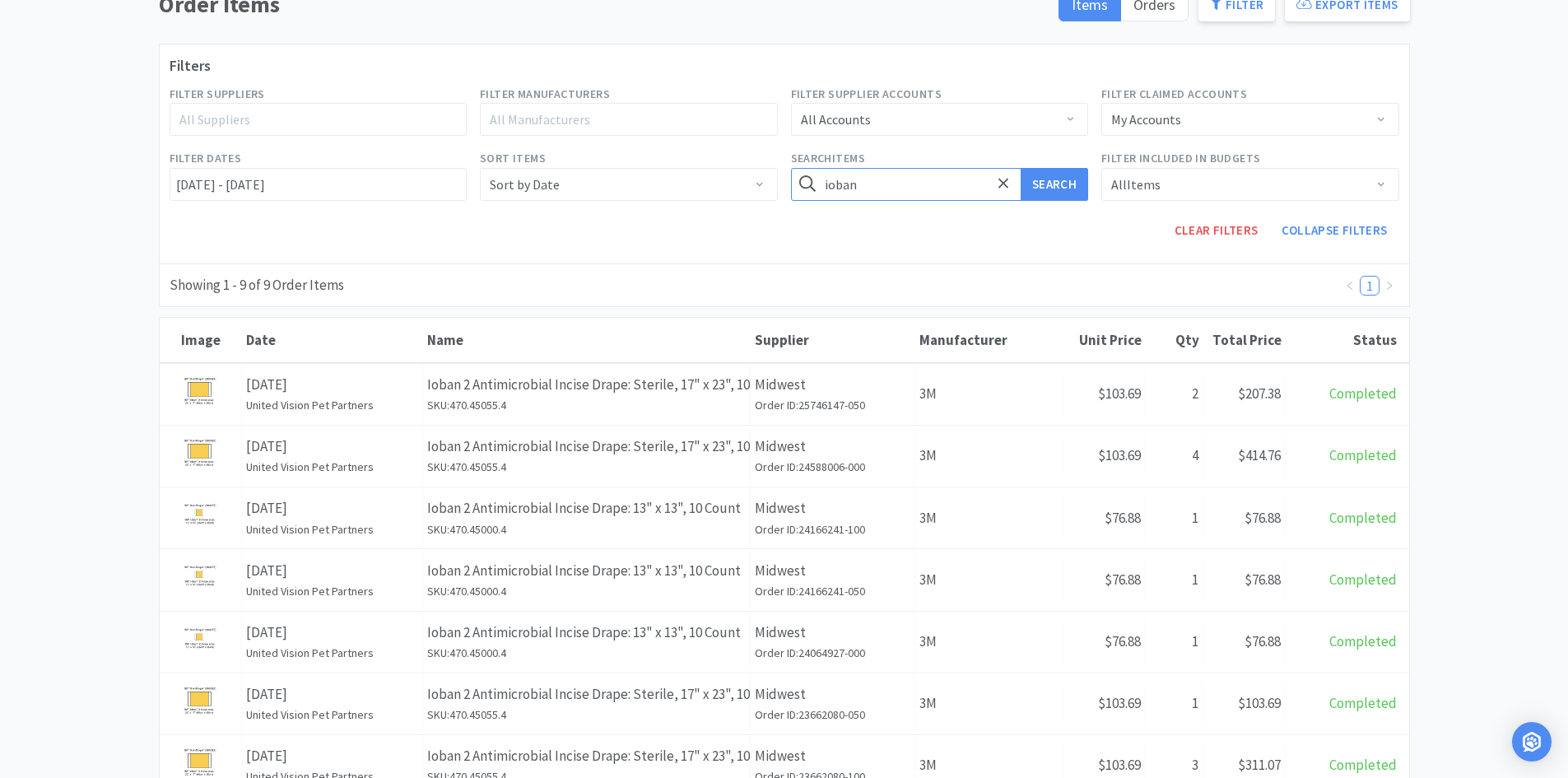
click at [895, 177] on input "ioban" at bounding box center [940, 184] width 298 height 33
type input "stapler"
click at [1020, 168] on button "Search" at bounding box center [1054, 184] width 68 height 33
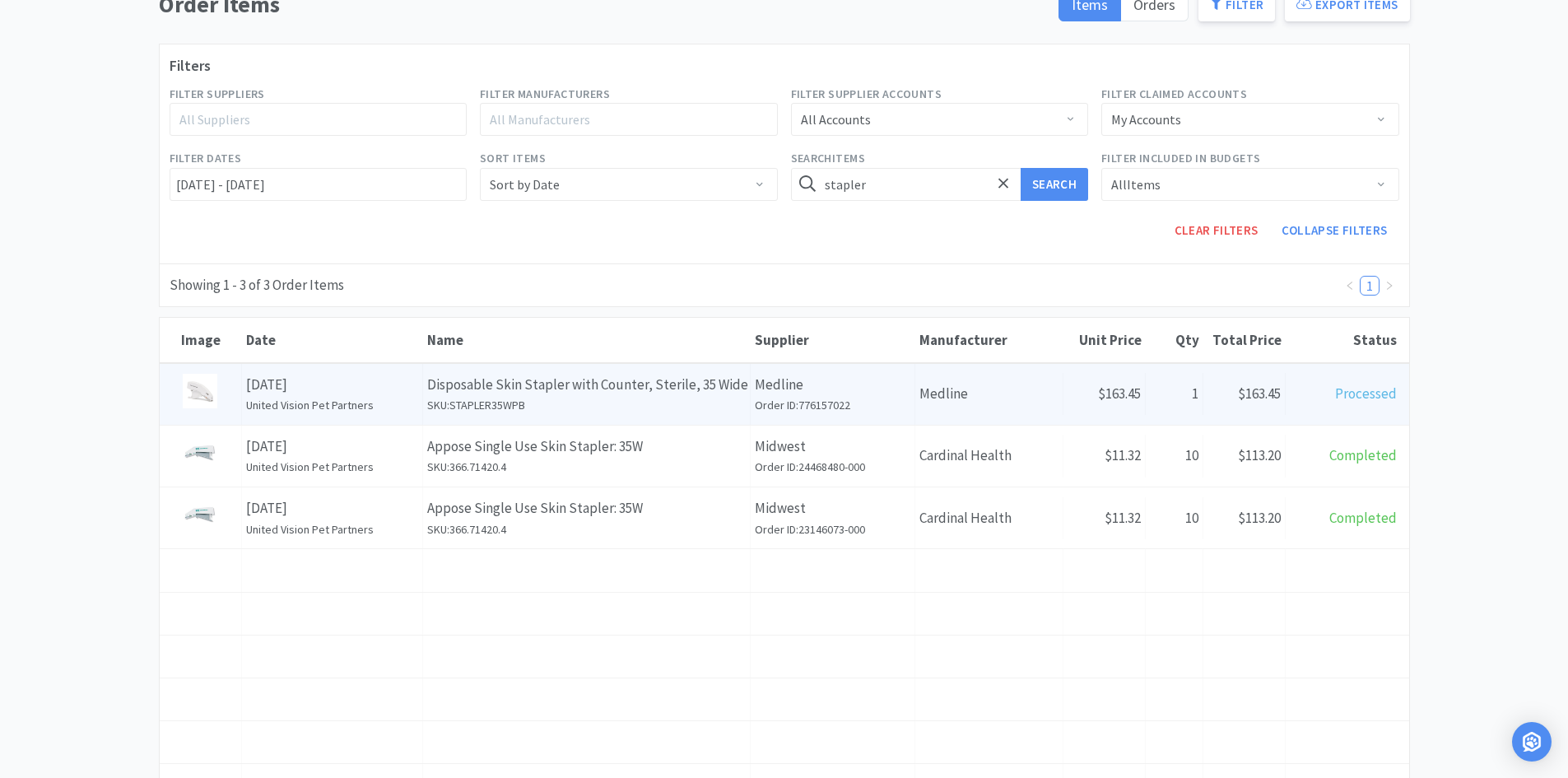
click at [691, 393] on p "Disposable Skin Stapler with Counter, Sterile, 35 Wide Staples 22/CS" at bounding box center [586, 385] width 319 height 22
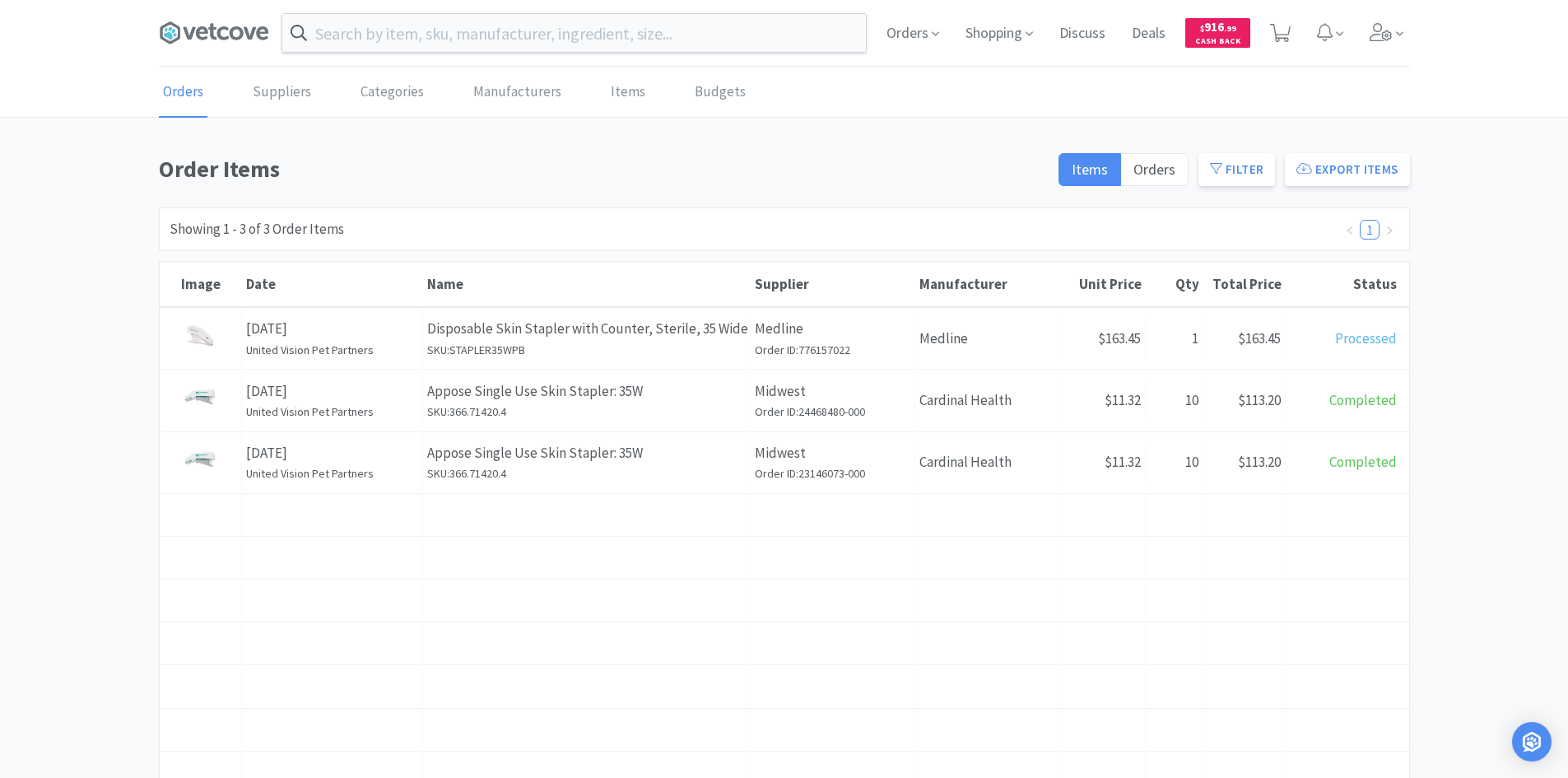
scroll to position [165, 0]
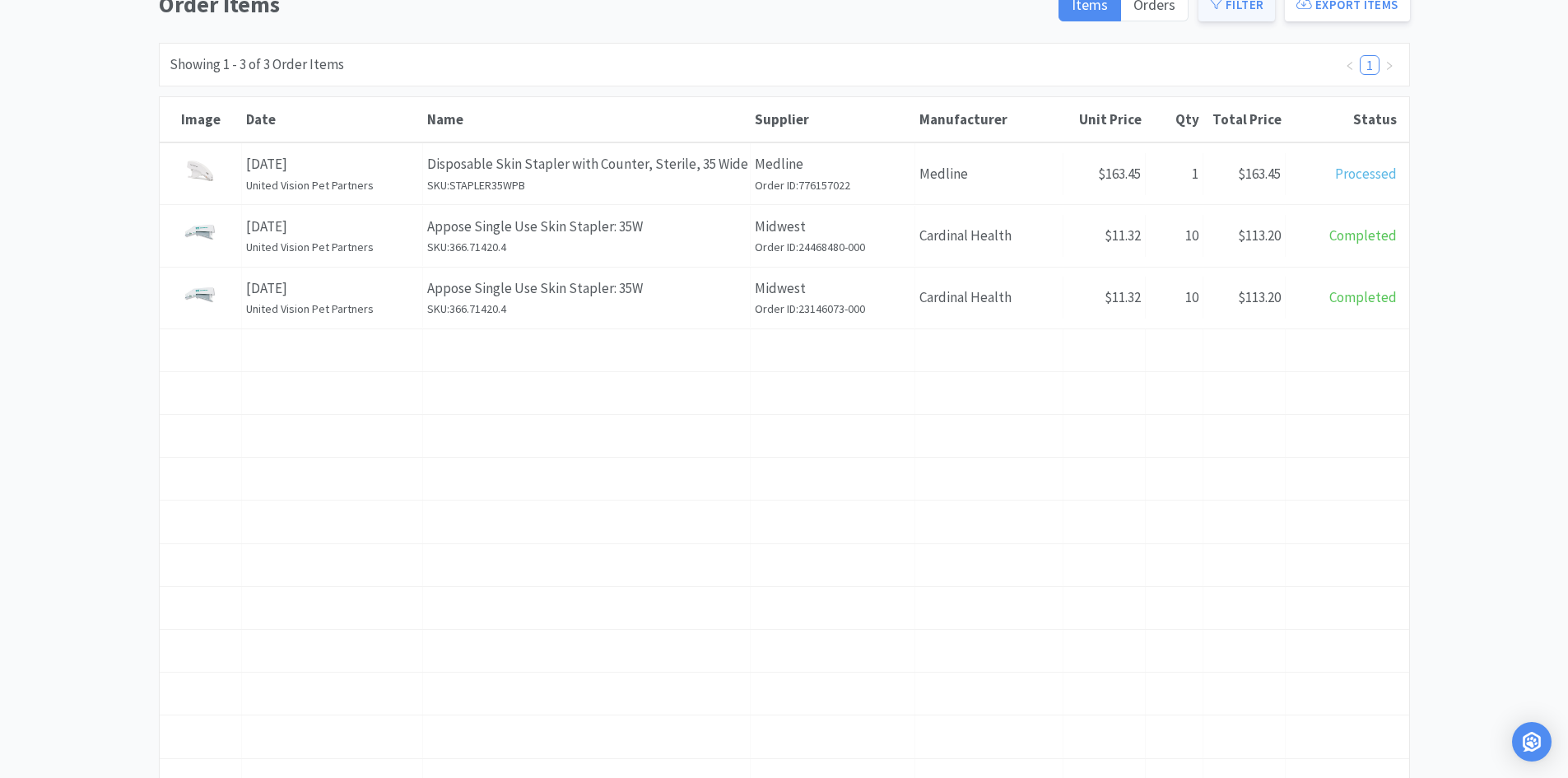
click at [1216, 12] on span at bounding box center [1215, 4] width 12 height 16
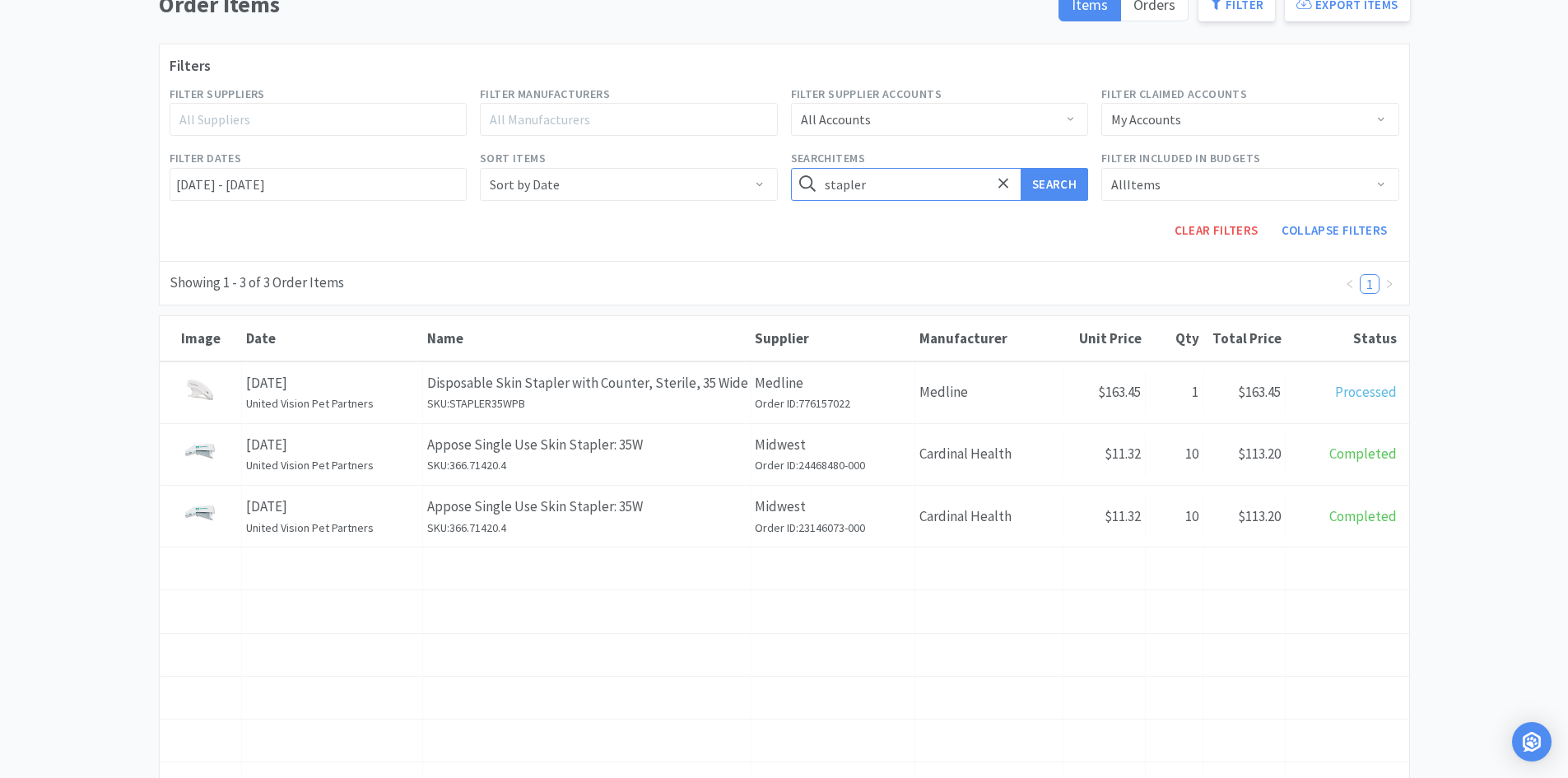
click at [897, 174] on input "stapler" at bounding box center [940, 184] width 298 height 33
click at [1020, 168] on button "Search" at bounding box center [1054, 184] width 68 height 33
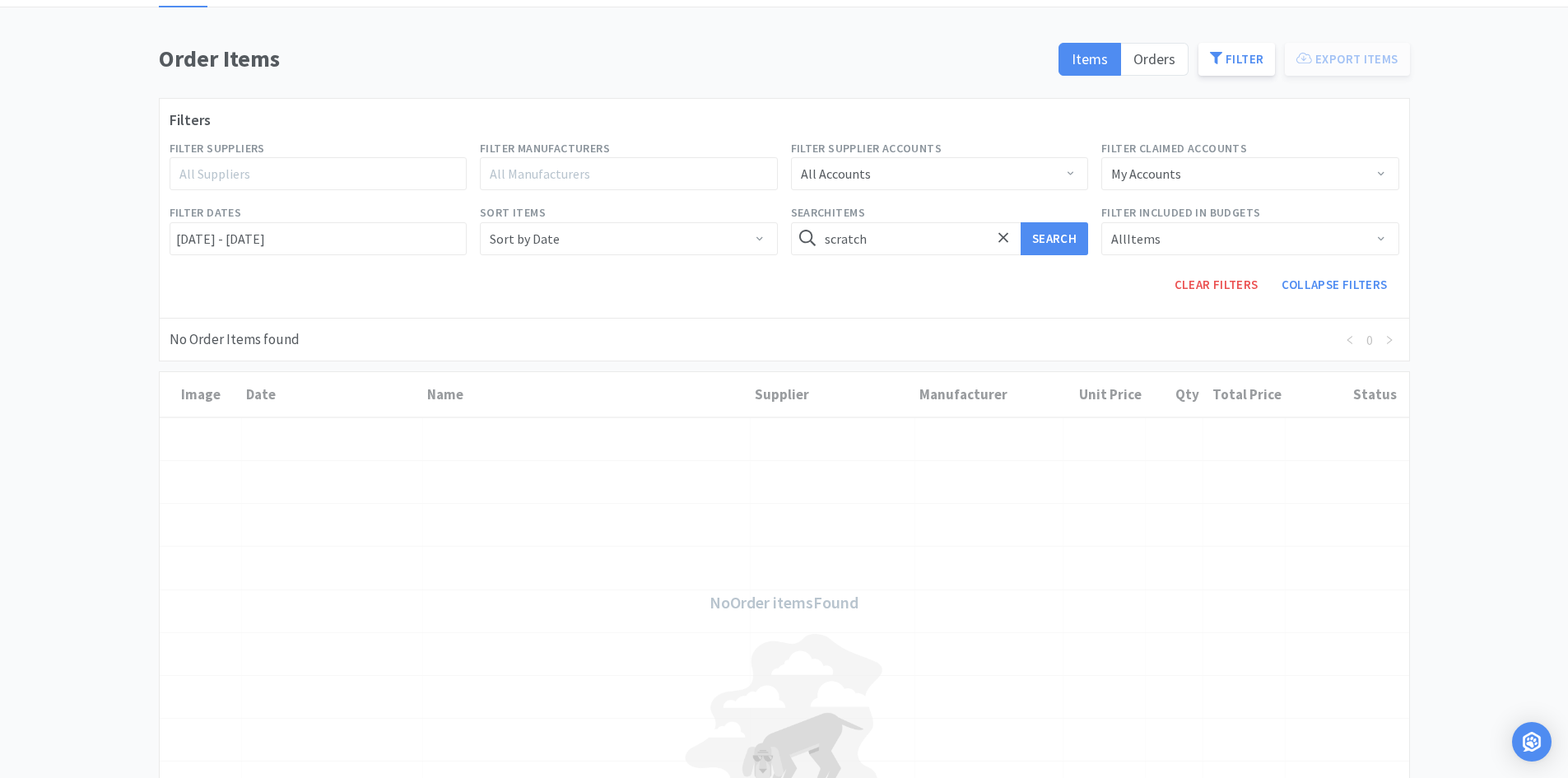
scroll to position [82, 0]
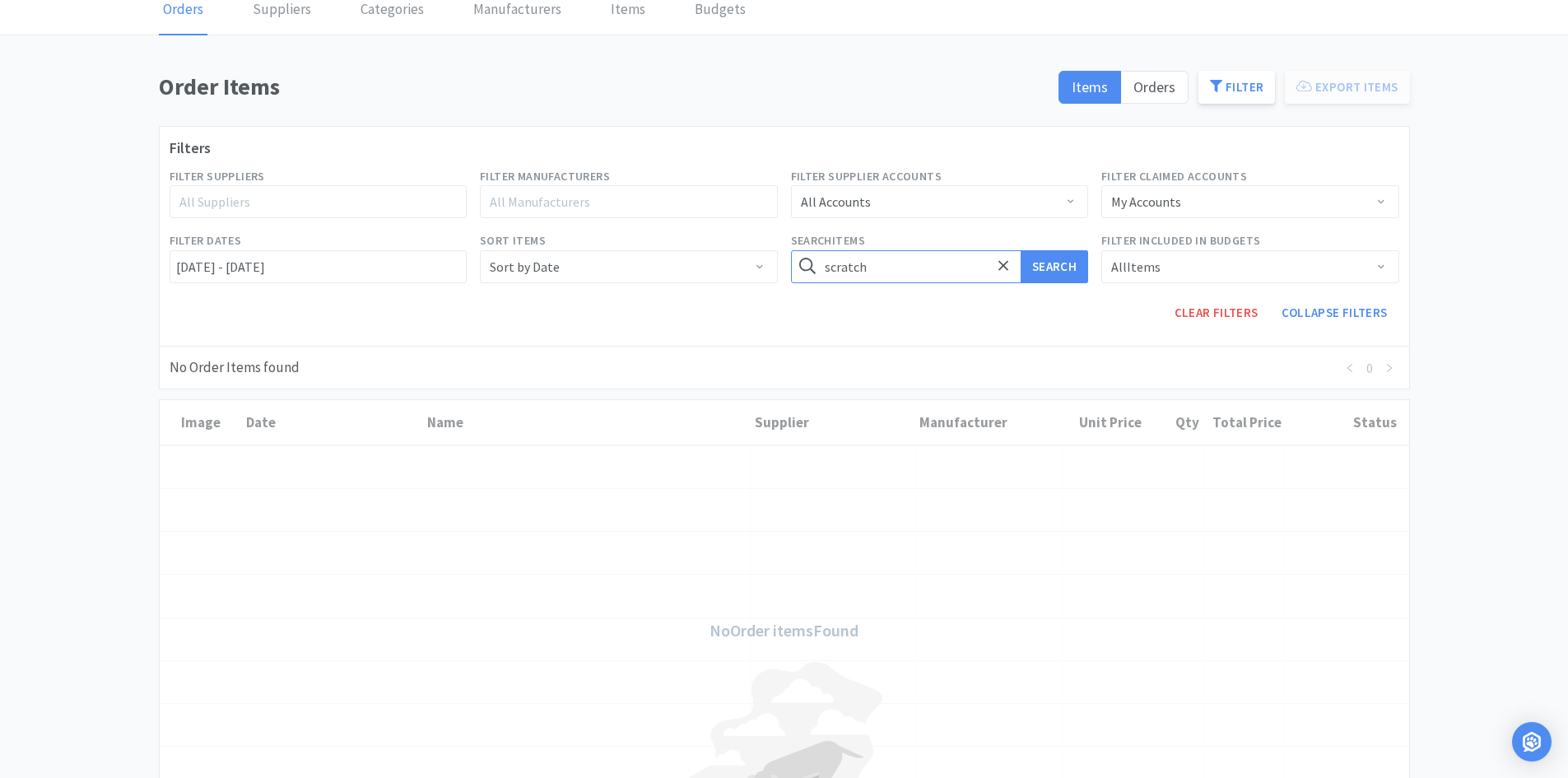
click at [901, 280] on input "scratch" at bounding box center [940, 267] width 298 height 33
type input "skin"
click at [1020, 250] on button "Search" at bounding box center [1054, 267] width 68 height 33
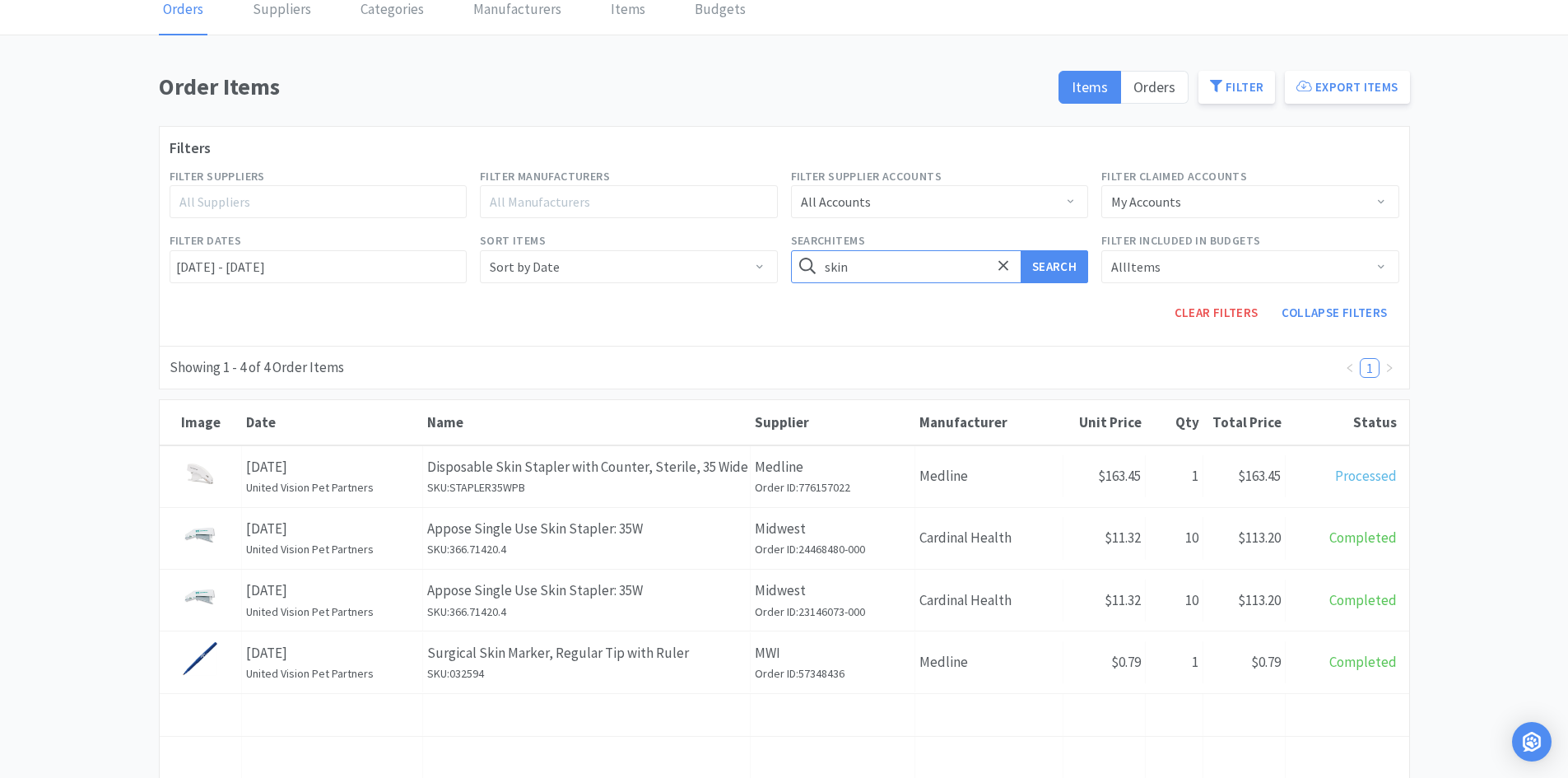
click at [897, 279] on input "skin" at bounding box center [940, 267] width 298 height 33
click at [897, 278] on input "skin" at bounding box center [940, 267] width 298 height 33
type input "saline"
click at [1020, 250] on button "Search" at bounding box center [1054, 267] width 68 height 33
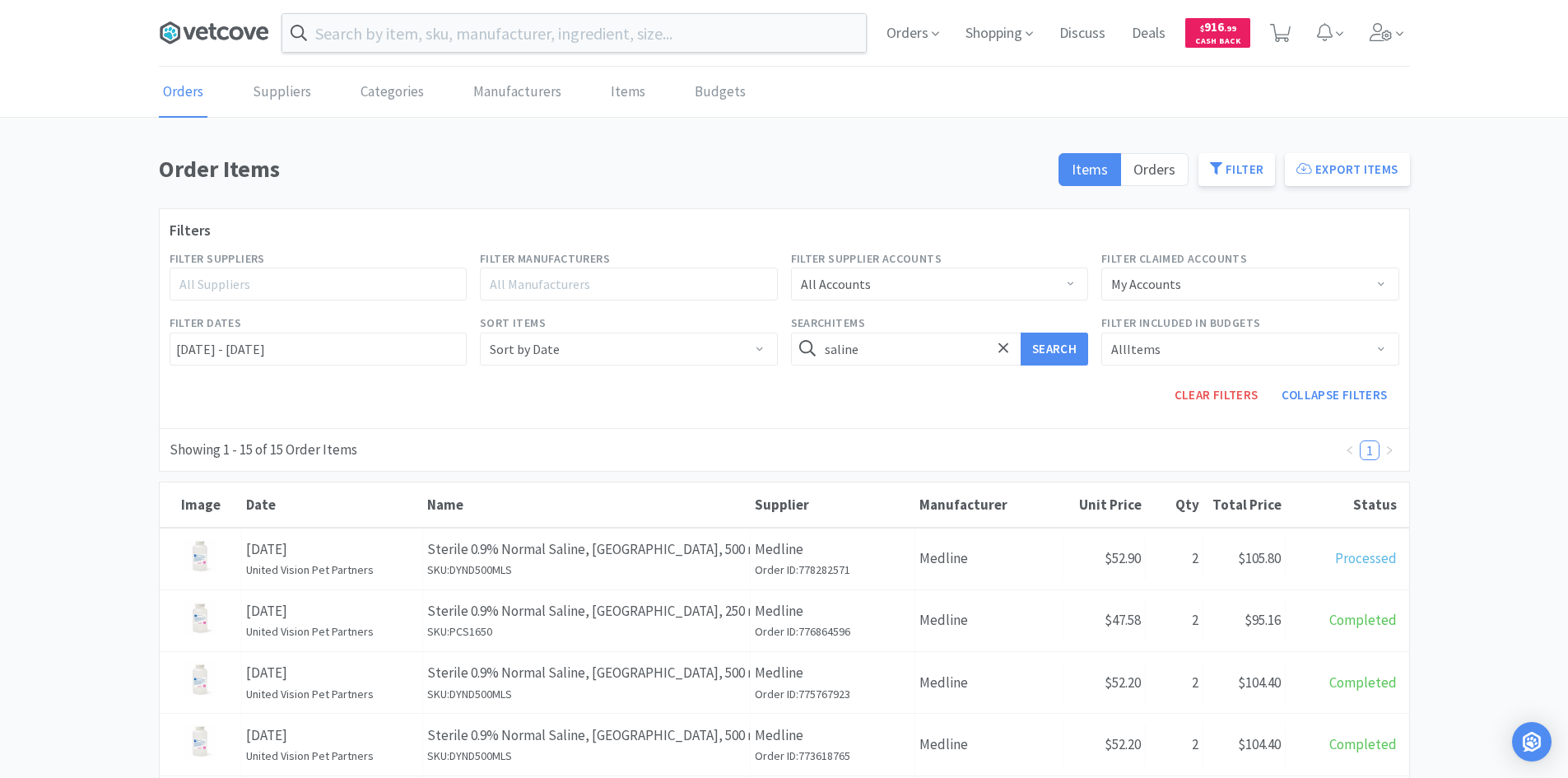
click at [192, 41] on icon at bounding box center [213, 32] width 110 height 25
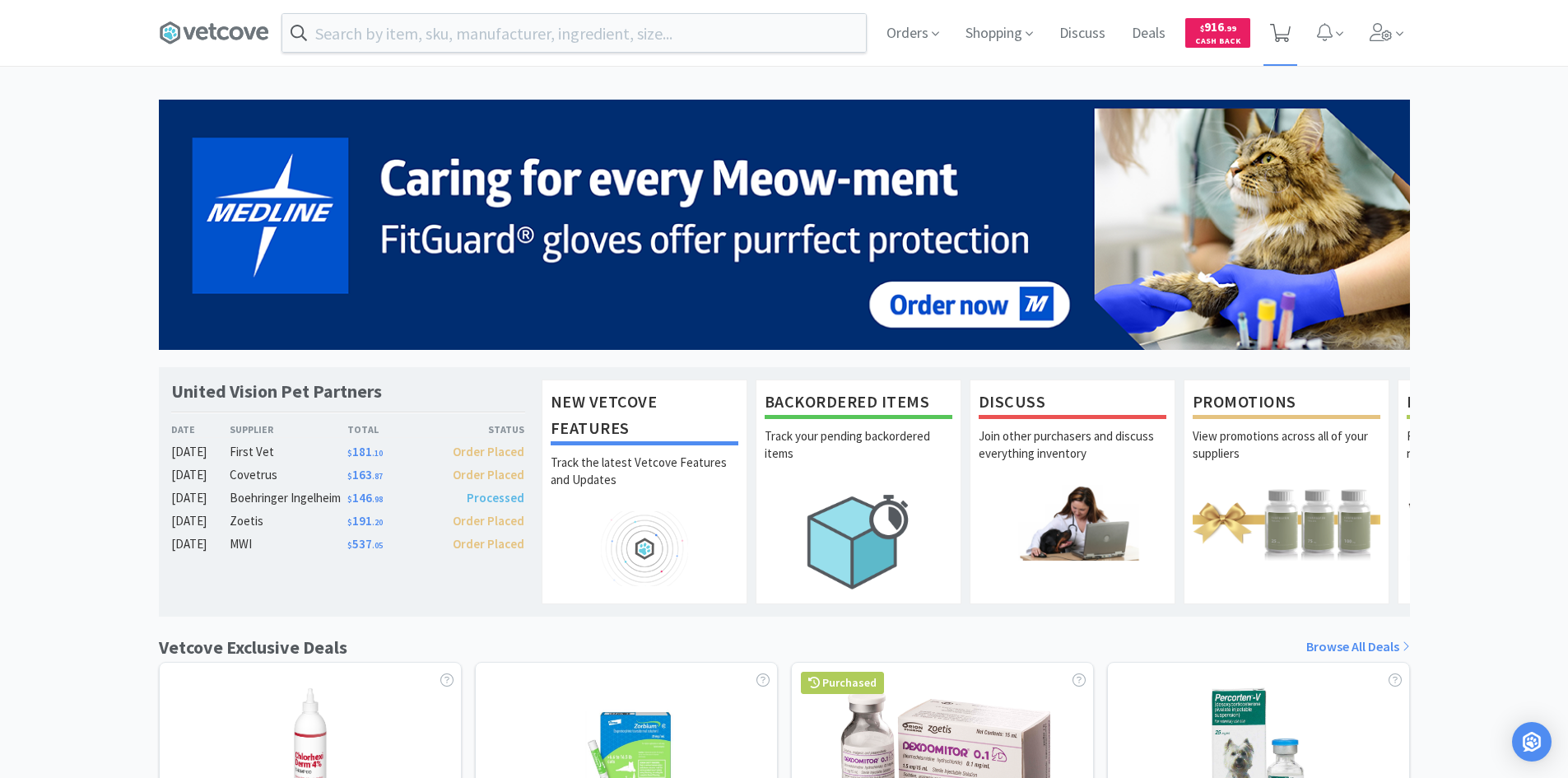
click at [1280, 39] on icon at bounding box center [1280, 33] width 20 height 18
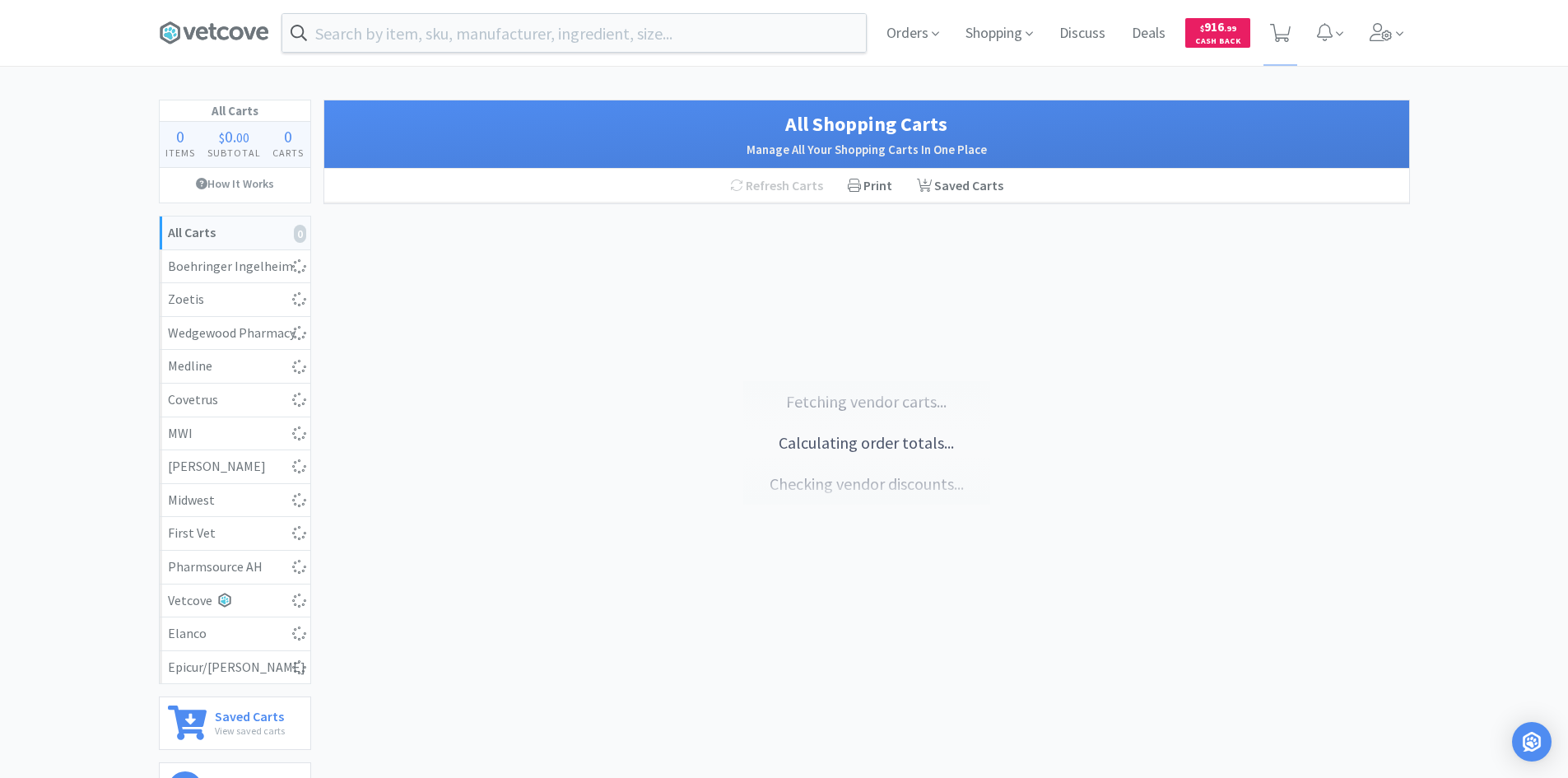
select select "200"
select select "6"
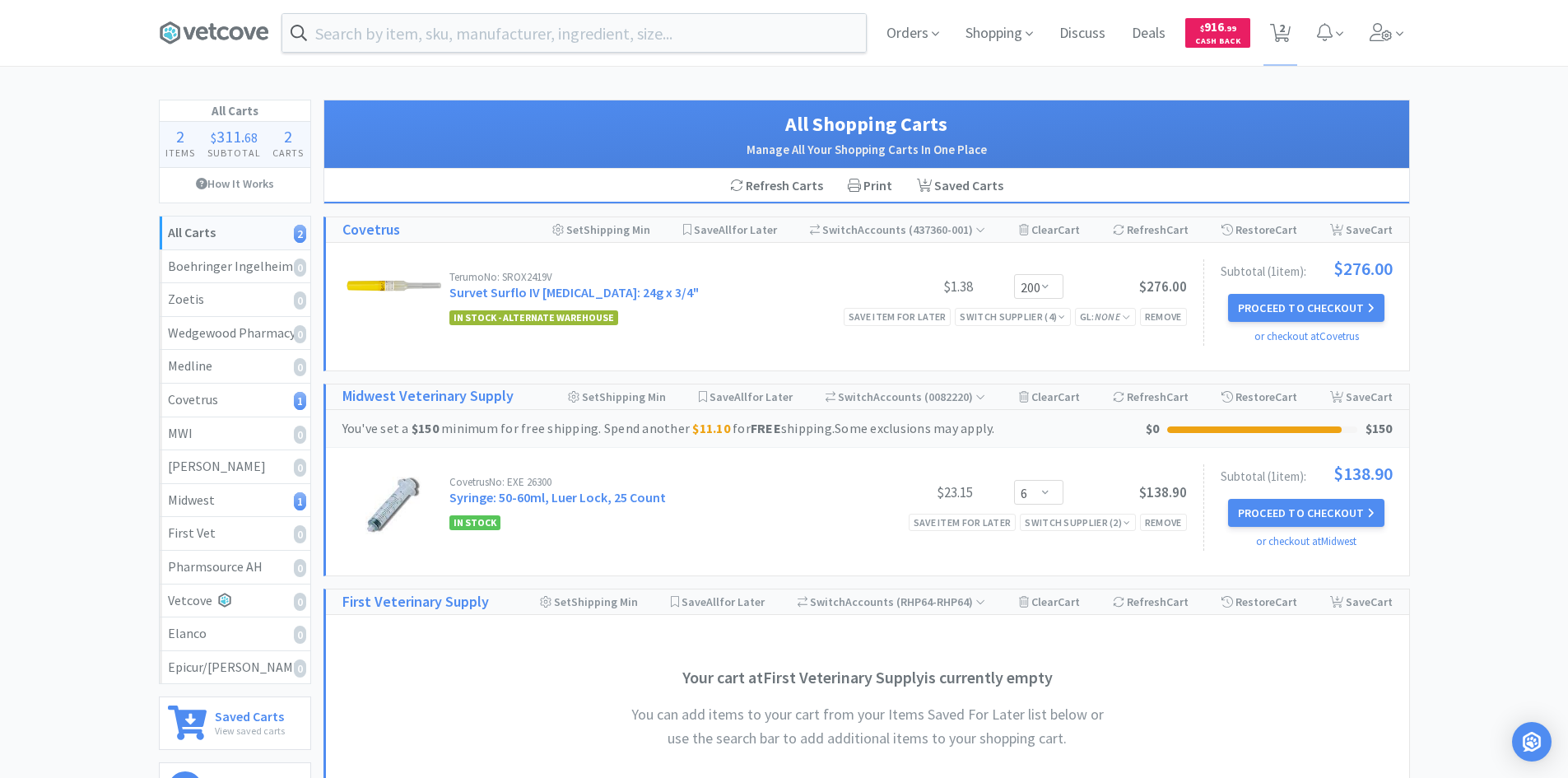
click at [1474, 296] on div "All Carts 2 Items $ 311 . 68 Subtotal 2 Carts How It Works All Carts 2 Boehring…" at bounding box center [784, 536] width 1568 height 873
click at [188, 28] on icon at bounding box center [213, 32] width 110 height 25
